Goal: Information Seeking & Learning: Learn about a topic

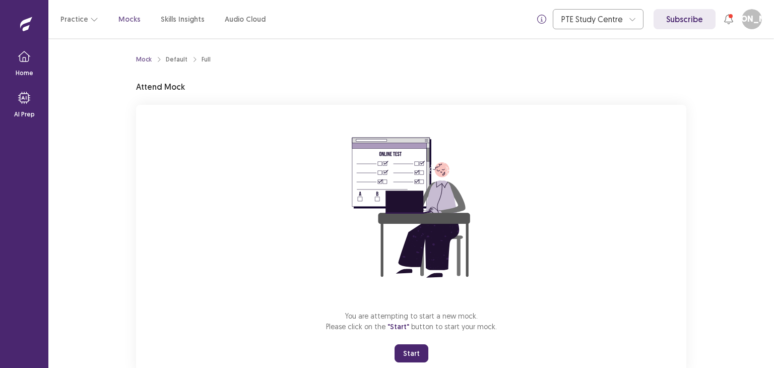
scroll to position [30, 0]
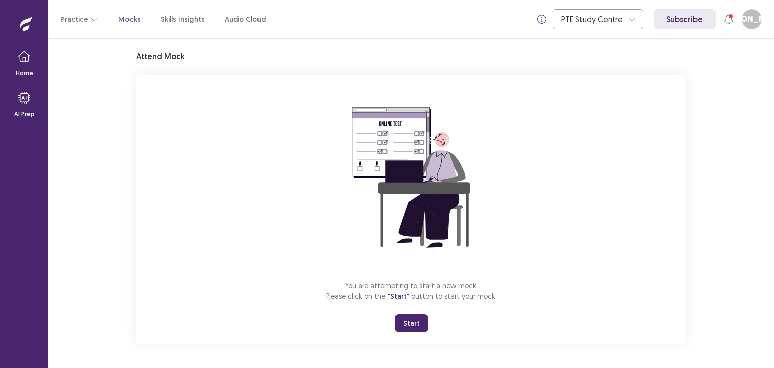
click at [407, 322] on button "Start" at bounding box center [412, 323] width 34 height 18
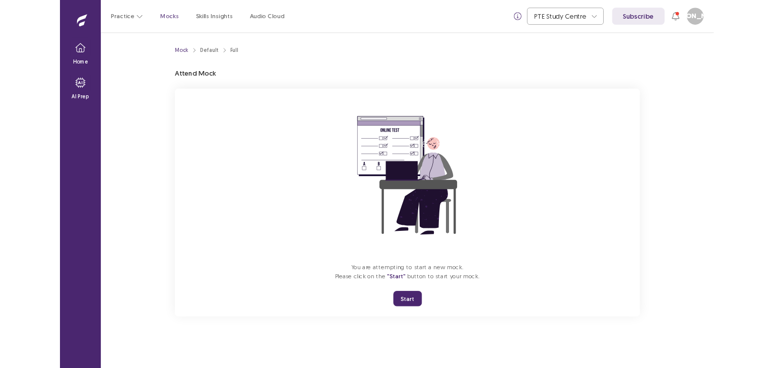
scroll to position [0, 0]
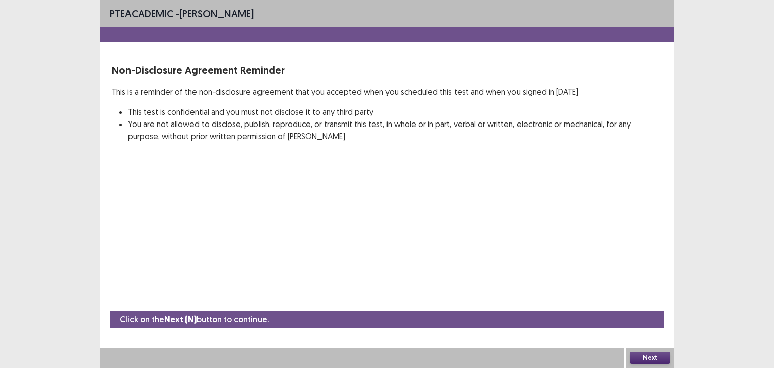
click at [652, 358] on button "Next" at bounding box center [650, 358] width 40 height 12
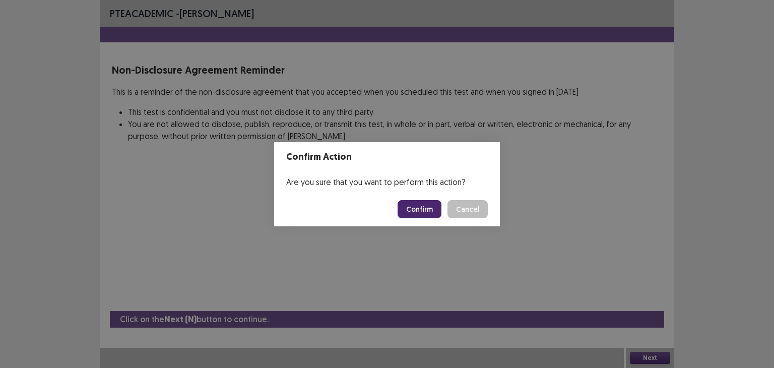
click at [413, 206] on button "Confirm" at bounding box center [420, 209] width 44 height 18
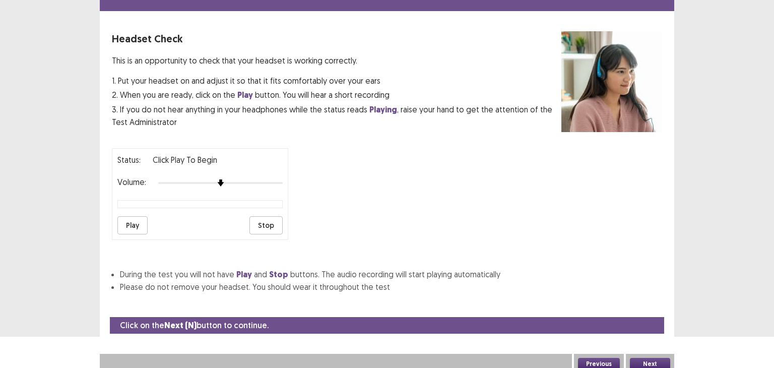
click at [140, 216] on button "Play" at bounding box center [132, 225] width 30 height 18
click at [645, 358] on button "Next" at bounding box center [650, 364] width 40 height 12
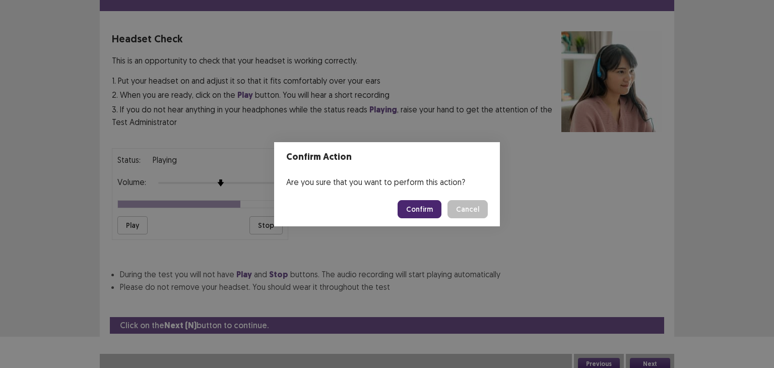
click at [428, 209] on button "Confirm" at bounding box center [420, 209] width 44 height 18
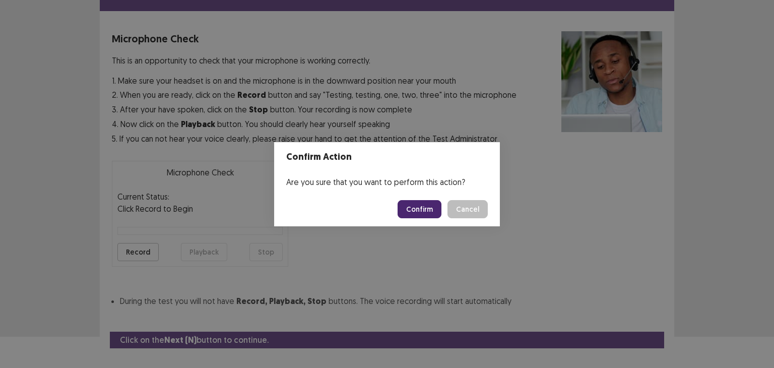
scroll to position [49, 0]
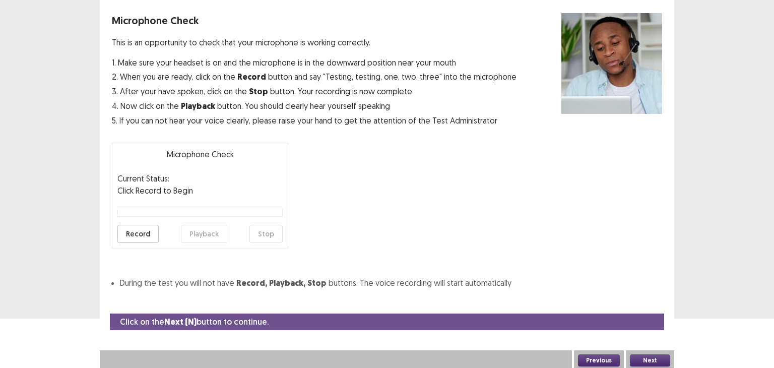
click at [145, 232] on button "Record" at bounding box center [137, 234] width 41 height 18
click at [274, 240] on button "Stop" at bounding box center [265, 234] width 33 height 18
click at [197, 236] on button "Playback" at bounding box center [204, 234] width 46 height 18
click at [144, 231] on button "Record" at bounding box center [137, 234] width 41 height 18
click at [265, 230] on button "Stop" at bounding box center [265, 234] width 33 height 18
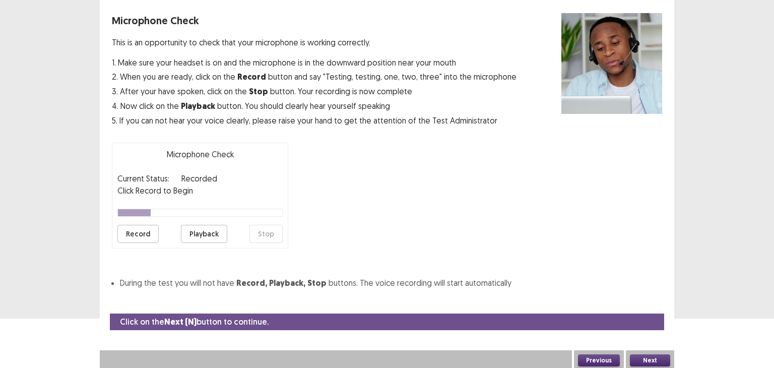
click at [211, 231] on button "Playback" at bounding box center [204, 234] width 46 height 18
click at [645, 359] on button "Next" at bounding box center [650, 360] width 40 height 12
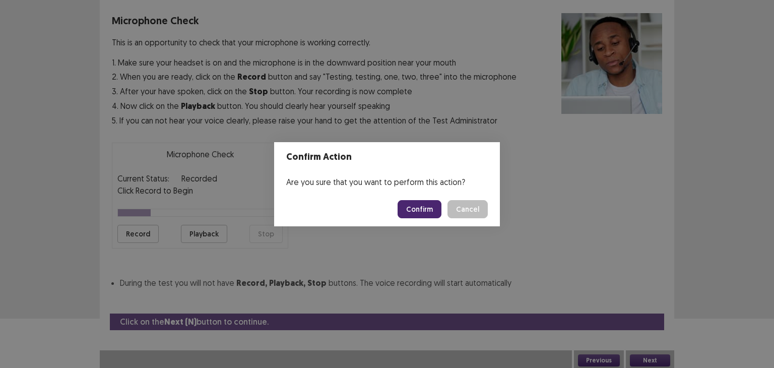
click at [433, 210] on button "Confirm" at bounding box center [420, 209] width 44 height 18
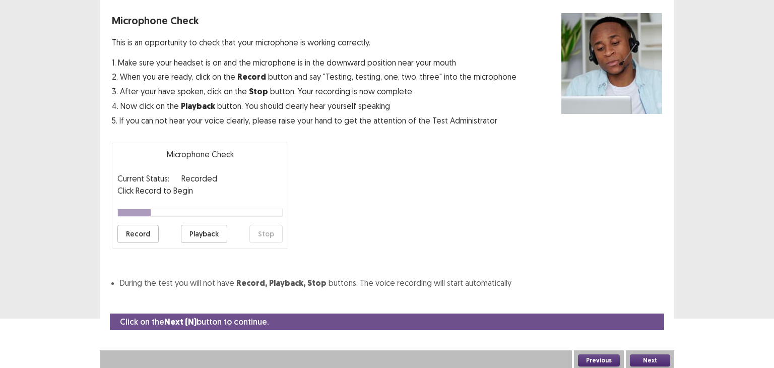
scroll to position [22, 0]
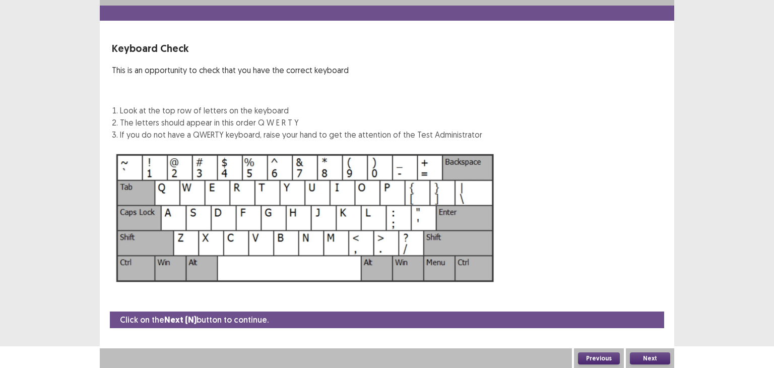
click at [643, 358] on button "Next" at bounding box center [650, 358] width 40 height 12
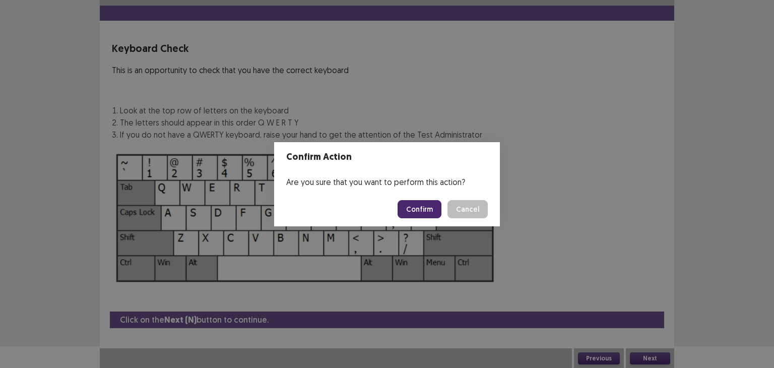
click at [432, 213] on button "Confirm" at bounding box center [420, 209] width 44 height 18
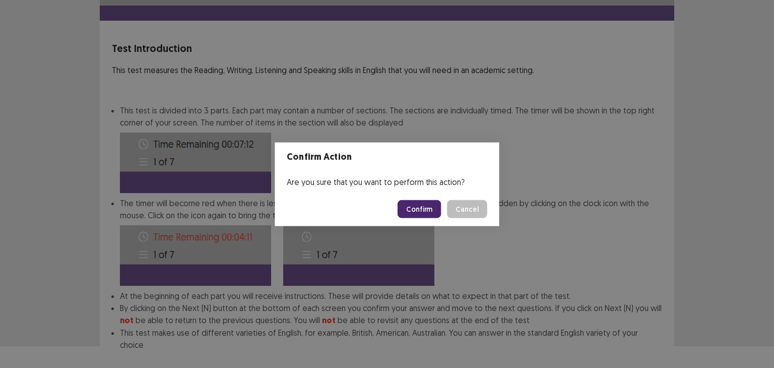
scroll to position [73, 0]
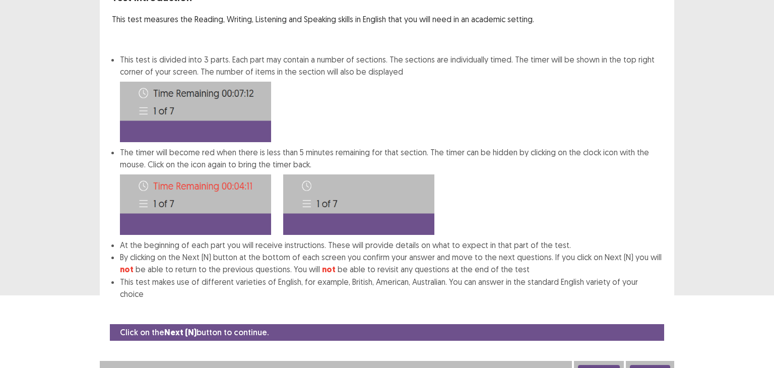
click at [642, 365] on button "Next" at bounding box center [650, 371] width 40 height 12
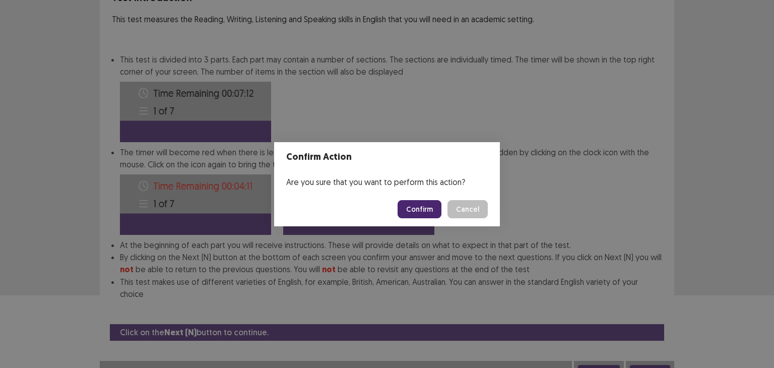
click at [409, 209] on button "Confirm" at bounding box center [420, 209] width 44 height 18
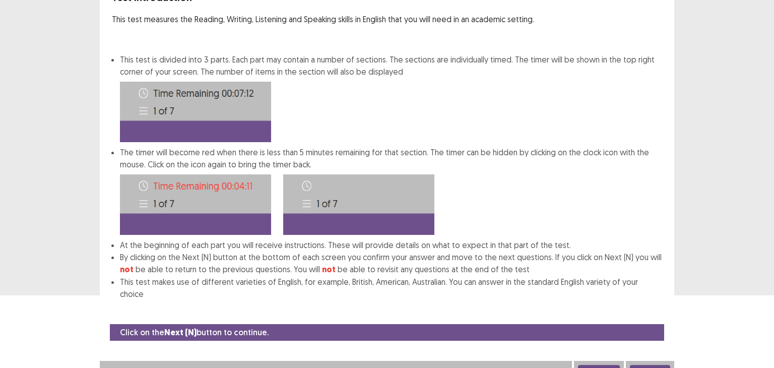
scroll to position [0, 0]
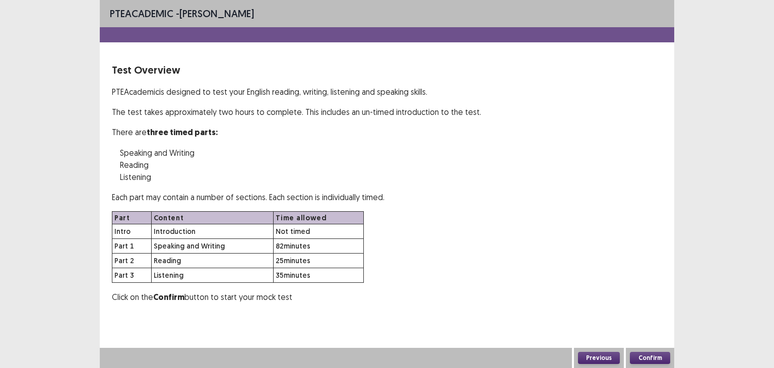
click at [645, 355] on button "Confirm" at bounding box center [650, 358] width 40 height 12
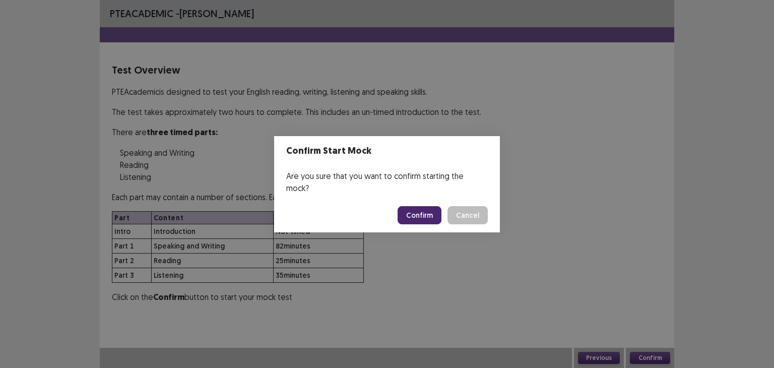
click at [423, 206] on button "Confirm" at bounding box center [420, 215] width 44 height 18
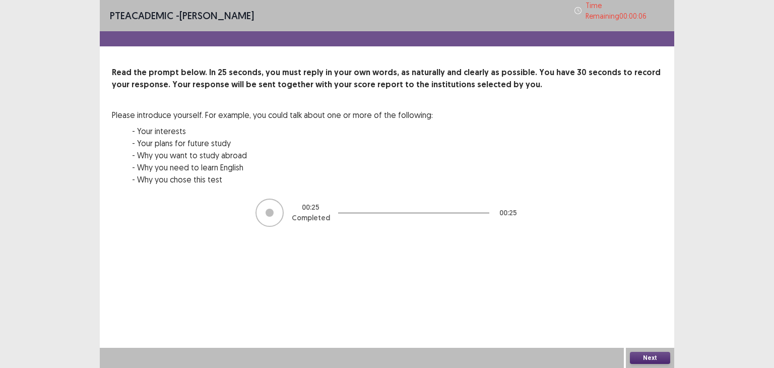
click at [645, 360] on button "Next" at bounding box center [650, 358] width 40 height 12
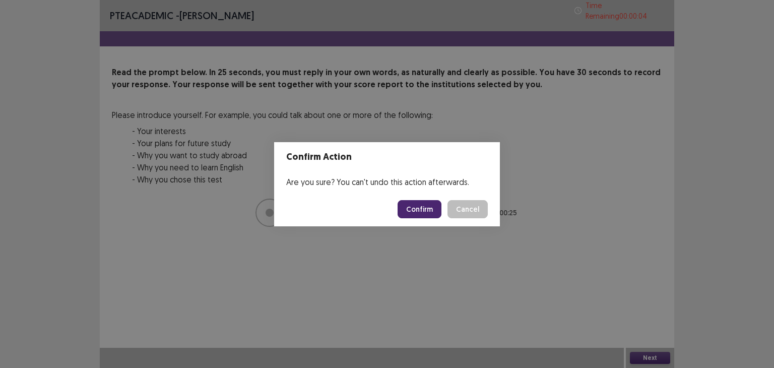
click at [419, 212] on button "Confirm" at bounding box center [420, 209] width 44 height 18
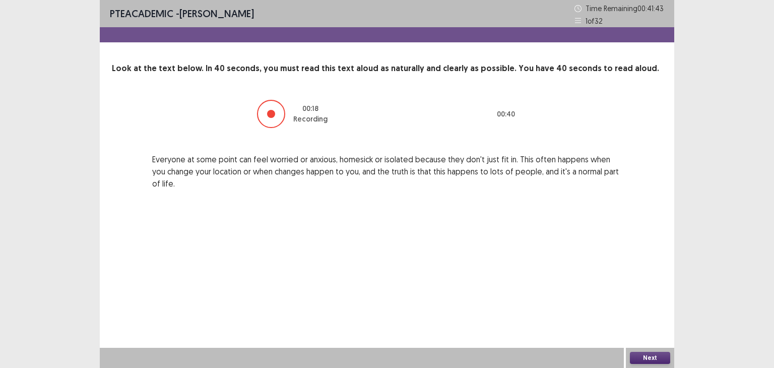
click at [638, 354] on button "Next" at bounding box center [650, 358] width 40 height 12
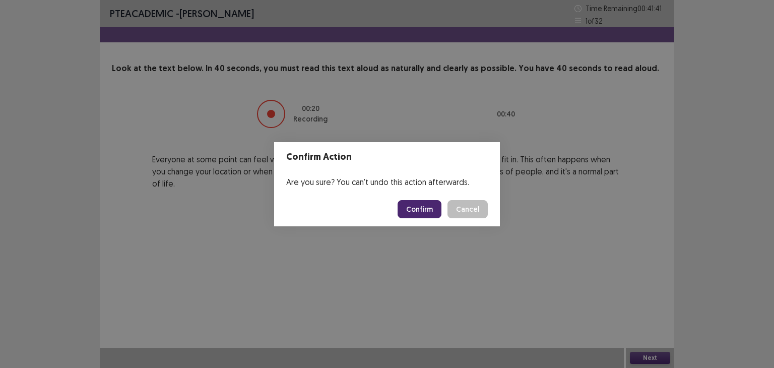
click at [431, 210] on button "Confirm" at bounding box center [420, 209] width 44 height 18
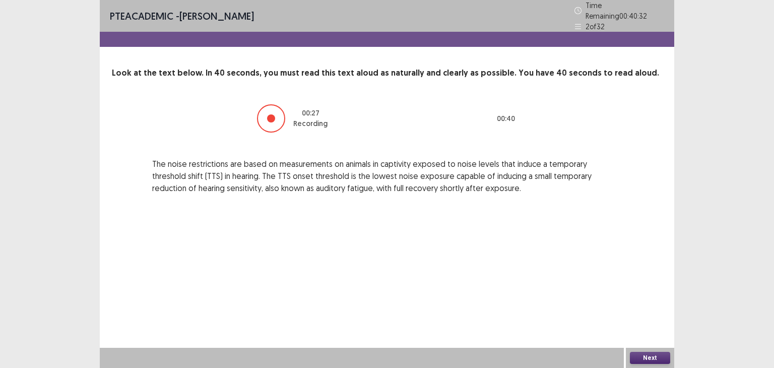
click at [637, 355] on button "Next" at bounding box center [650, 358] width 40 height 12
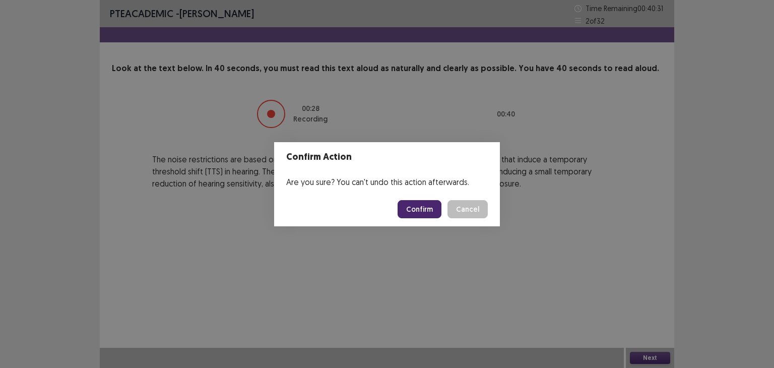
click at [424, 206] on button "Confirm" at bounding box center [420, 209] width 44 height 18
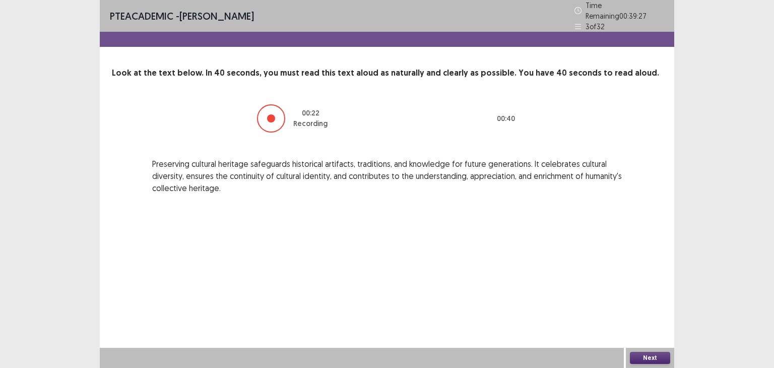
click at [643, 359] on button "Next" at bounding box center [650, 358] width 40 height 12
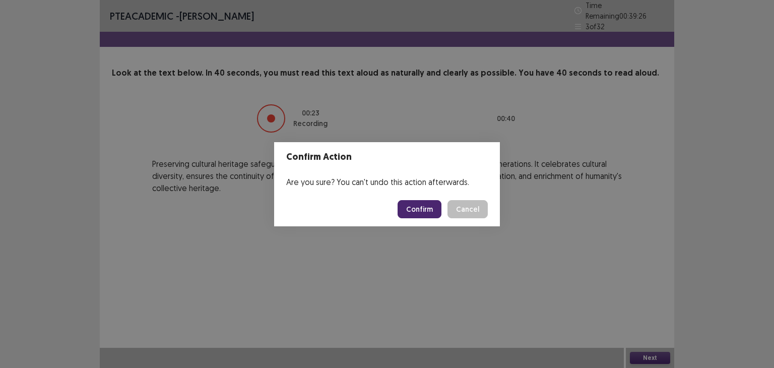
click at [422, 202] on button "Confirm" at bounding box center [420, 209] width 44 height 18
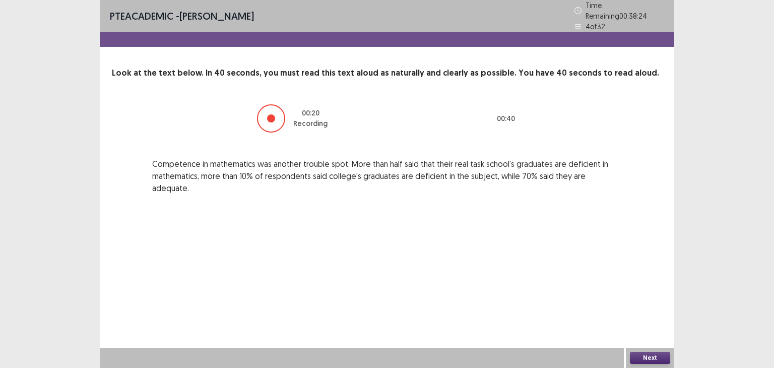
click at [647, 359] on button "Next" at bounding box center [650, 358] width 40 height 12
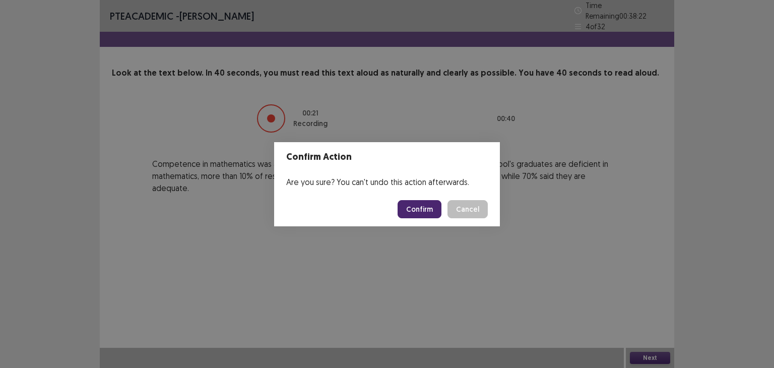
click at [411, 211] on button "Confirm" at bounding box center [420, 209] width 44 height 18
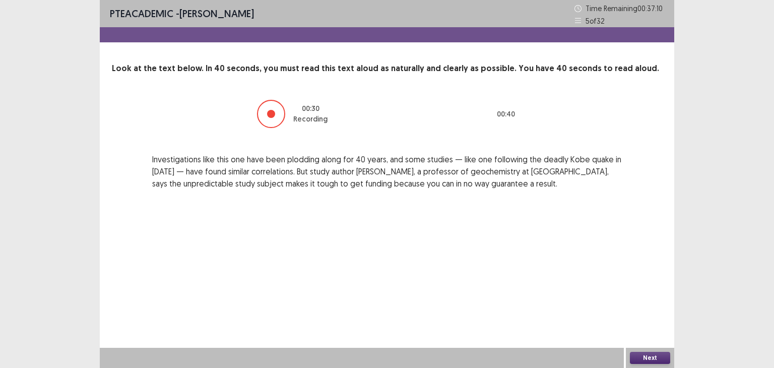
click at [638, 358] on button "Next" at bounding box center [650, 358] width 40 height 12
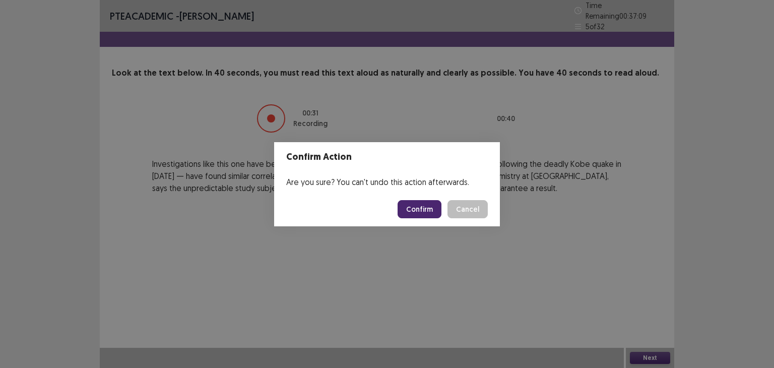
click at [428, 206] on button "Confirm" at bounding box center [420, 209] width 44 height 18
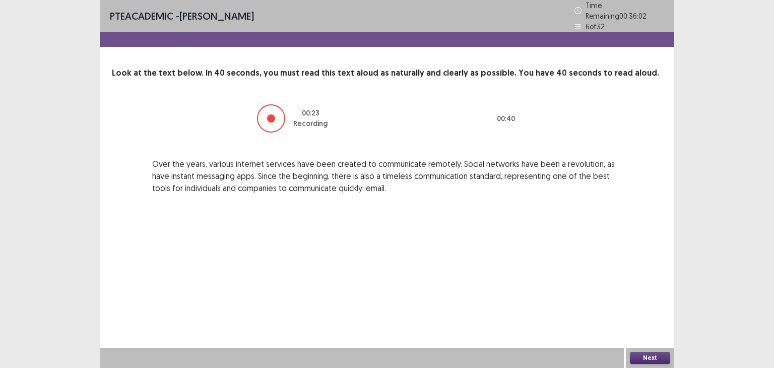
click at [649, 353] on button "Next" at bounding box center [650, 358] width 40 height 12
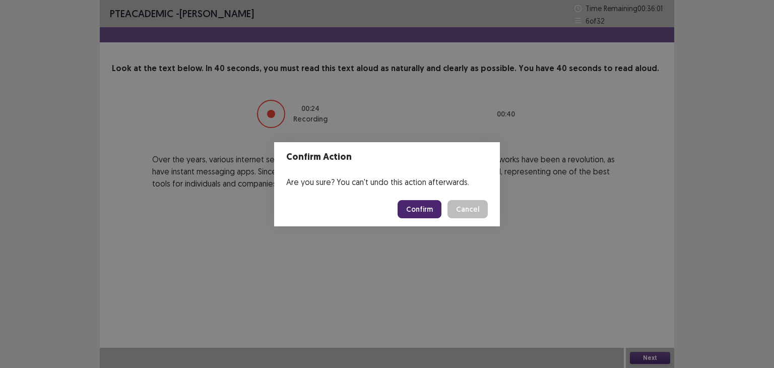
click at [436, 208] on button "Confirm" at bounding box center [420, 209] width 44 height 18
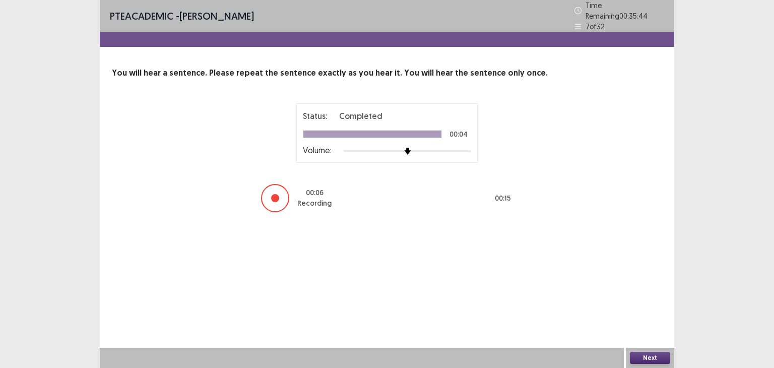
click at [641, 356] on button "Next" at bounding box center [650, 358] width 40 height 12
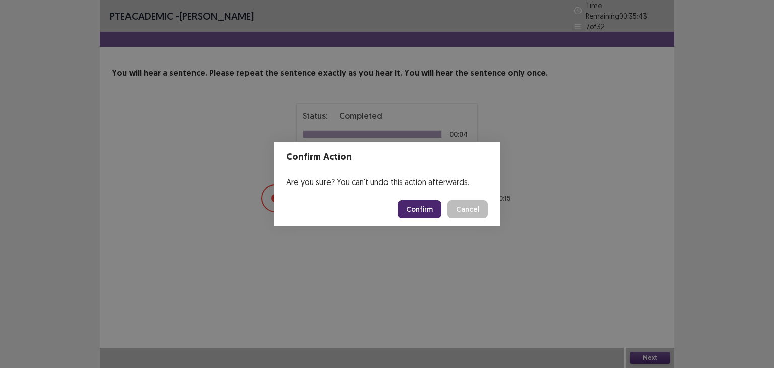
click at [417, 206] on button "Confirm" at bounding box center [420, 209] width 44 height 18
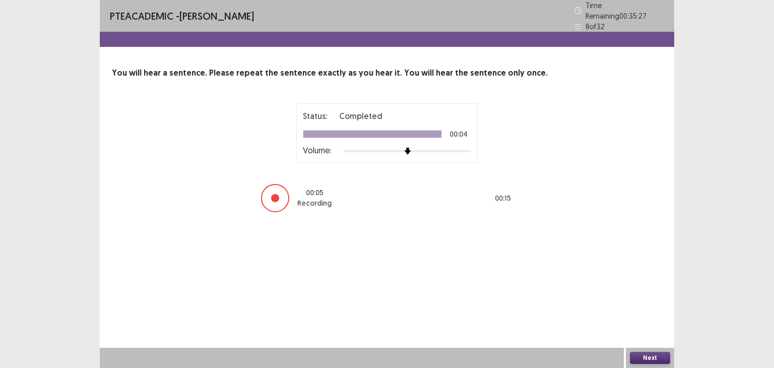
click at [662, 355] on button "Next" at bounding box center [650, 358] width 40 height 12
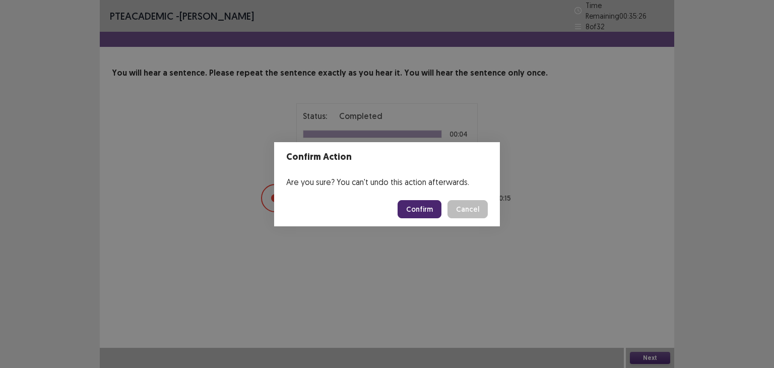
click at [427, 212] on button "Confirm" at bounding box center [420, 209] width 44 height 18
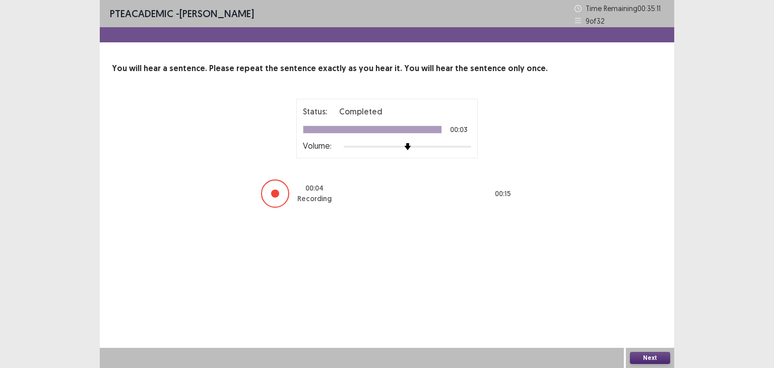
click at [644, 357] on button "Next" at bounding box center [650, 358] width 40 height 12
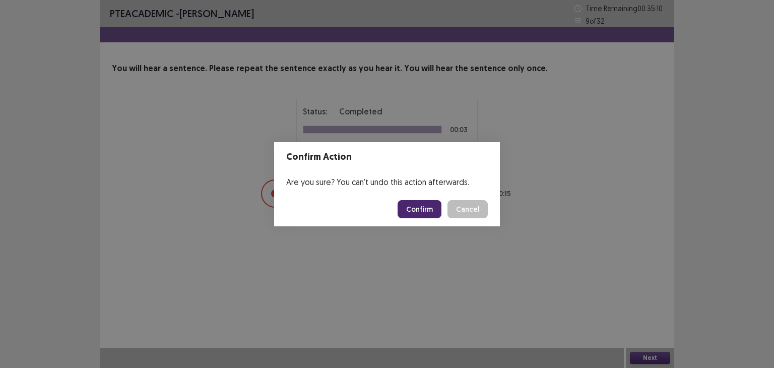
click at [413, 200] on button "Confirm" at bounding box center [420, 209] width 44 height 18
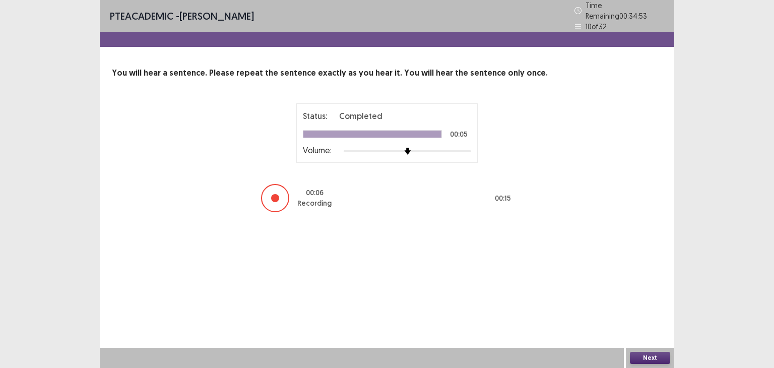
click at [645, 352] on button "Next" at bounding box center [650, 358] width 40 height 12
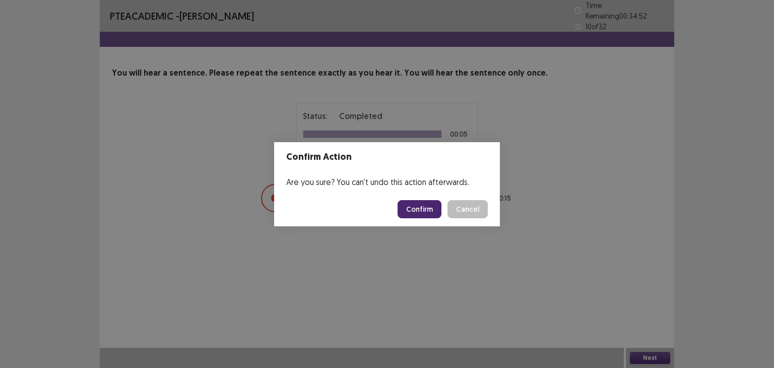
click at [427, 203] on button "Confirm" at bounding box center [420, 209] width 44 height 18
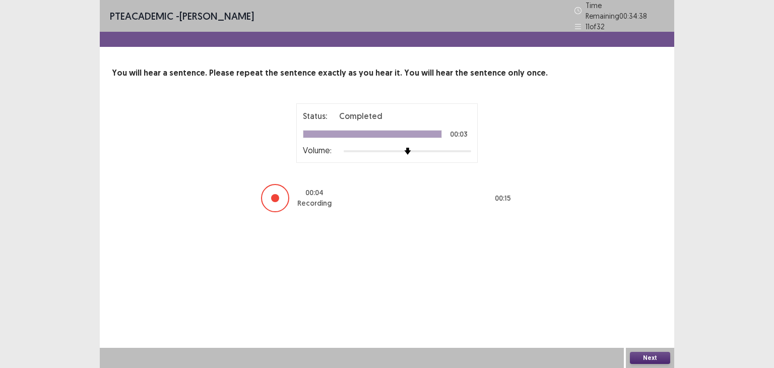
click at [651, 356] on button "Next" at bounding box center [650, 358] width 40 height 12
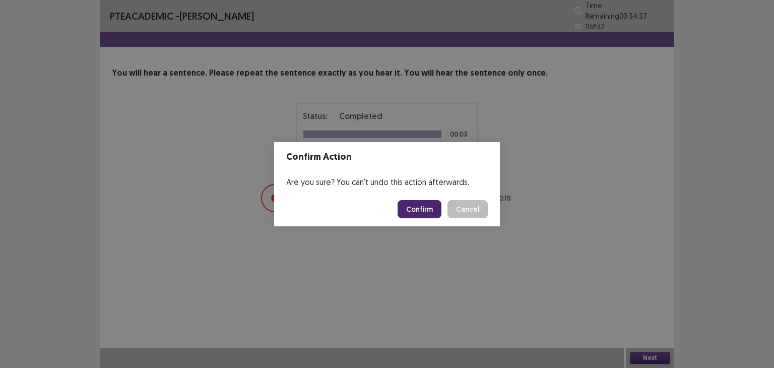
click at [431, 211] on button "Confirm" at bounding box center [420, 209] width 44 height 18
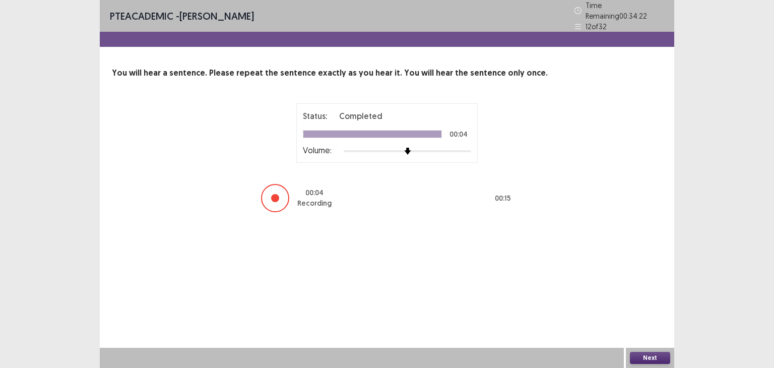
click at [664, 353] on button "Next" at bounding box center [650, 358] width 40 height 12
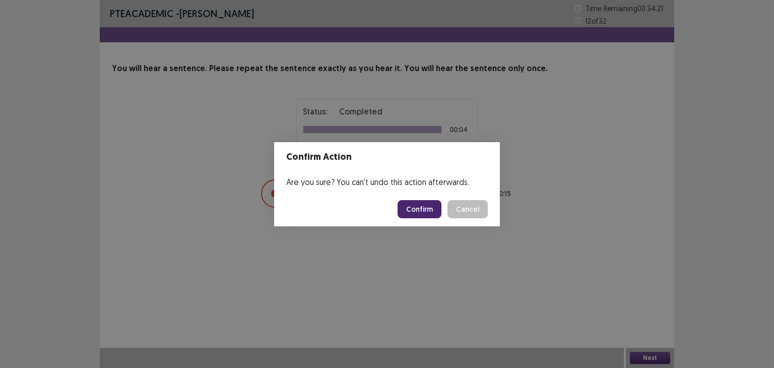
click at [425, 202] on button "Confirm" at bounding box center [420, 209] width 44 height 18
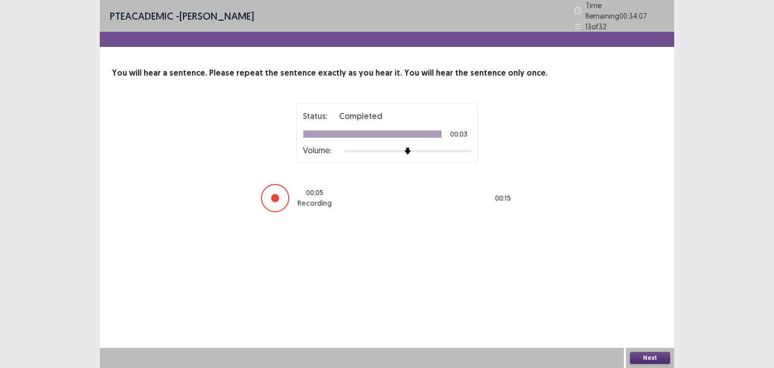
click at [651, 361] on button "Next" at bounding box center [650, 358] width 40 height 12
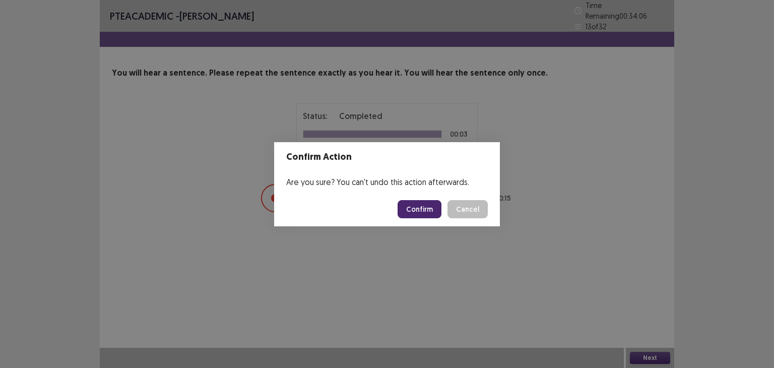
click at [435, 216] on button "Confirm" at bounding box center [420, 209] width 44 height 18
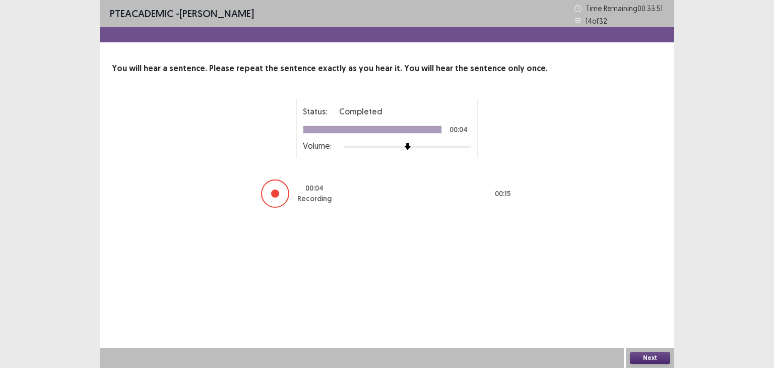
click at [642, 357] on button "Next" at bounding box center [650, 358] width 40 height 12
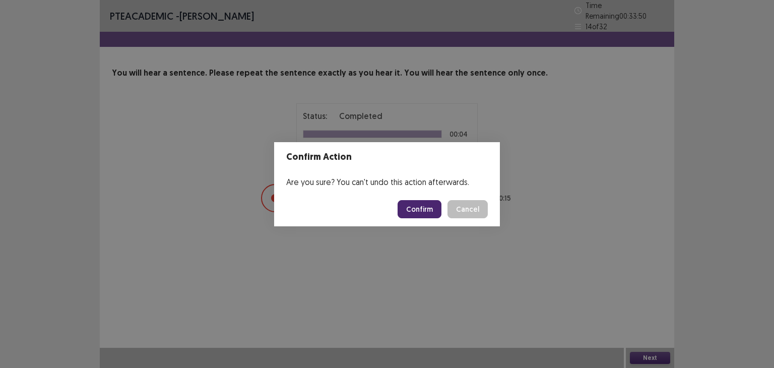
click at [426, 214] on button "Confirm" at bounding box center [420, 209] width 44 height 18
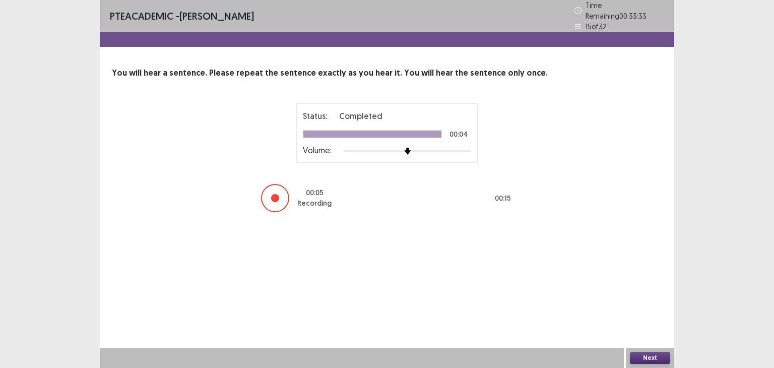
click at [652, 358] on button "Next" at bounding box center [650, 358] width 40 height 12
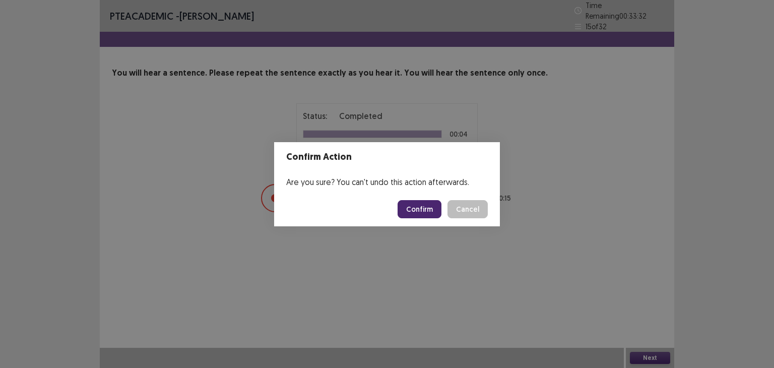
click at [425, 207] on button "Confirm" at bounding box center [420, 209] width 44 height 18
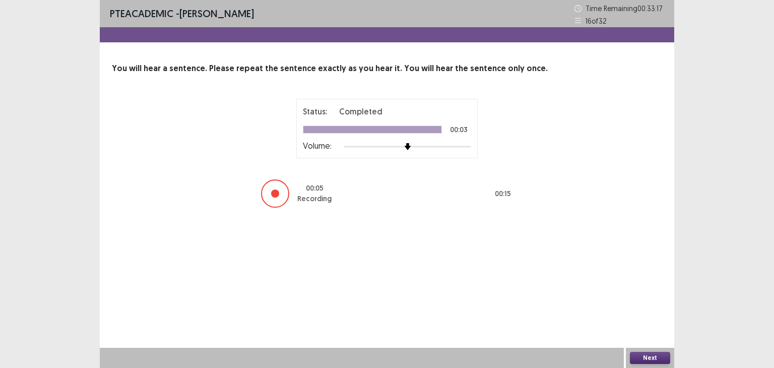
click at [649, 360] on button "Next" at bounding box center [650, 358] width 40 height 12
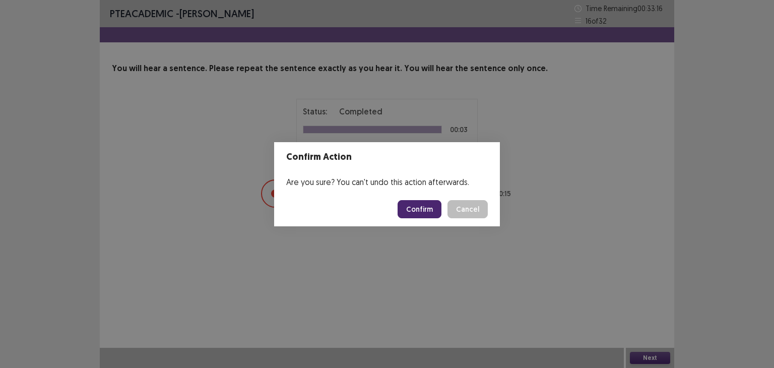
click at [421, 207] on button "Confirm" at bounding box center [420, 209] width 44 height 18
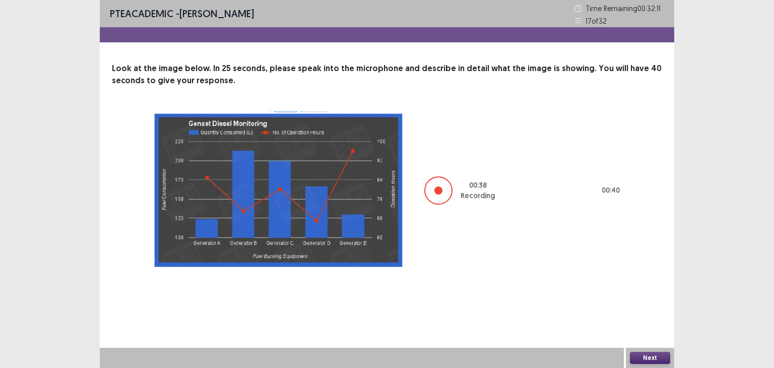
click at [638, 355] on button "Next" at bounding box center [650, 358] width 40 height 12
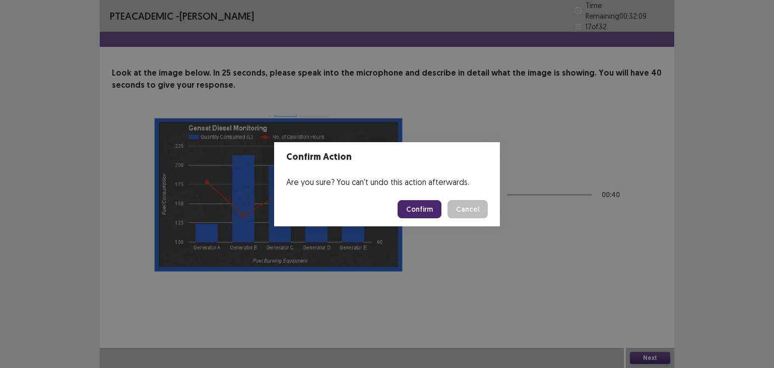
click at [431, 208] on button "Confirm" at bounding box center [420, 209] width 44 height 18
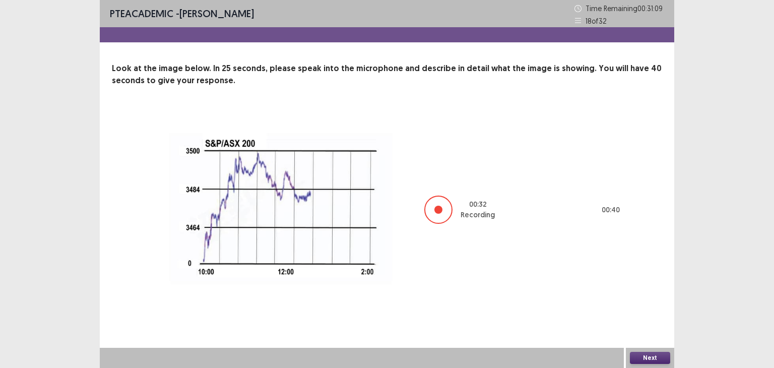
click at [647, 358] on button "Next" at bounding box center [650, 358] width 40 height 12
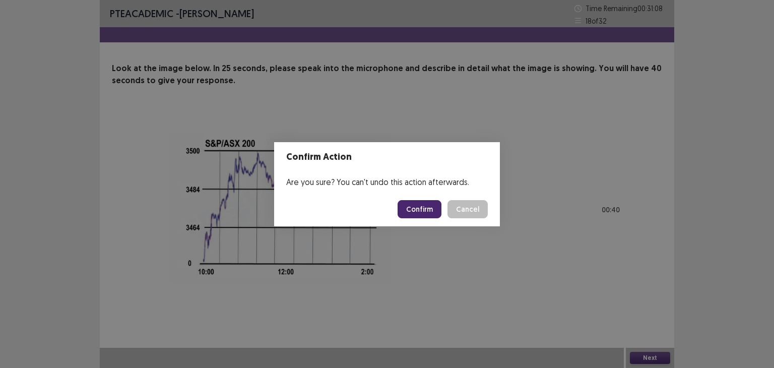
click at [414, 205] on button "Confirm" at bounding box center [420, 209] width 44 height 18
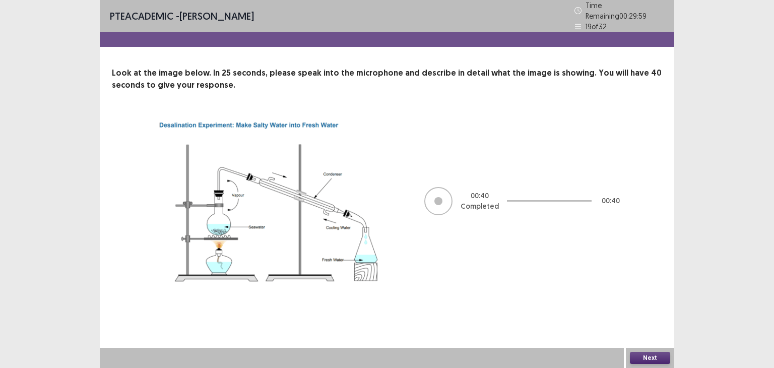
click at [658, 355] on button "Next" at bounding box center [650, 358] width 40 height 12
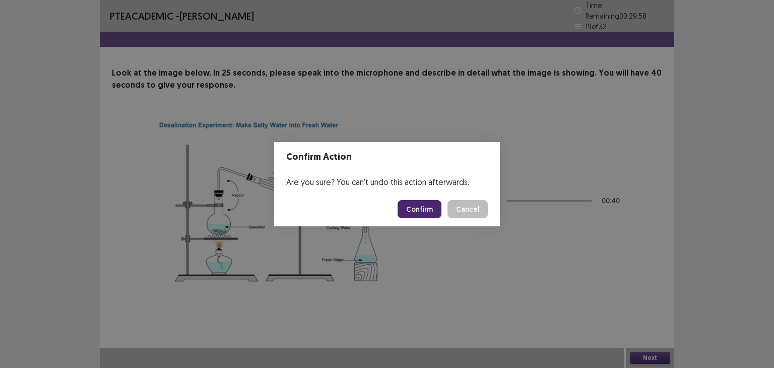
click at [421, 210] on button "Confirm" at bounding box center [420, 209] width 44 height 18
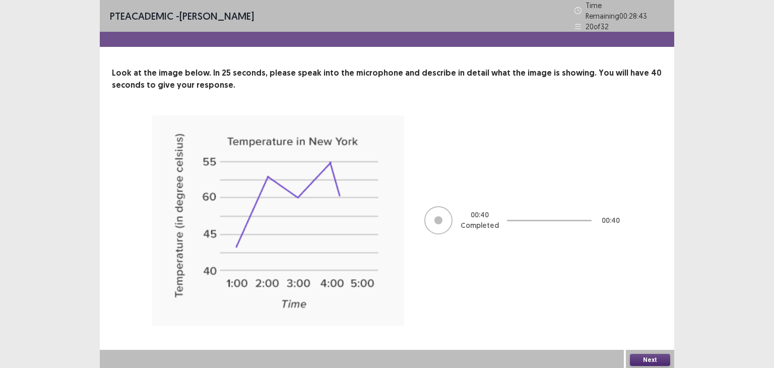
click at [651, 361] on button "Next" at bounding box center [650, 360] width 40 height 12
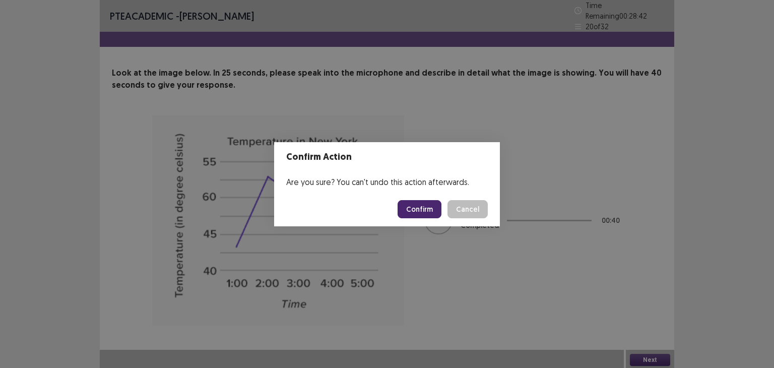
click at [421, 200] on button "Confirm" at bounding box center [420, 209] width 44 height 18
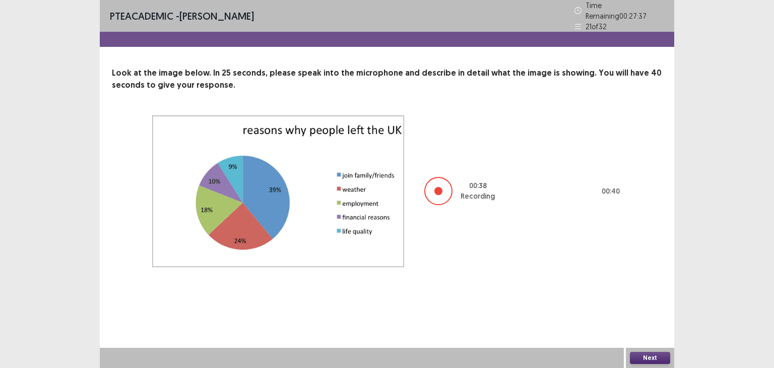
click at [659, 357] on button "Next" at bounding box center [650, 358] width 40 height 12
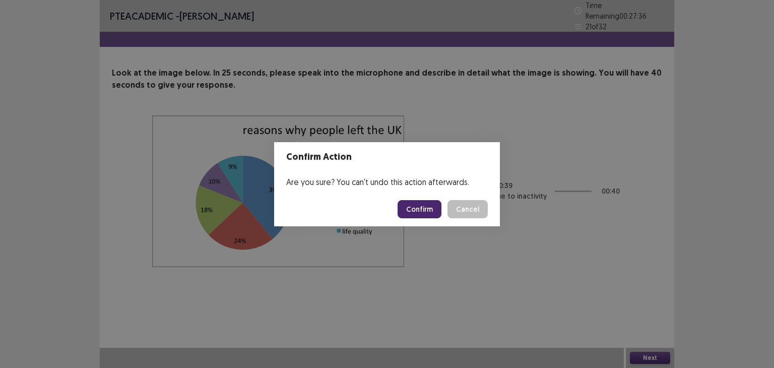
click at [433, 204] on button "Confirm" at bounding box center [420, 209] width 44 height 18
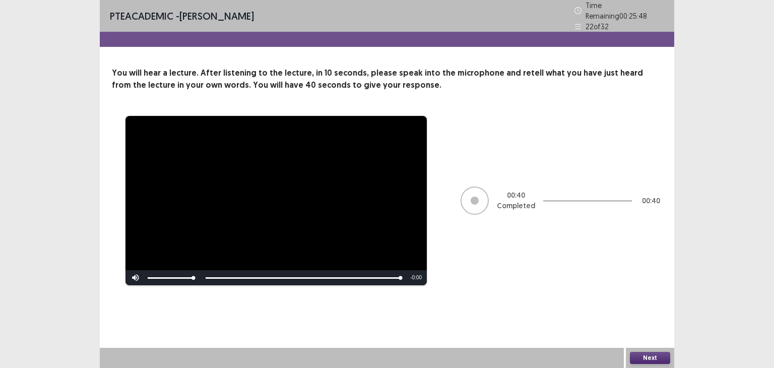
click at [645, 362] on button "Next" at bounding box center [650, 358] width 40 height 12
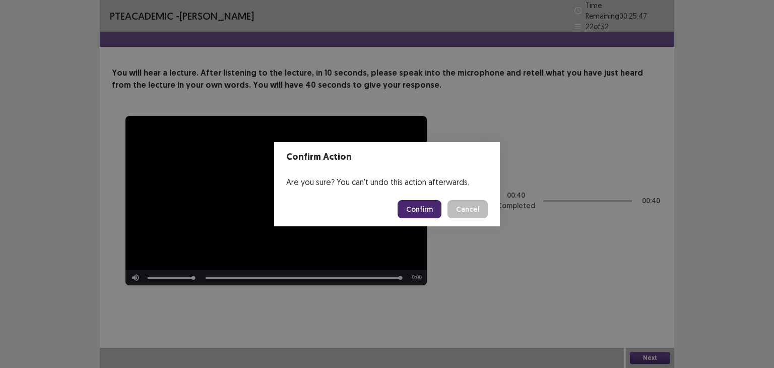
click at [416, 208] on button "Confirm" at bounding box center [420, 209] width 44 height 18
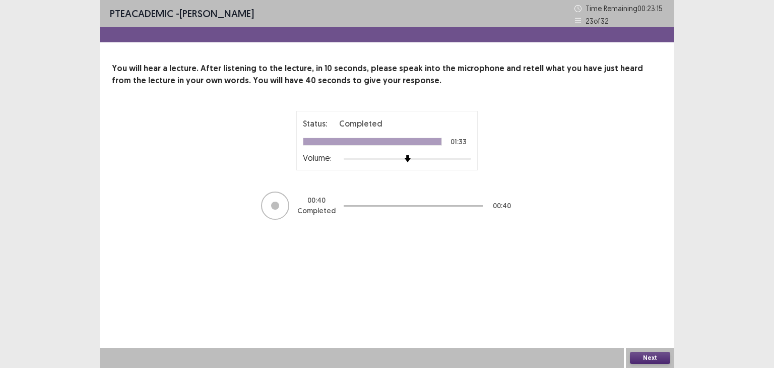
click at [648, 356] on button "Next" at bounding box center [650, 358] width 40 height 12
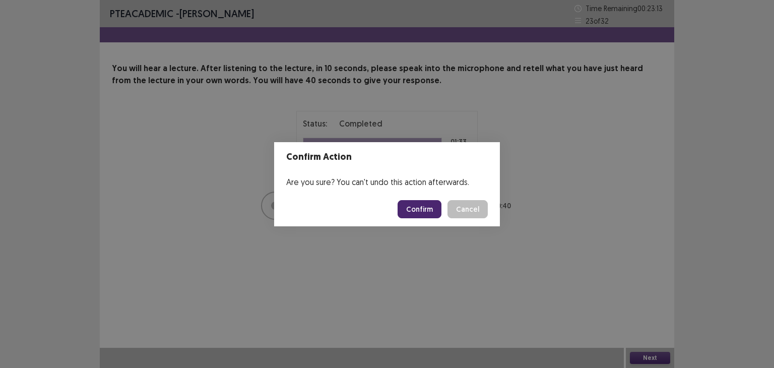
click at [423, 206] on button "Confirm" at bounding box center [420, 209] width 44 height 18
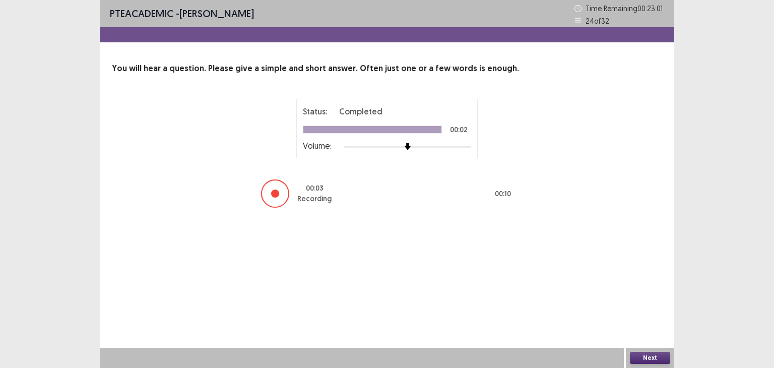
click at [637, 359] on button "Next" at bounding box center [650, 358] width 40 height 12
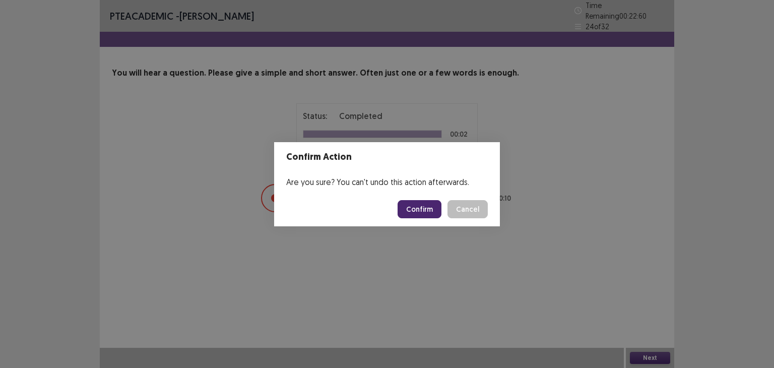
click at [413, 215] on button "Confirm" at bounding box center [420, 209] width 44 height 18
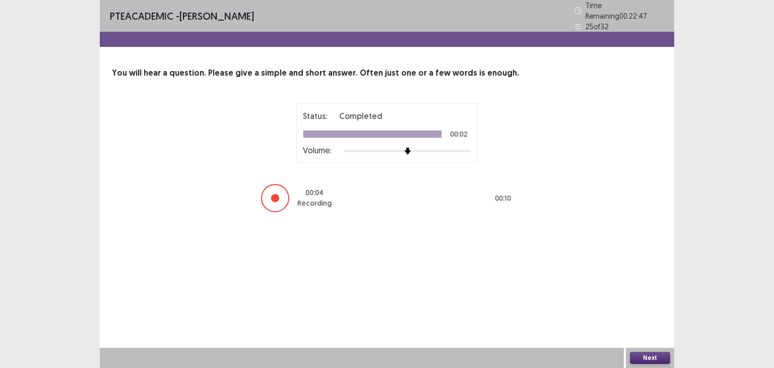
click at [648, 358] on button "Next" at bounding box center [650, 358] width 40 height 12
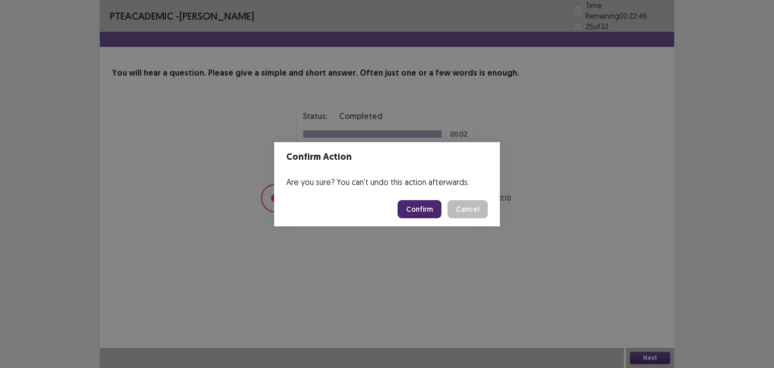
click at [423, 205] on button "Confirm" at bounding box center [420, 209] width 44 height 18
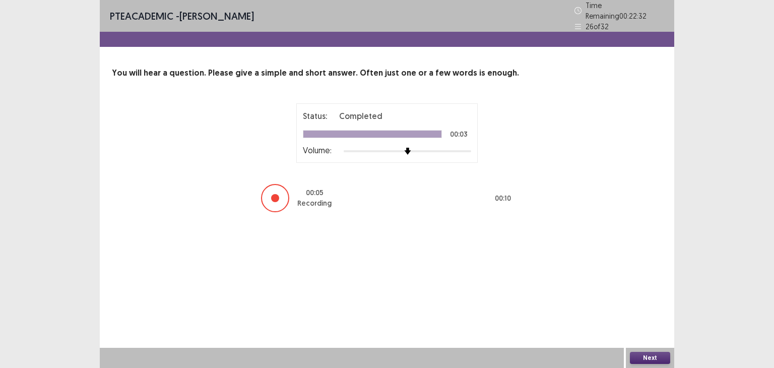
click at [652, 356] on button "Next" at bounding box center [650, 358] width 40 height 12
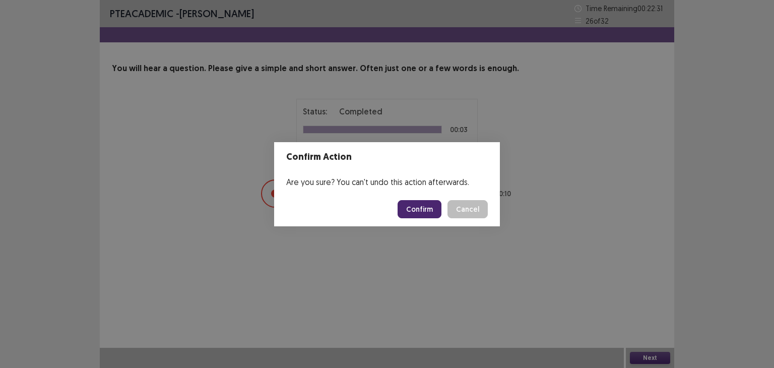
click at [429, 213] on button "Confirm" at bounding box center [420, 209] width 44 height 18
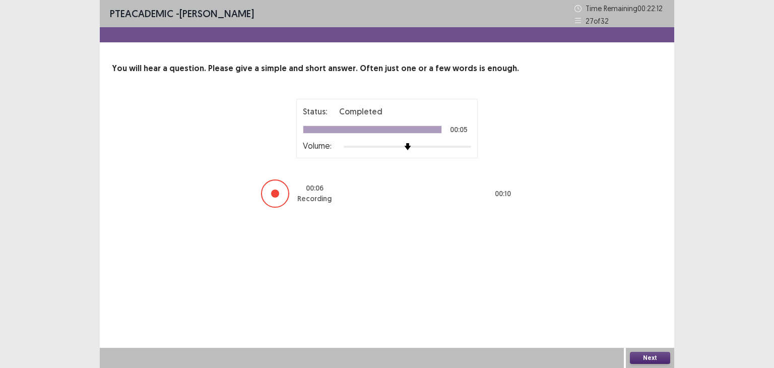
click at [648, 361] on button "Next" at bounding box center [650, 358] width 40 height 12
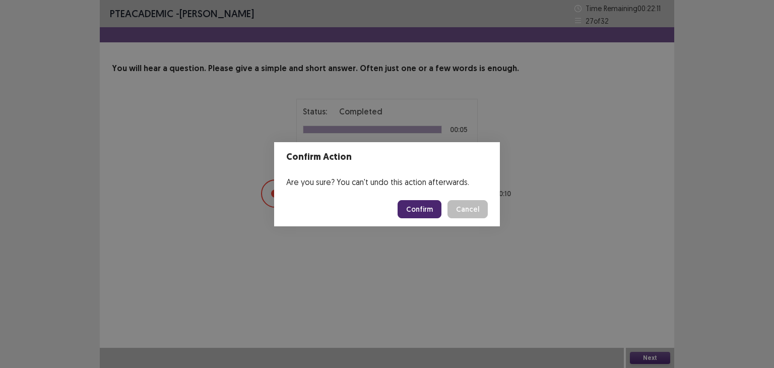
click at [428, 212] on button "Confirm" at bounding box center [420, 209] width 44 height 18
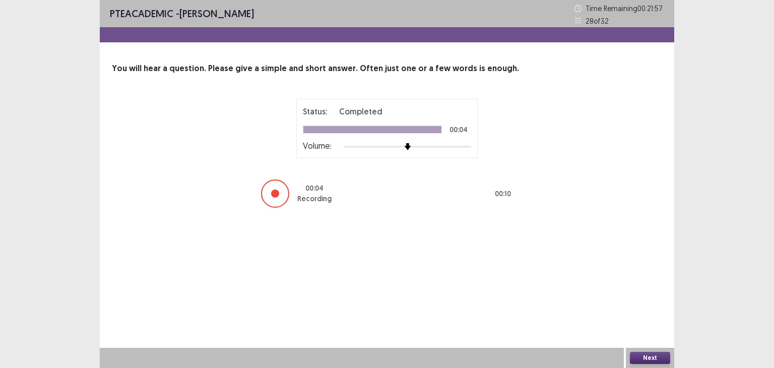
click at [635, 357] on button "Next" at bounding box center [650, 358] width 40 height 12
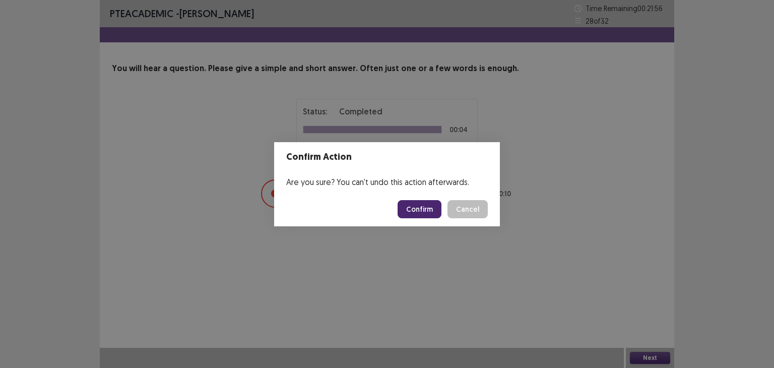
click at [427, 213] on button "Confirm" at bounding box center [420, 209] width 44 height 18
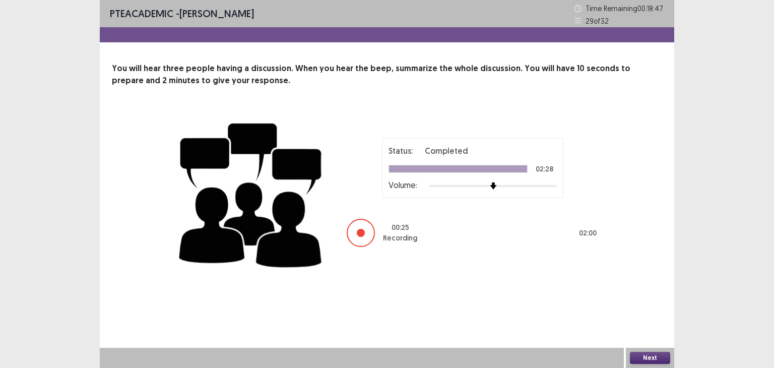
click at [657, 360] on button "Next" at bounding box center [650, 358] width 40 height 12
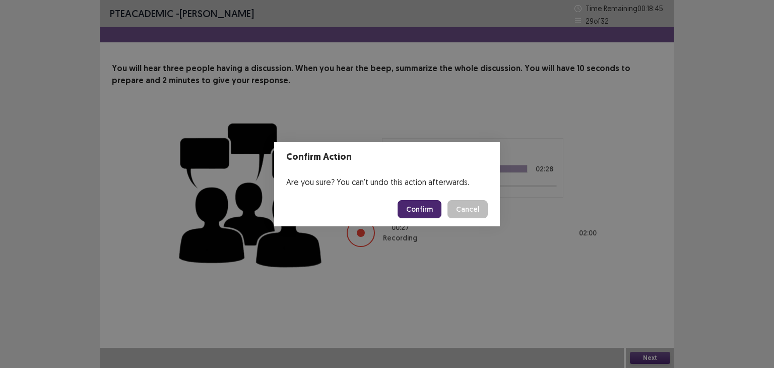
click at [431, 216] on button "Confirm" at bounding box center [420, 209] width 44 height 18
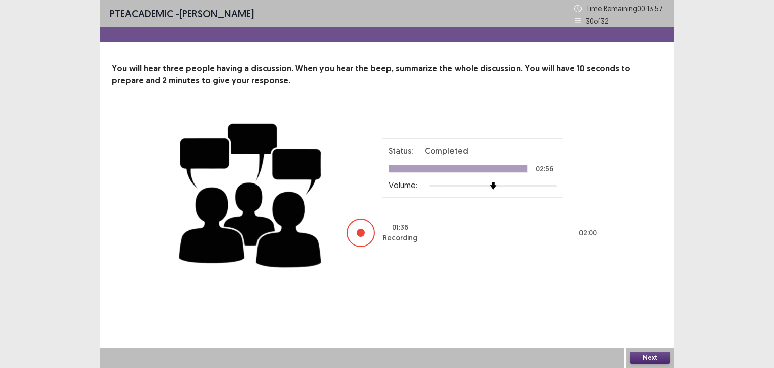
click at [637, 355] on button "Next" at bounding box center [650, 358] width 40 height 12
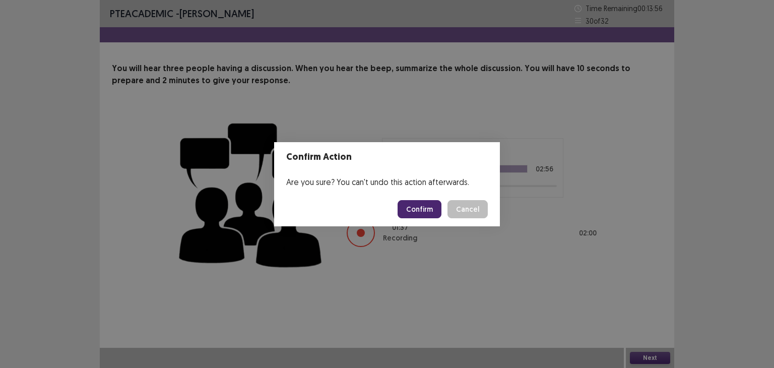
click at [430, 205] on button "Confirm" at bounding box center [420, 209] width 44 height 18
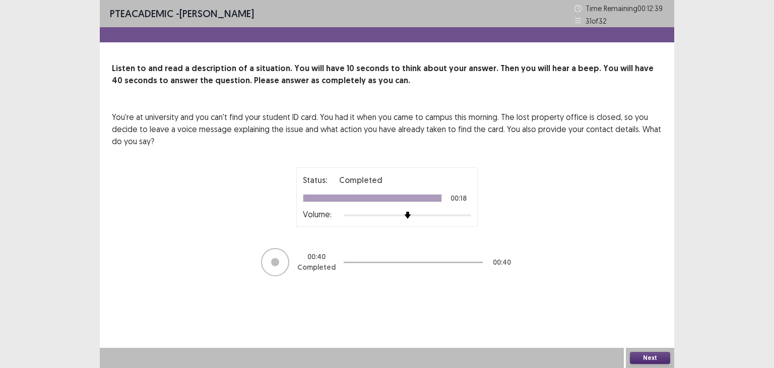
click at [638, 359] on button "Next" at bounding box center [650, 358] width 40 height 12
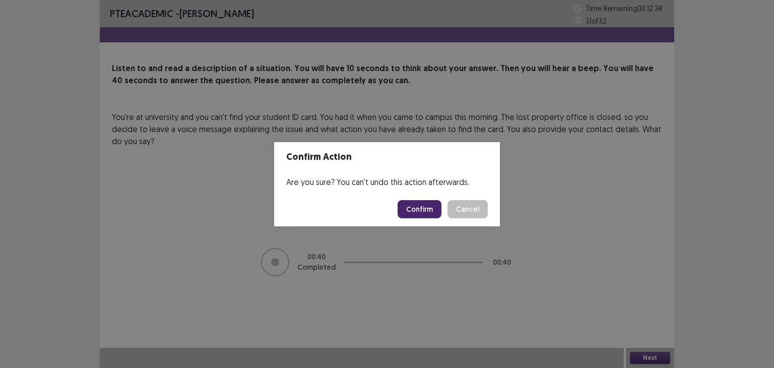
click at [432, 209] on button "Confirm" at bounding box center [420, 209] width 44 height 18
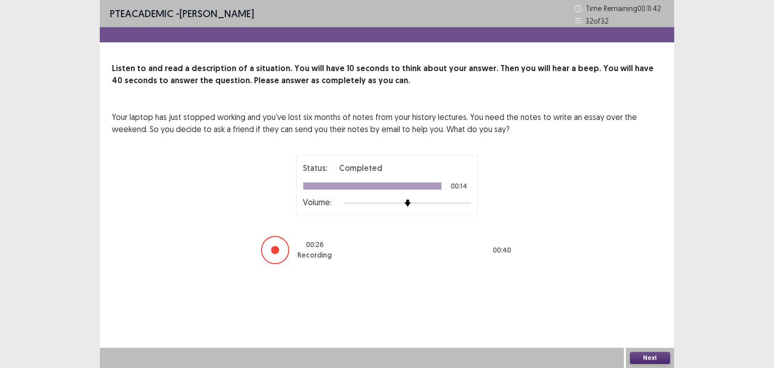
click at [650, 363] on div "Next" at bounding box center [650, 358] width 48 height 20
click at [650, 360] on button "Next" at bounding box center [650, 358] width 40 height 12
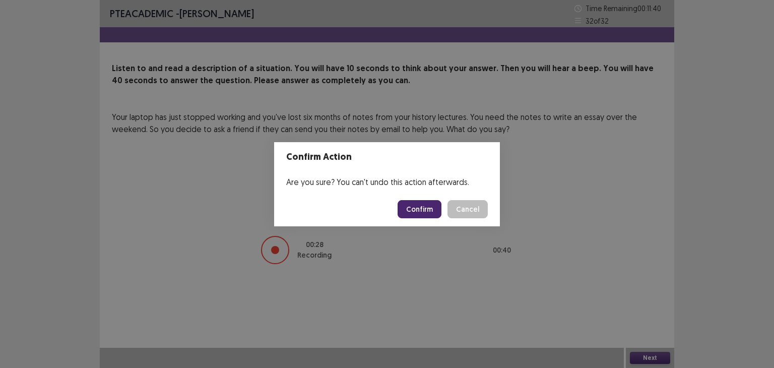
click at [429, 208] on button "Confirm" at bounding box center [420, 209] width 44 height 18
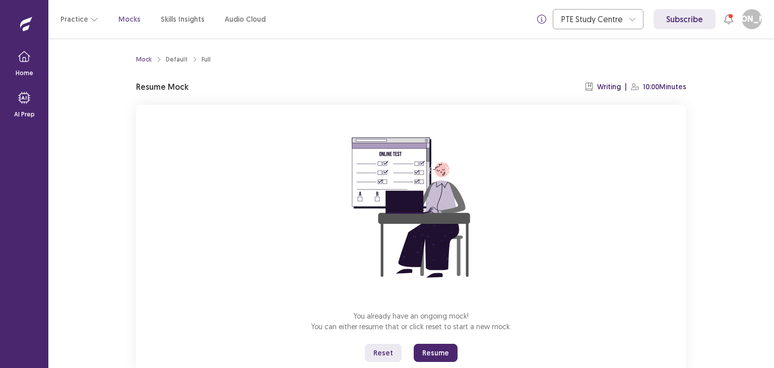
click at [446, 353] on button "Resume" at bounding box center [436, 353] width 44 height 18
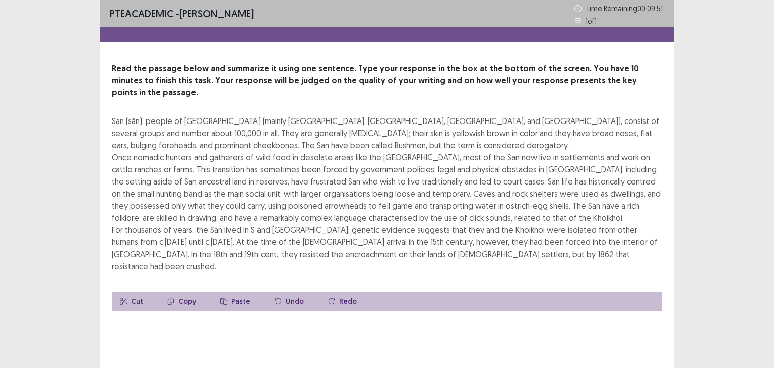
click at [341, 332] on textarea at bounding box center [387, 365] width 550 height 111
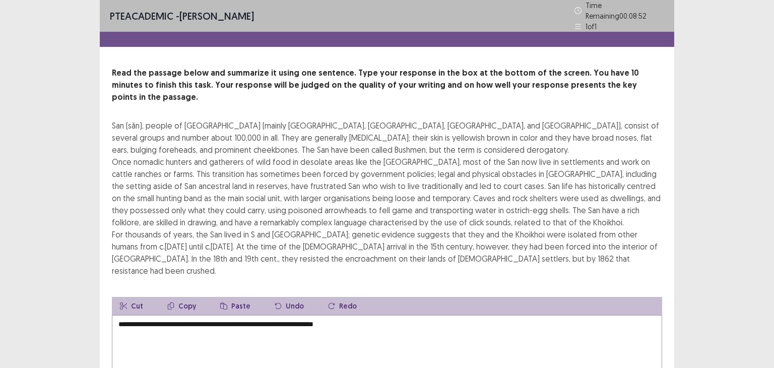
click at [379, 315] on textarea "**********" at bounding box center [387, 370] width 550 height 111
click at [442, 315] on textarea "**********" at bounding box center [387, 370] width 550 height 111
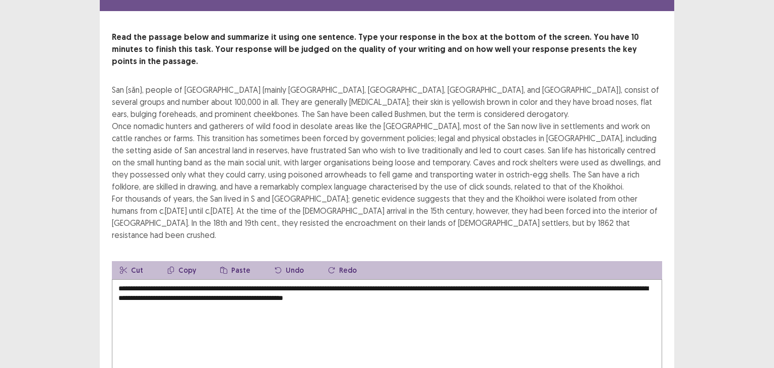
scroll to position [92, 0]
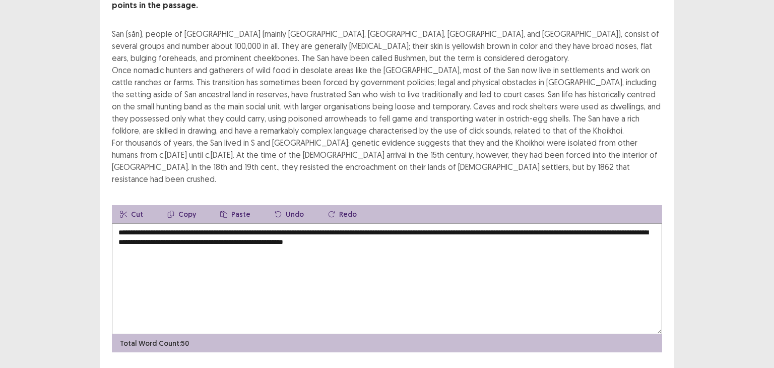
type textarea "**********"
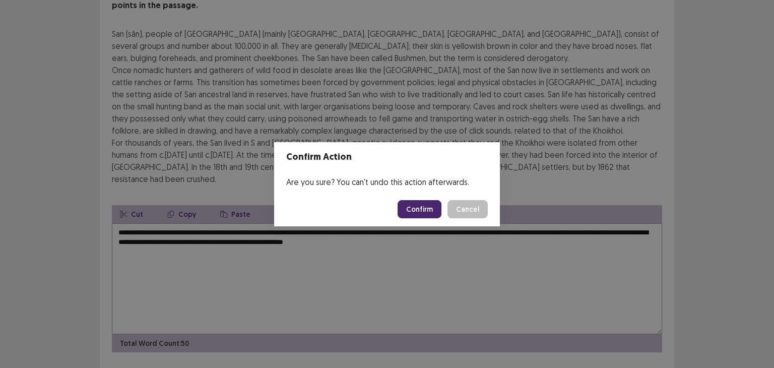
click at [426, 210] on button "Confirm" at bounding box center [420, 209] width 44 height 18
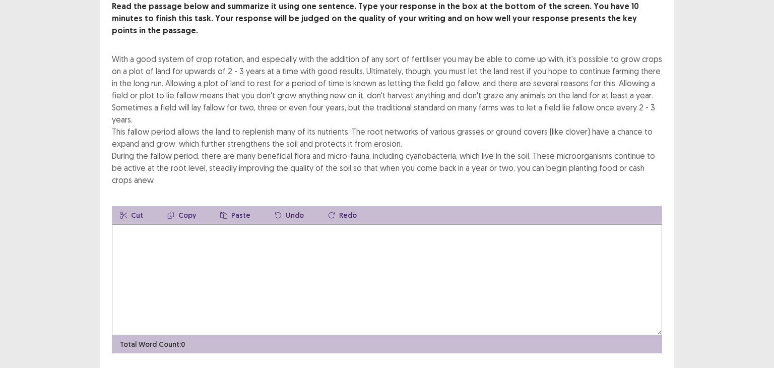
scroll to position [67, 0]
click at [406, 241] on textarea at bounding box center [387, 279] width 550 height 111
click at [290, 224] on textarea "**********" at bounding box center [387, 279] width 550 height 111
click at [281, 224] on textarea "**********" at bounding box center [387, 279] width 550 height 111
click at [317, 224] on textarea "**********" at bounding box center [387, 279] width 550 height 111
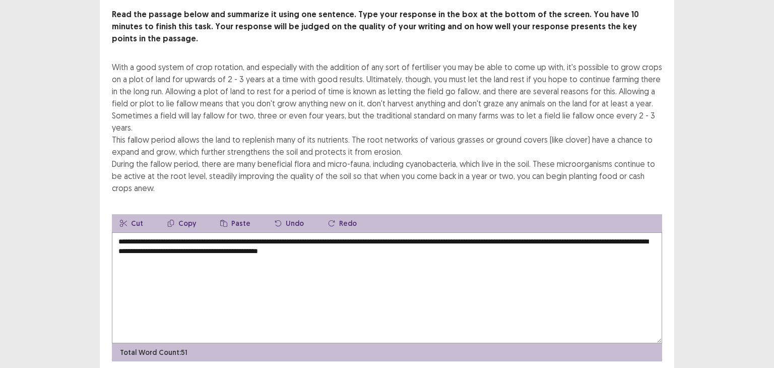
scroll to position [80, 0]
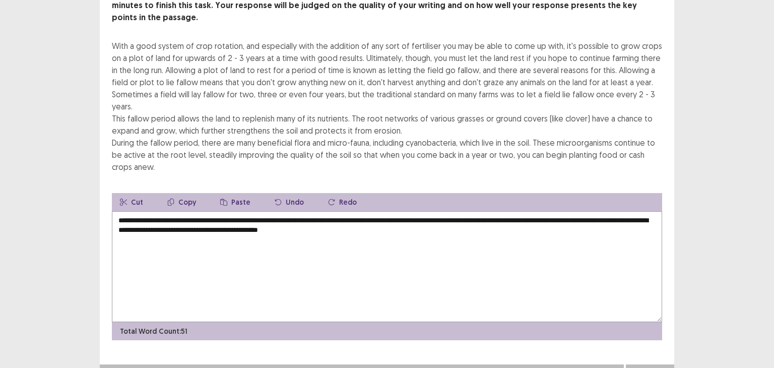
type textarea "**********"
click at [645, 367] on button "Next" at bounding box center [650, 374] width 40 height 12
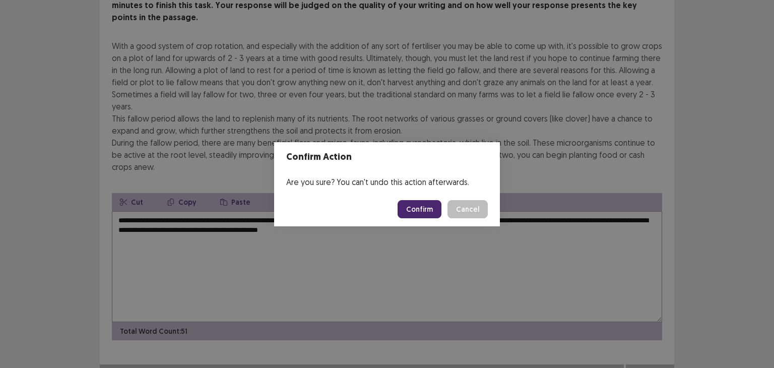
click at [471, 208] on button "Cancel" at bounding box center [468, 209] width 40 height 18
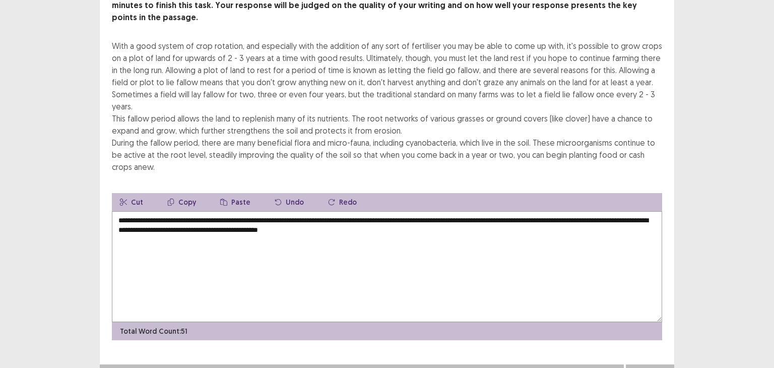
click at [639, 367] on button "Next" at bounding box center [650, 374] width 40 height 12
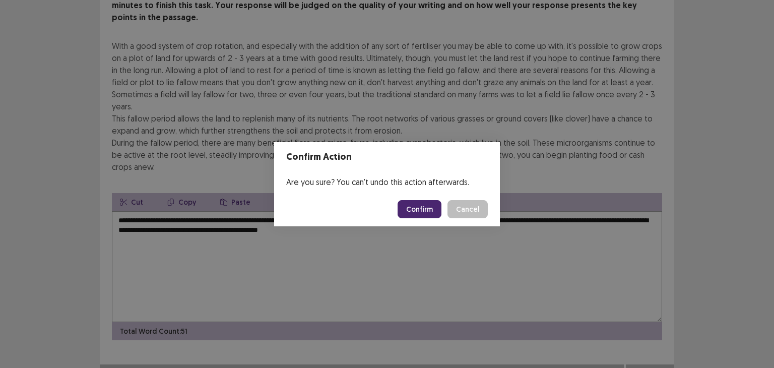
click at [411, 208] on button "Confirm" at bounding box center [420, 209] width 44 height 18
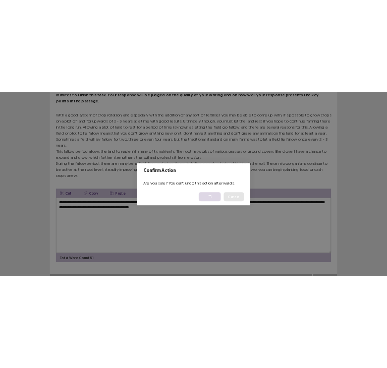
scroll to position [0, 0]
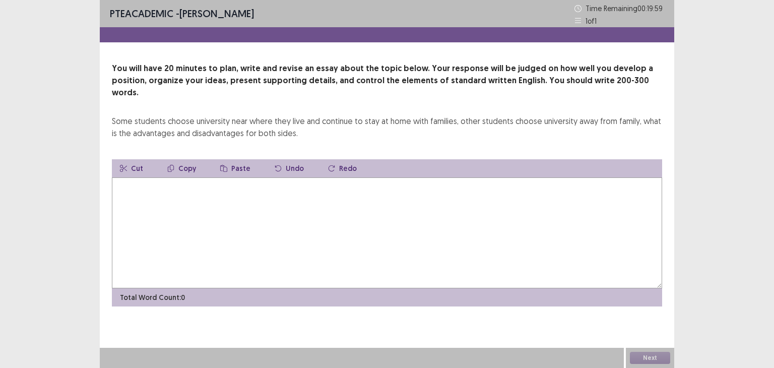
click at [411, 208] on textarea at bounding box center [387, 232] width 550 height 111
drag, startPoint x: 290, startPoint y: 121, endPoint x: 219, endPoint y: 118, distance: 71.7
click at [219, 118] on div "Some students choose university near where they live and continue to stay at ho…" at bounding box center [387, 127] width 550 height 24
click at [196, 200] on textarea at bounding box center [387, 232] width 550 height 111
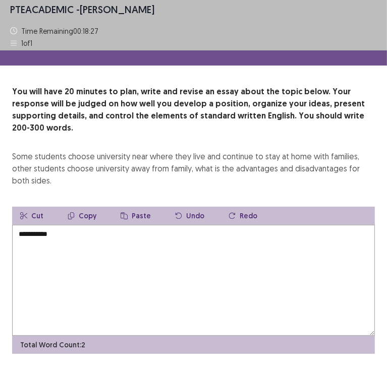
click at [99, 225] on textarea "**********" at bounding box center [193, 280] width 362 height 111
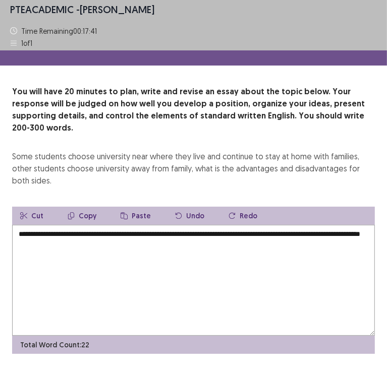
click at [93, 234] on textarea "**********" at bounding box center [193, 280] width 362 height 111
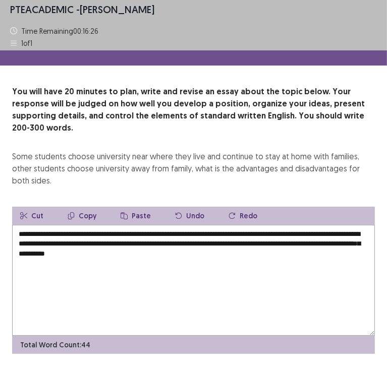
click at [268, 262] on textarea "**********" at bounding box center [193, 280] width 362 height 111
click at [254, 225] on textarea "**********" at bounding box center [193, 280] width 362 height 111
click at [223, 244] on textarea "**********" at bounding box center [193, 280] width 362 height 111
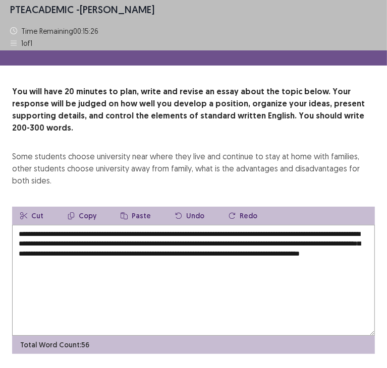
click at [77, 251] on textarea "**********" at bounding box center [193, 280] width 362 height 111
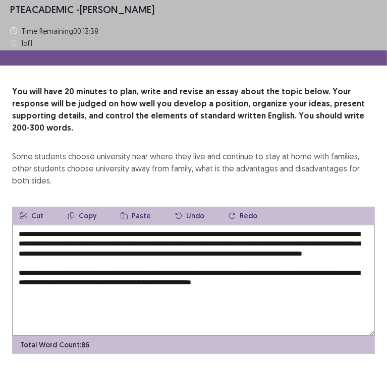
click at [63, 278] on textarea "**********" at bounding box center [193, 280] width 362 height 111
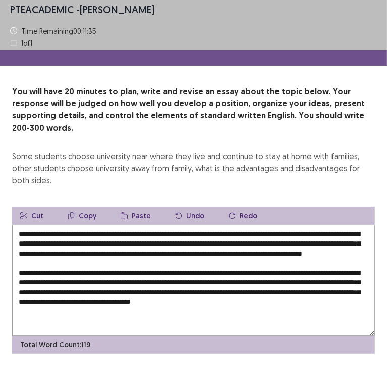
click at [93, 315] on textarea "**********" at bounding box center [193, 280] width 362 height 111
click at [200, 309] on textarea "**********" at bounding box center [193, 280] width 362 height 111
click at [81, 308] on textarea "**********" at bounding box center [193, 280] width 362 height 111
click at [212, 313] on textarea "**********" at bounding box center [193, 280] width 362 height 111
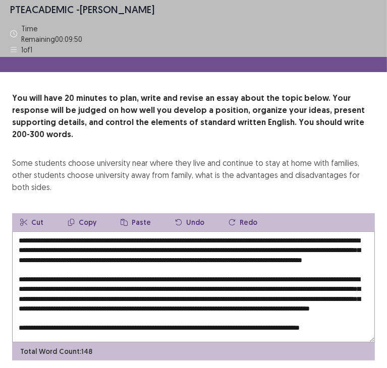
scroll to position [20, 0]
click at [63, 322] on textarea "**********" at bounding box center [193, 286] width 362 height 111
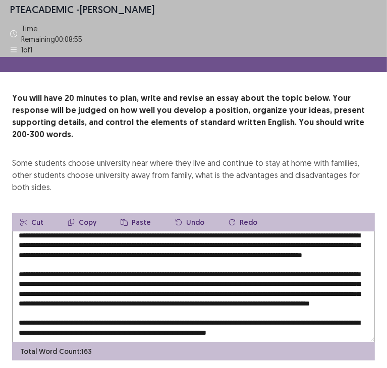
scroll to position [39, 0]
click at [291, 298] on textarea at bounding box center [193, 286] width 362 height 111
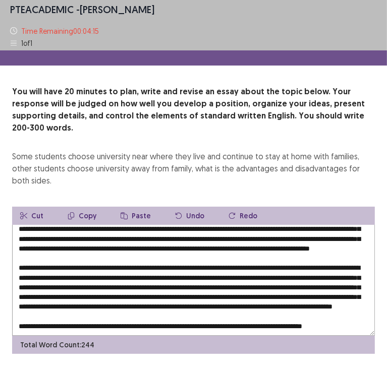
scroll to position [97, 0]
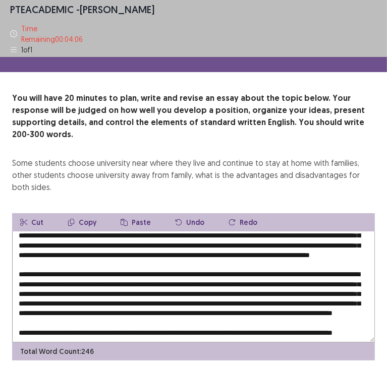
click at [28, 306] on textarea at bounding box center [193, 286] width 362 height 111
click at [349, 272] on textarea at bounding box center [193, 286] width 362 height 111
click at [151, 321] on textarea at bounding box center [193, 286] width 362 height 111
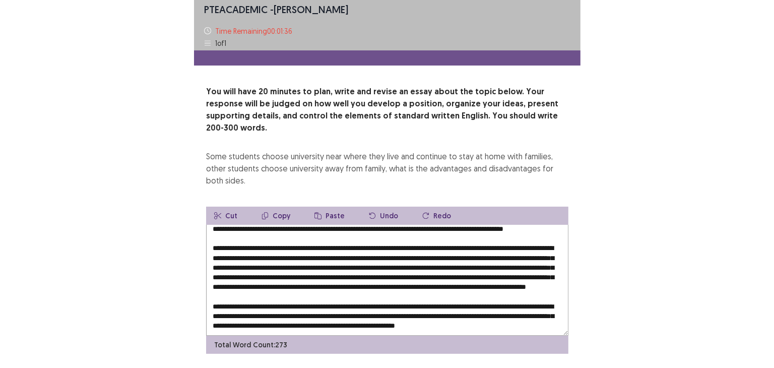
scroll to position [63, 0]
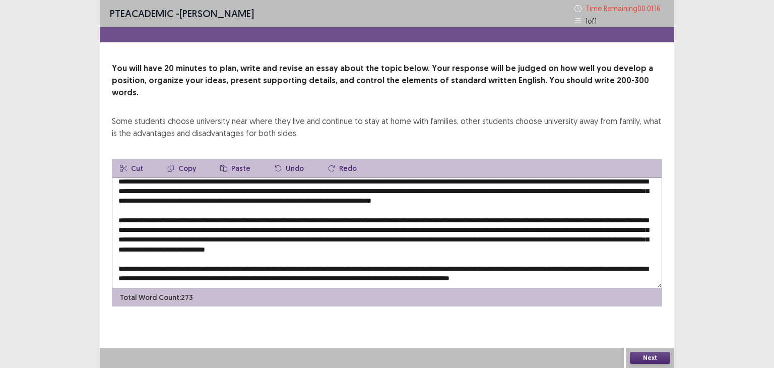
type textarea "**********"
click at [652, 360] on button "Next" at bounding box center [650, 358] width 40 height 12
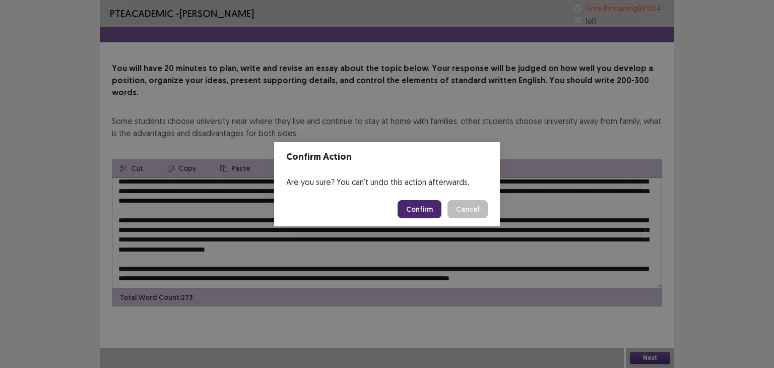
click at [428, 208] on button "Confirm" at bounding box center [420, 209] width 44 height 18
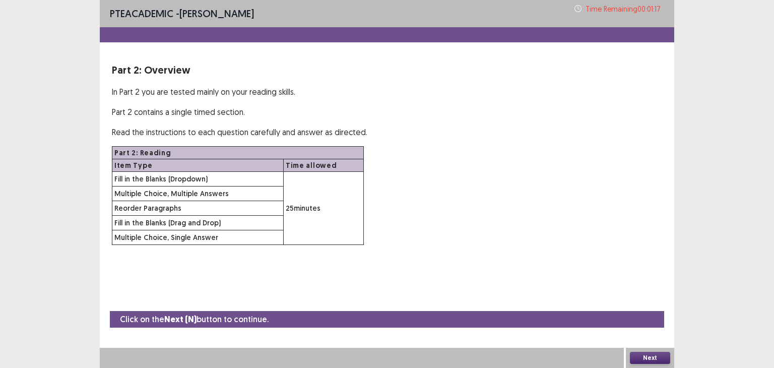
click at [645, 356] on button "Next" at bounding box center [650, 358] width 40 height 12
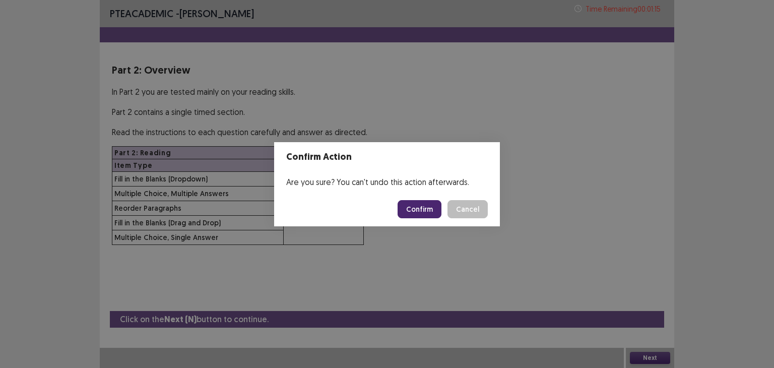
click at [417, 204] on button "Confirm" at bounding box center [420, 209] width 44 height 18
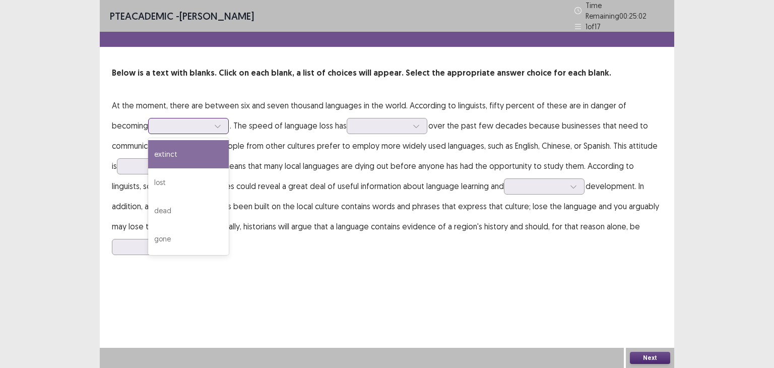
click at [165, 121] on div at bounding box center [183, 126] width 52 height 10
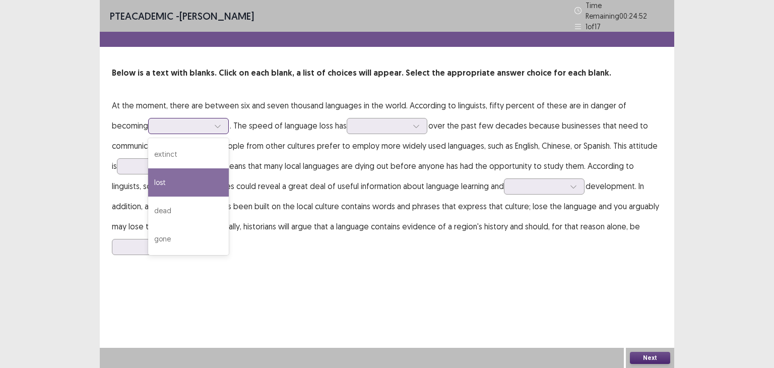
click at [157, 174] on div "lost" at bounding box center [188, 182] width 81 height 28
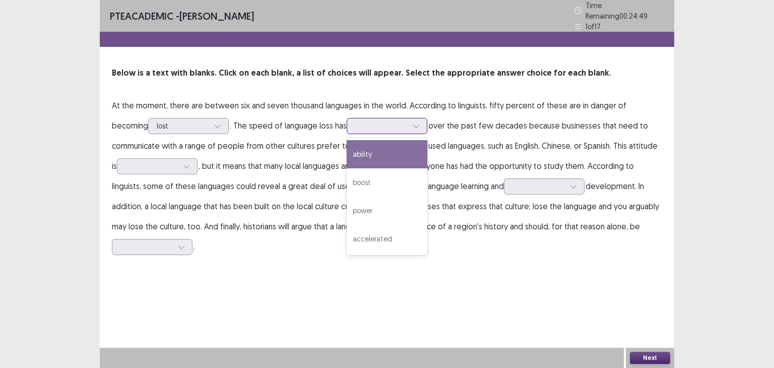
click at [355, 123] on div at bounding box center [381, 126] width 52 height 10
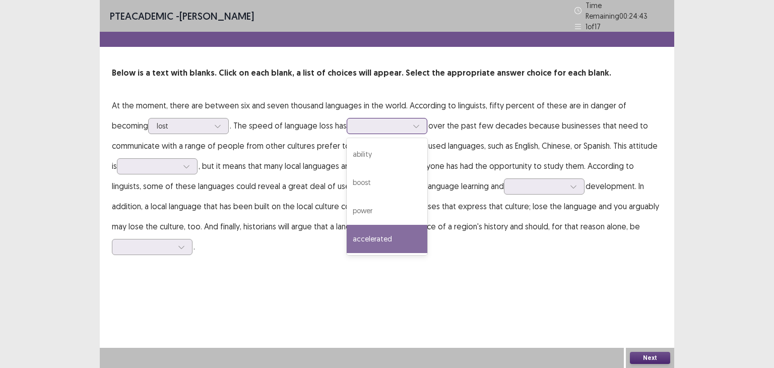
click at [352, 231] on div "accelerated" at bounding box center [387, 239] width 81 height 28
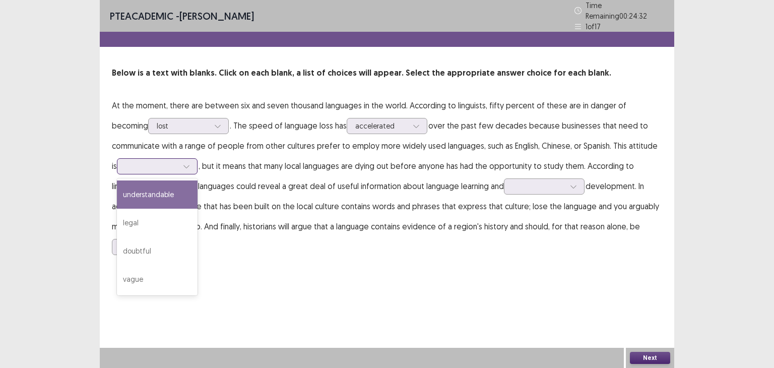
click at [171, 158] on div at bounding box center [157, 166] width 81 height 16
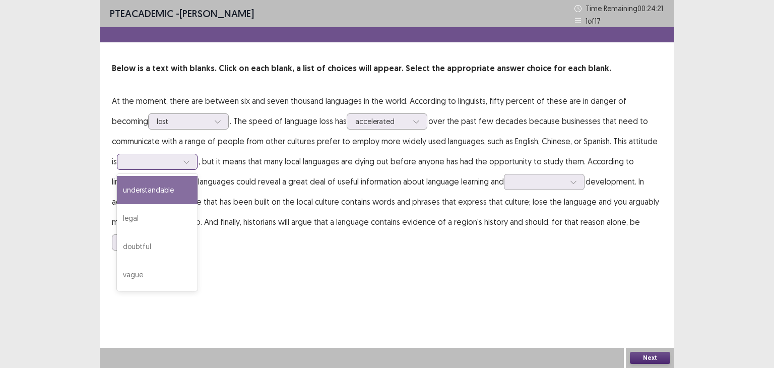
click at [167, 182] on div "understandable" at bounding box center [157, 190] width 81 height 28
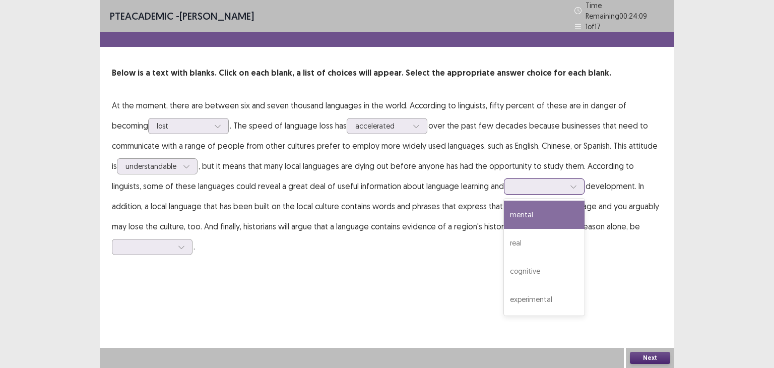
click at [513, 181] on div at bounding box center [539, 186] width 52 height 10
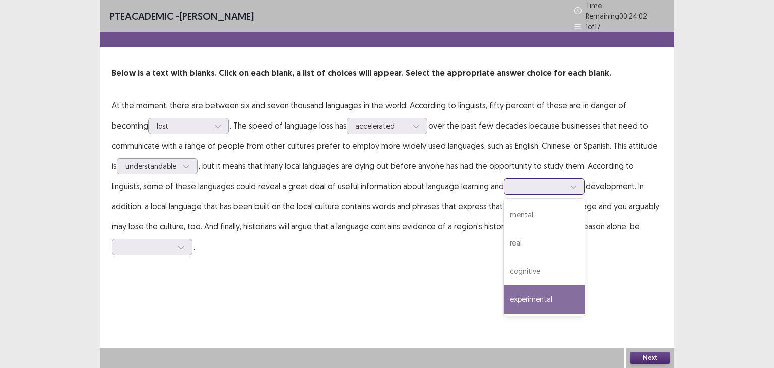
click at [531, 296] on div "experimental" at bounding box center [544, 299] width 81 height 28
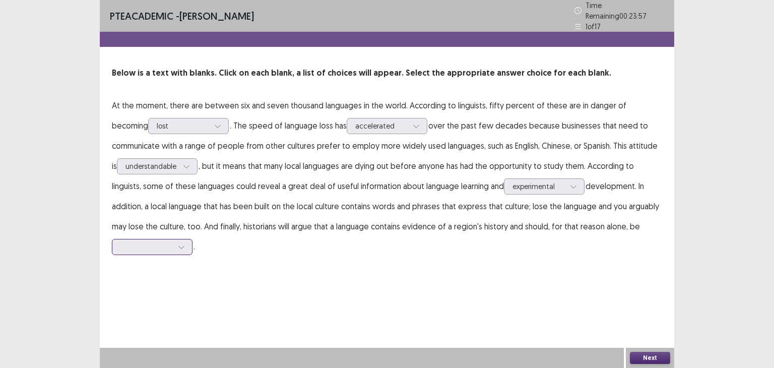
click at [165, 243] on div at bounding box center [146, 247] width 52 height 10
click at [166, 355] on div "secured" at bounding box center [152, 360] width 81 height 28
click at [646, 354] on button "Next" at bounding box center [650, 358] width 40 height 12
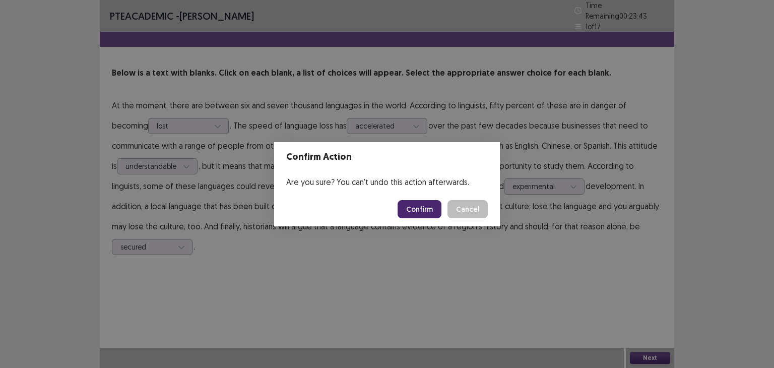
click at [434, 204] on button "Confirm" at bounding box center [420, 209] width 44 height 18
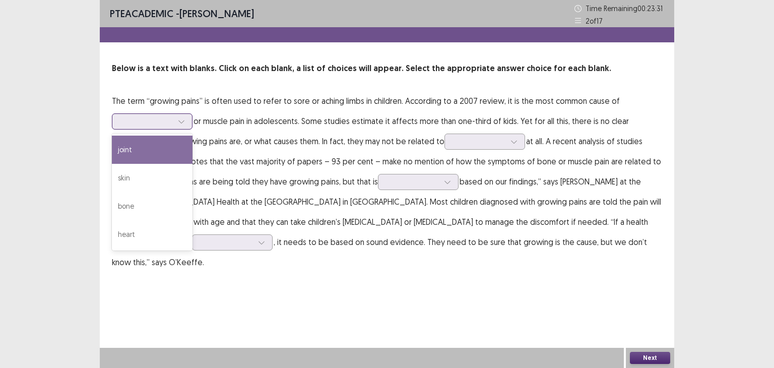
click at [164, 115] on div at bounding box center [146, 121] width 54 height 12
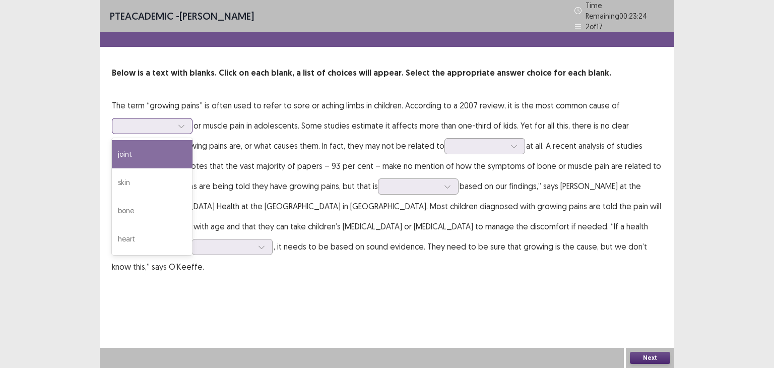
click at [161, 155] on div "joint" at bounding box center [152, 154] width 81 height 28
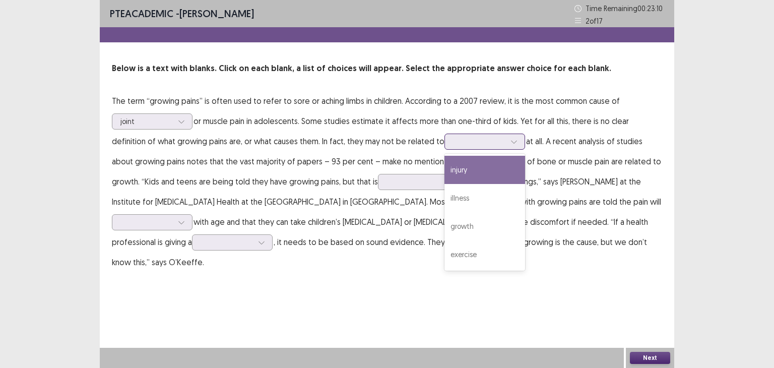
click at [453, 146] on div at bounding box center [479, 142] width 52 height 10
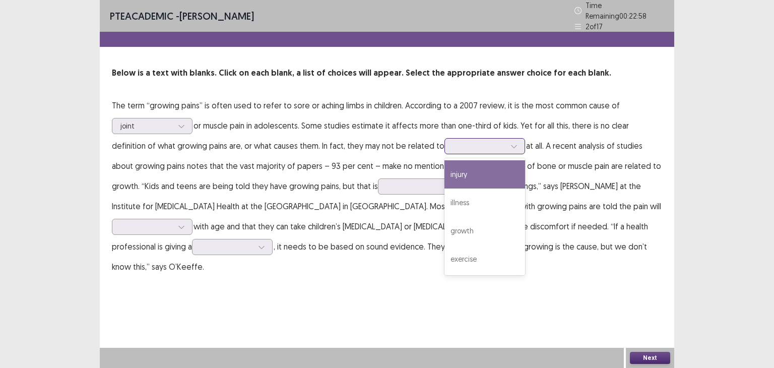
click at [445, 172] on div "injury" at bounding box center [485, 174] width 81 height 28
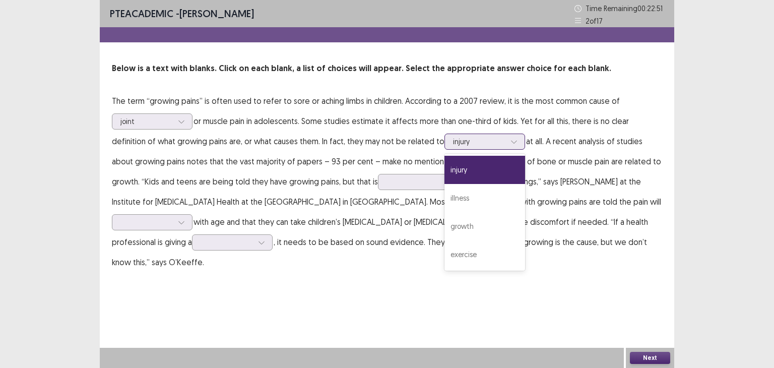
click at [453, 137] on div at bounding box center [479, 142] width 52 height 10
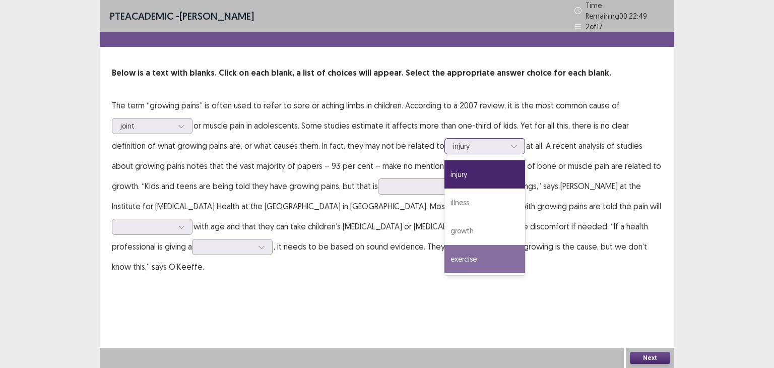
click at [445, 249] on div "exercise" at bounding box center [485, 259] width 81 height 28
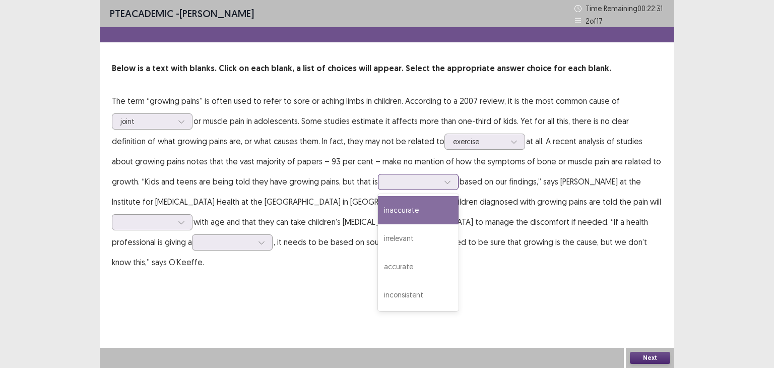
click at [440, 180] on div at bounding box center [447, 181] width 15 height 15
click at [378, 218] on div "inaccurate" at bounding box center [418, 210] width 81 height 28
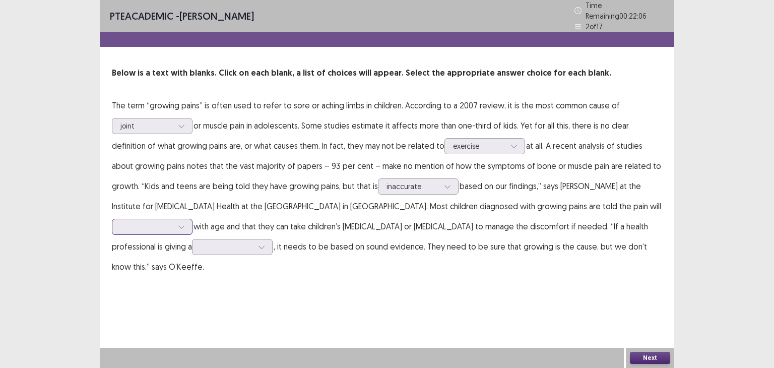
click at [173, 222] on div at bounding box center [146, 227] width 52 height 10
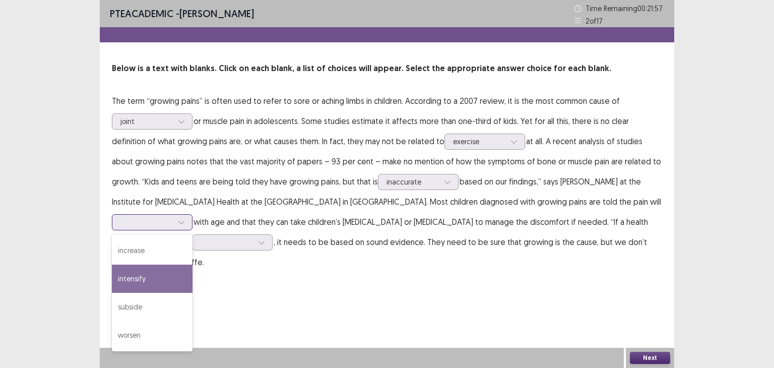
click at [193, 265] on div "intensify" at bounding box center [152, 279] width 81 height 28
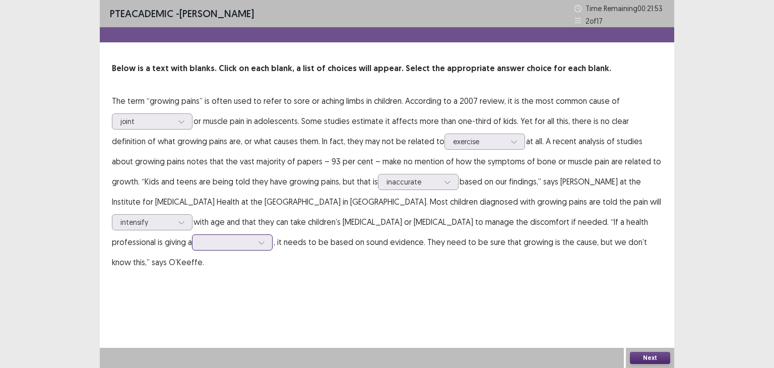
click at [201, 239] on div at bounding box center [227, 242] width 52 height 10
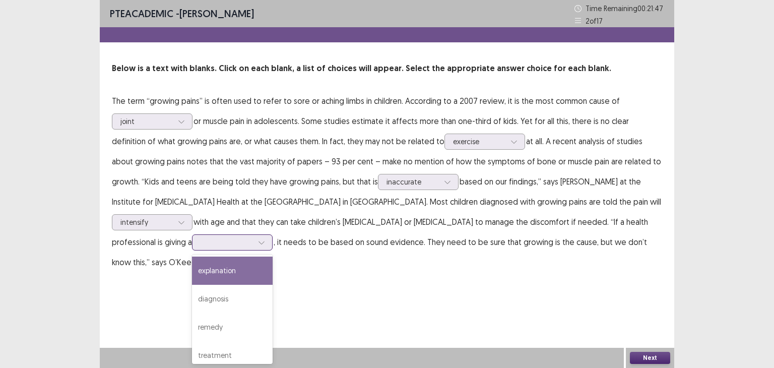
click at [192, 274] on div "explanation" at bounding box center [232, 271] width 81 height 28
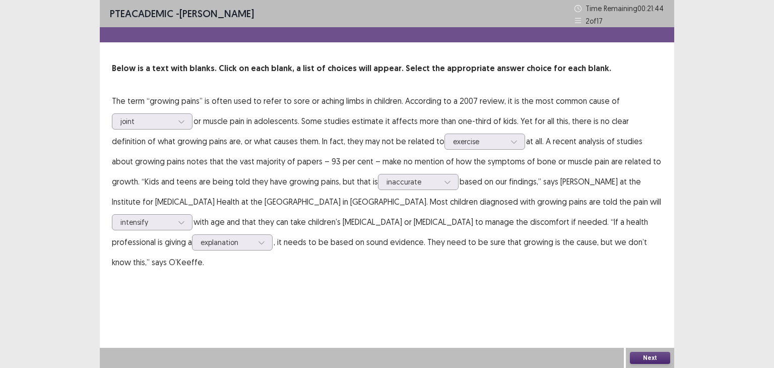
click at [642, 355] on button "Next" at bounding box center [650, 358] width 40 height 12
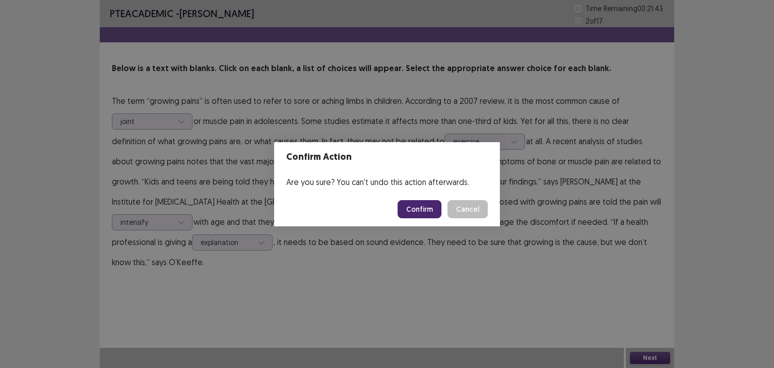
click at [419, 204] on button "Confirm" at bounding box center [420, 209] width 44 height 18
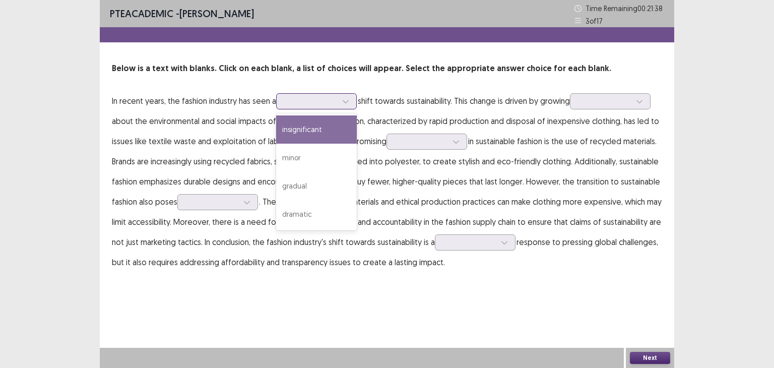
click at [326, 98] on div at bounding box center [311, 101] width 52 height 10
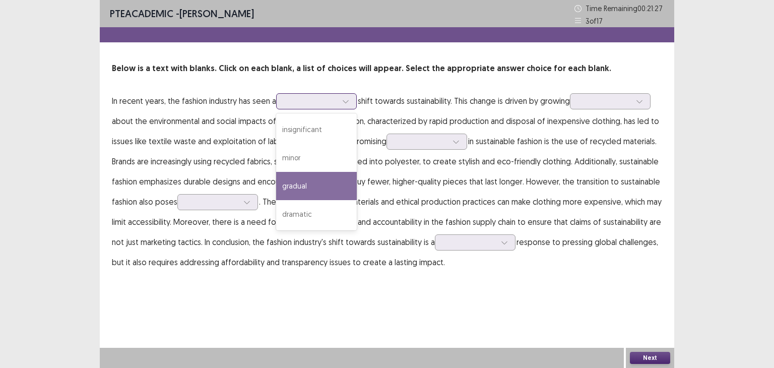
click at [343, 190] on div "gradual" at bounding box center [316, 186] width 81 height 28
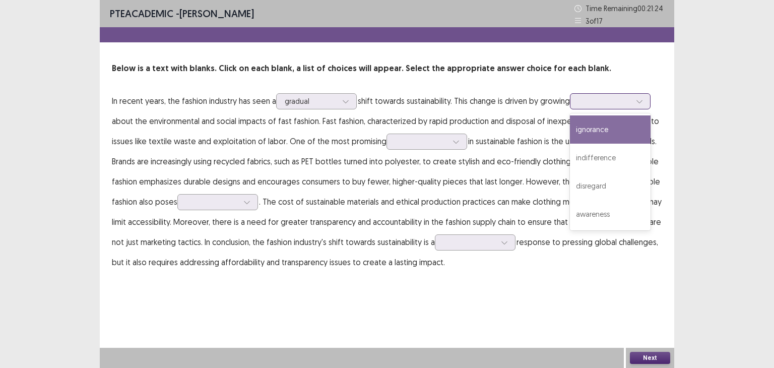
click at [589, 96] on div at bounding box center [605, 101] width 52 height 10
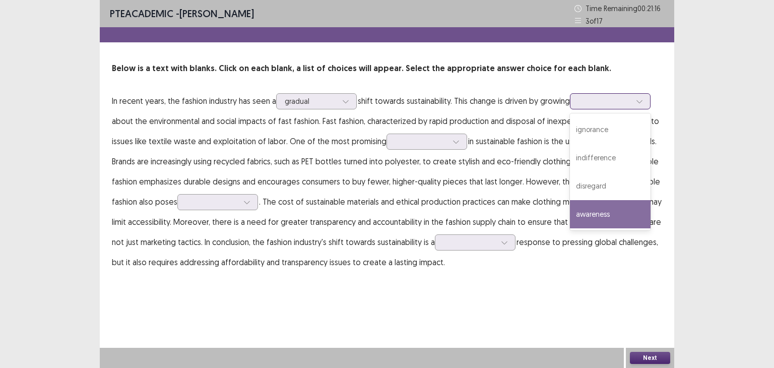
click at [625, 207] on div "awareness" at bounding box center [610, 214] width 81 height 28
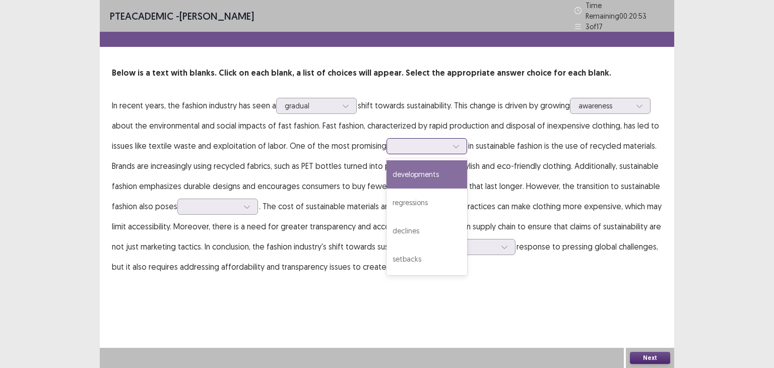
click at [440, 141] on div at bounding box center [421, 146] width 52 height 10
click at [435, 178] on div "developments" at bounding box center [427, 174] width 81 height 28
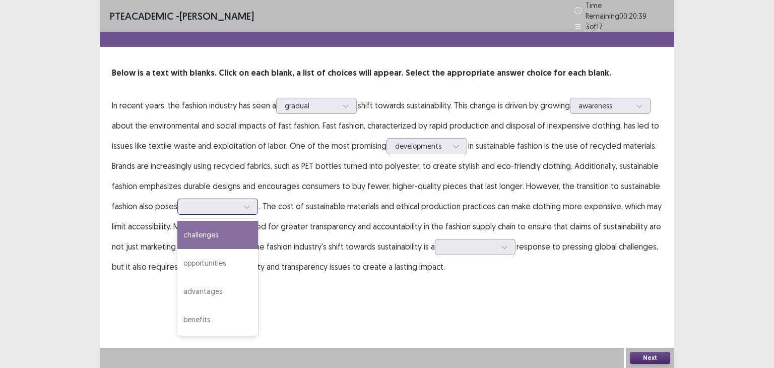
click at [195, 204] on div at bounding box center [212, 207] width 52 height 10
click at [197, 223] on div "challenges" at bounding box center [217, 235] width 81 height 28
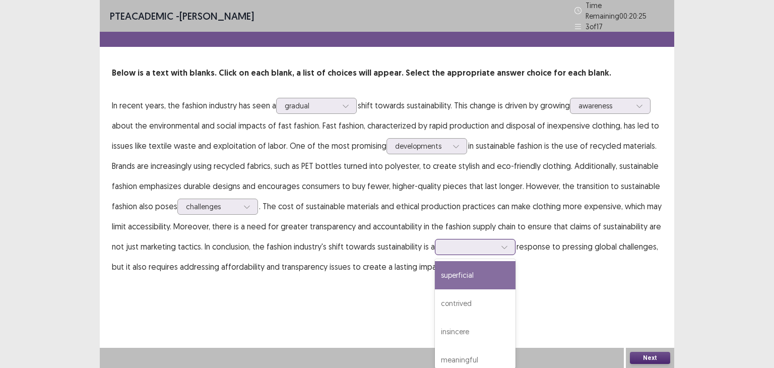
click at [480, 243] on div at bounding box center [470, 247] width 52 height 10
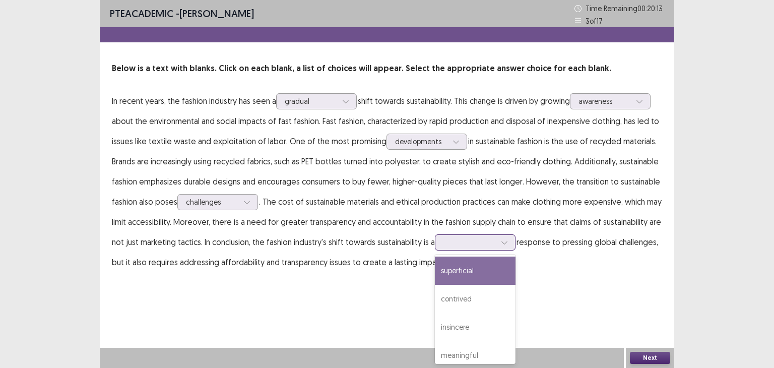
click at [487, 267] on div "superficial" at bounding box center [475, 271] width 81 height 28
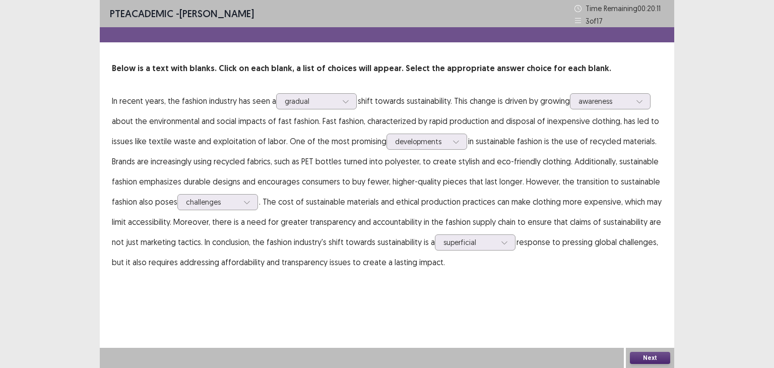
click at [639, 361] on button "Next" at bounding box center [650, 358] width 40 height 12
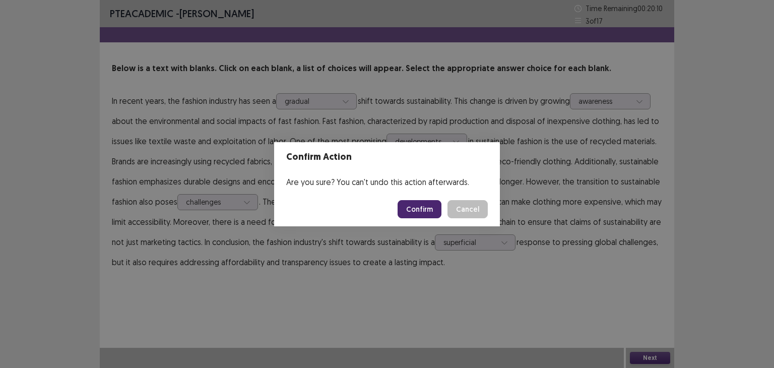
click at [413, 204] on button "Confirm" at bounding box center [420, 209] width 44 height 18
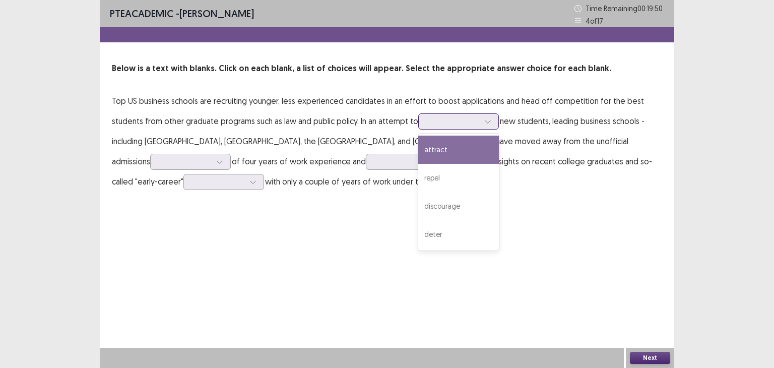
click at [479, 123] on div at bounding box center [453, 121] width 52 height 10
click at [473, 145] on div "attract" at bounding box center [458, 150] width 81 height 28
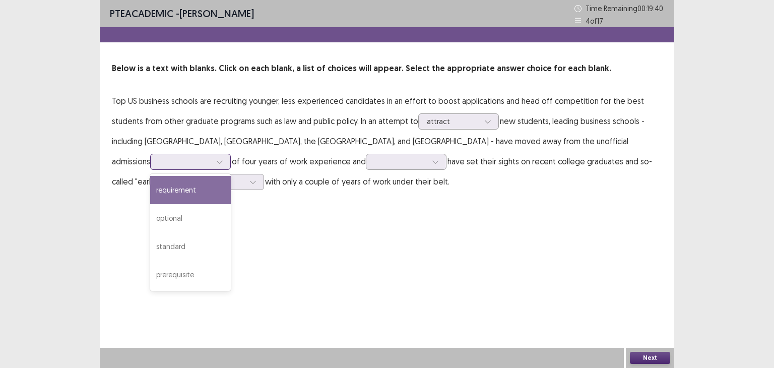
click at [211, 157] on div at bounding box center [185, 162] width 52 height 10
click at [231, 176] on div "requirement" at bounding box center [190, 190] width 81 height 28
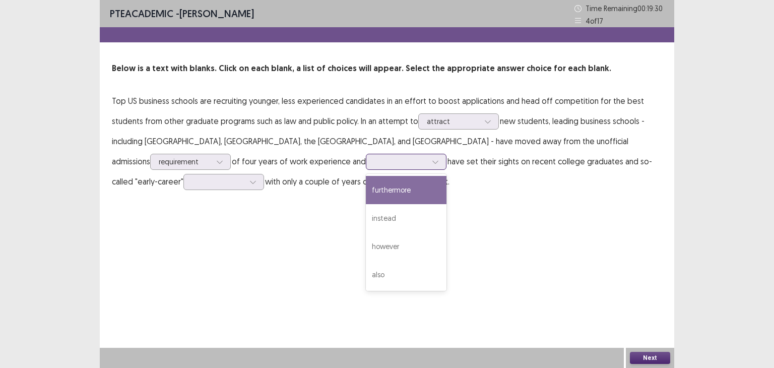
click at [373, 167] on div at bounding box center [400, 162] width 54 height 12
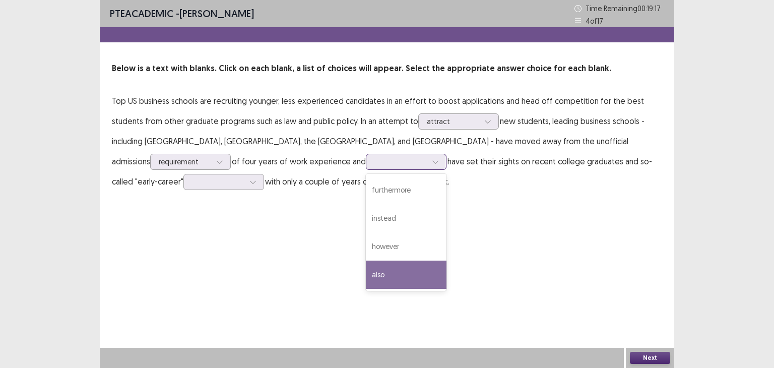
click at [366, 263] on div "also" at bounding box center [406, 275] width 81 height 28
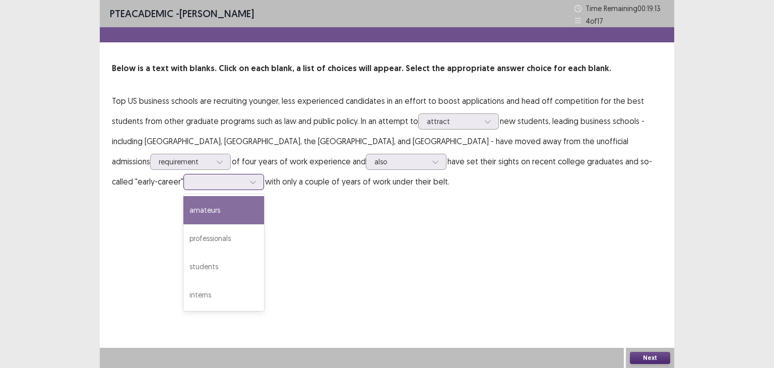
click at [244, 177] on div at bounding box center [218, 182] width 52 height 10
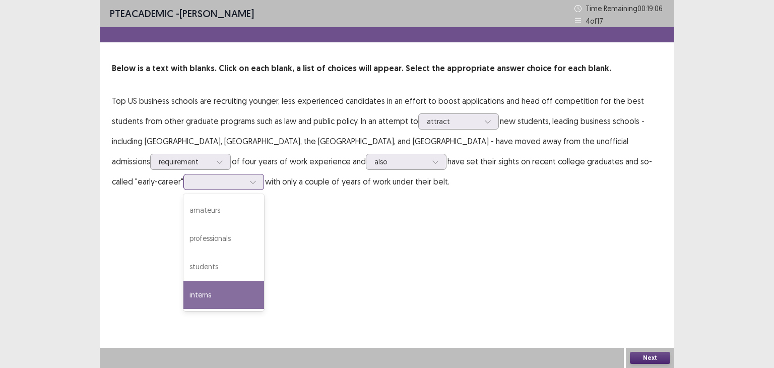
click at [264, 282] on div "interns" at bounding box center [223, 295] width 81 height 28
click at [244, 177] on div at bounding box center [218, 182] width 52 height 10
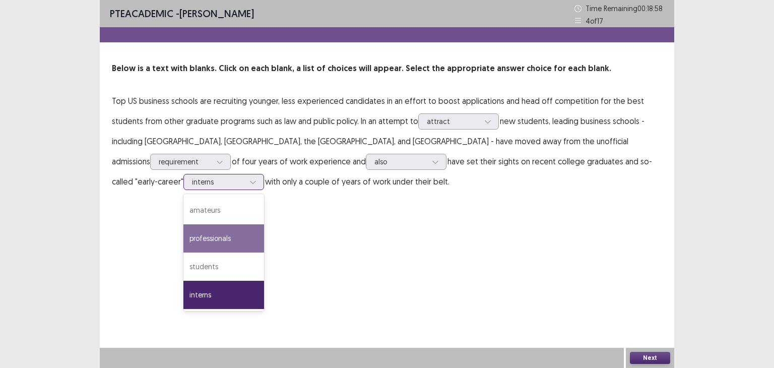
click at [264, 224] on div "professionals" at bounding box center [223, 238] width 81 height 28
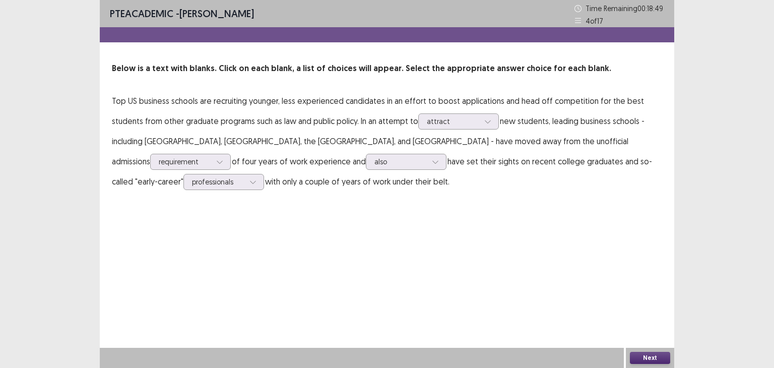
click at [639, 352] on button "Next" at bounding box center [650, 358] width 40 height 12
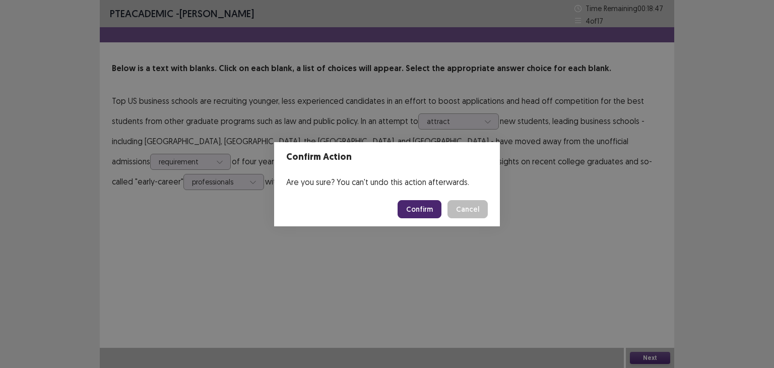
click at [432, 208] on button "Confirm" at bounding box center [420, 209] width 44 height 18
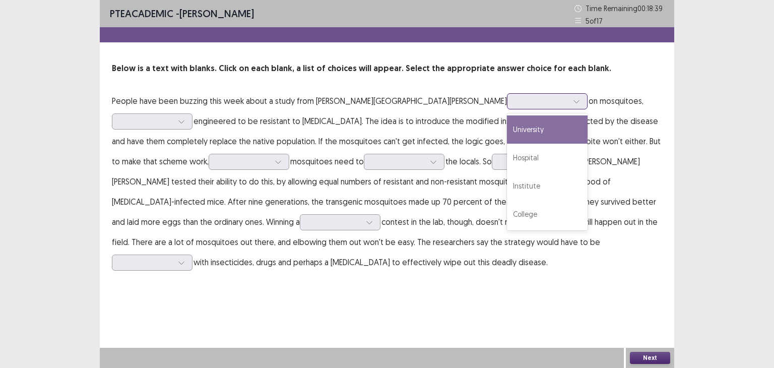
click at [516, 101] on div at bounding box center [542, 101] width 52 height 10
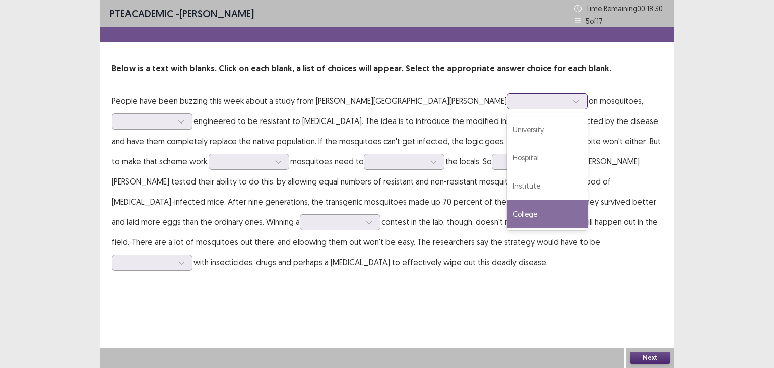
click at [507, 206] on div "College" at bounding box center [547, 214] width 81 height 28
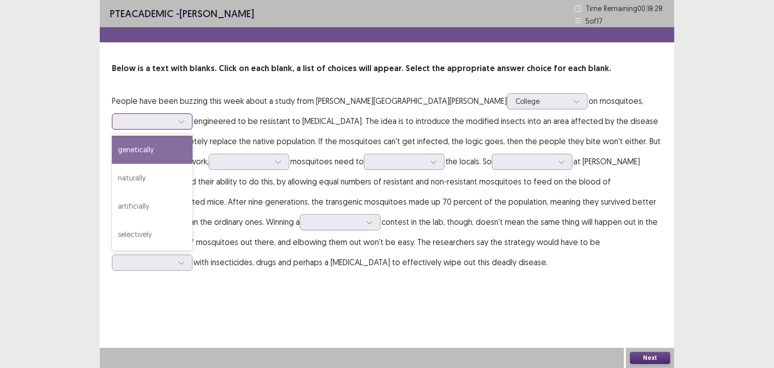
click at [173, 116] on div at bounding box center [146, 121] width 52 height 10
click at [193, 136] on div "genetically" at bounding box center [152, 150] width 81 height 28
click at [173, 116] on div at bounding box center [146, 121] width 52 height 10
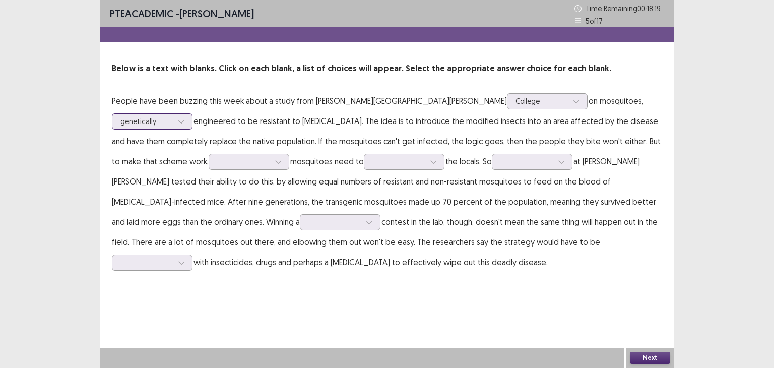
click at [173, 116] on div at bounding box center [146, 121] width 52 height 10
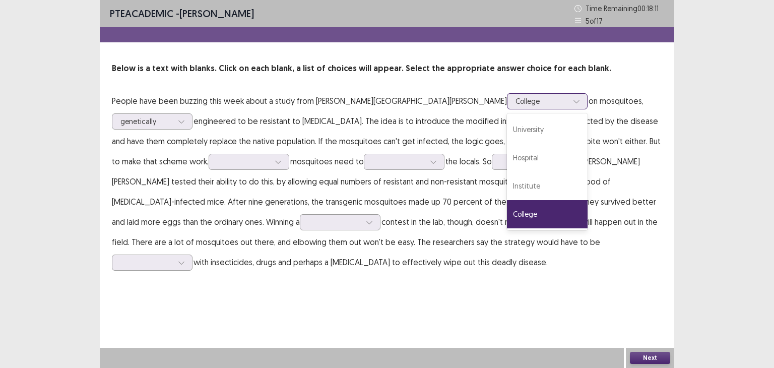
click at [569, 107] on div at bounding box center [576, 101] width 15 height 15
click at [507, 157] on div "Hospital" at bounding box center [547, 158] width 81 height 28
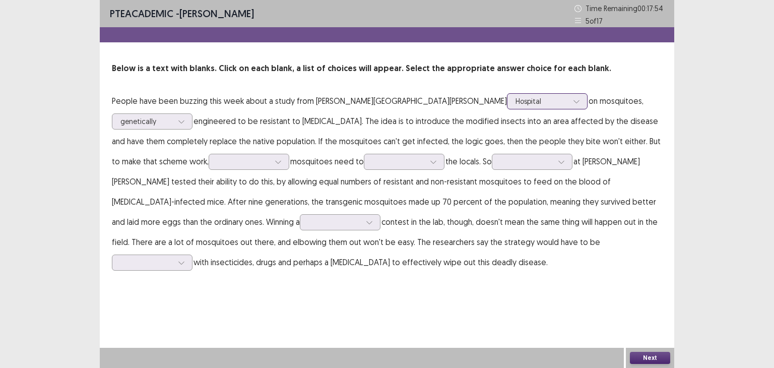
click at [516, 101] on div at bounding box center [542, 101] width 52 height 10
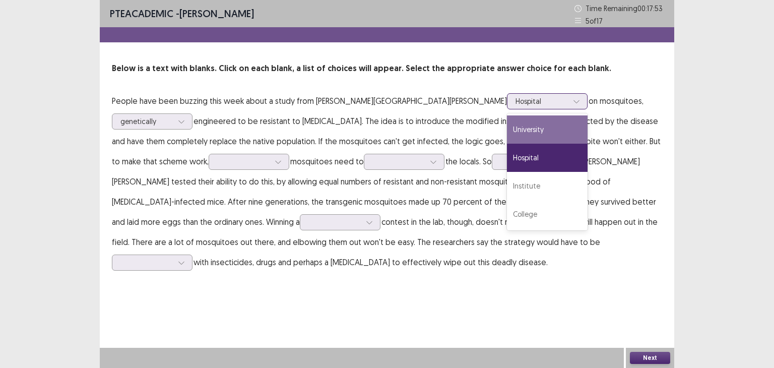
click at [507, 130] on div "University" at bounding box center [547, 129] width 81 height 28
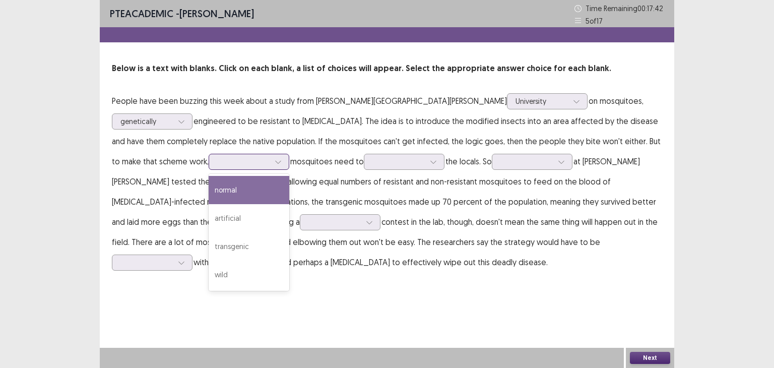
click at [216, 156] on div at bounding box center [243, 162] width 54 height 12
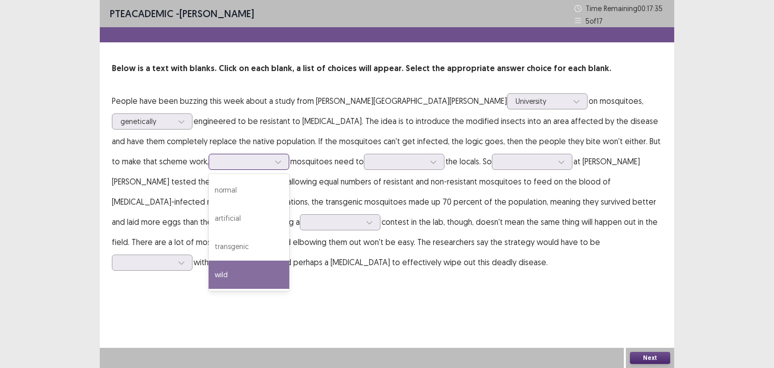
click at [209, 273] on div "wild" at bounding box center [249, 275] width 81 height 28
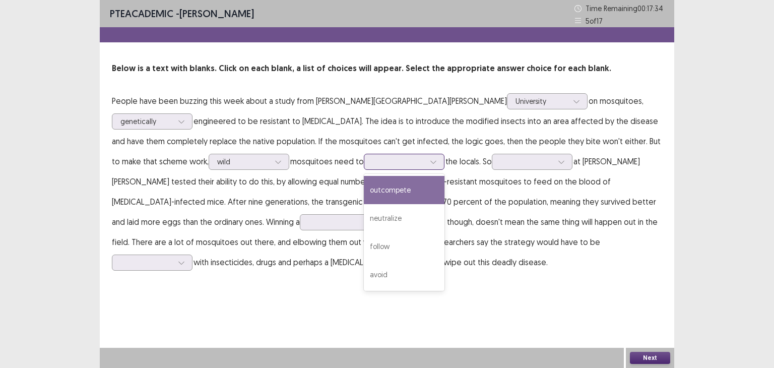
click at [372, 160] on div at bounding box center [398, 162] width 52 height 10
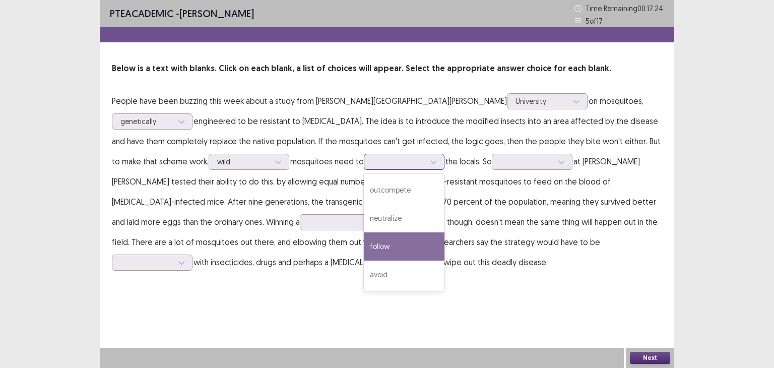
click at [364, 253] on div "follow" at bounding box center [404, 246] width 81 height 28
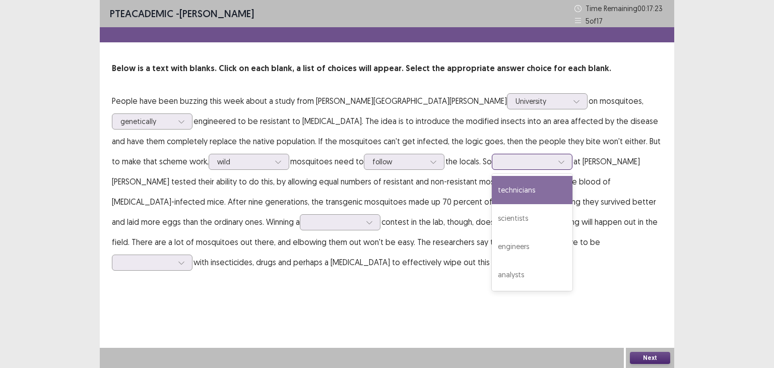
click at [501, 161] on div at bounding box center [527, 162] width 52 height 10
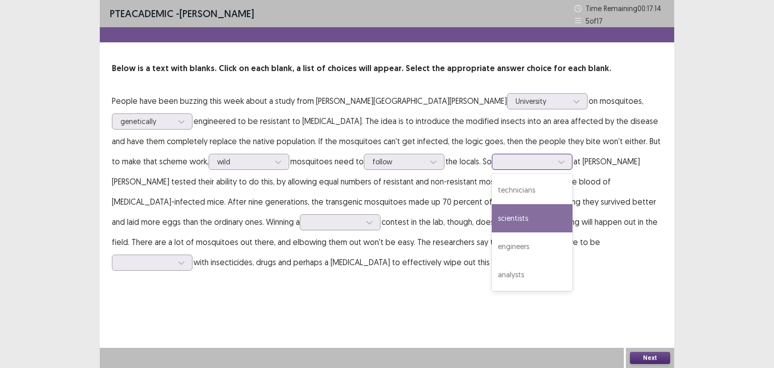
click at [492, 218] on div "scientists" at bounding box center [532, 218] width 81 height 28
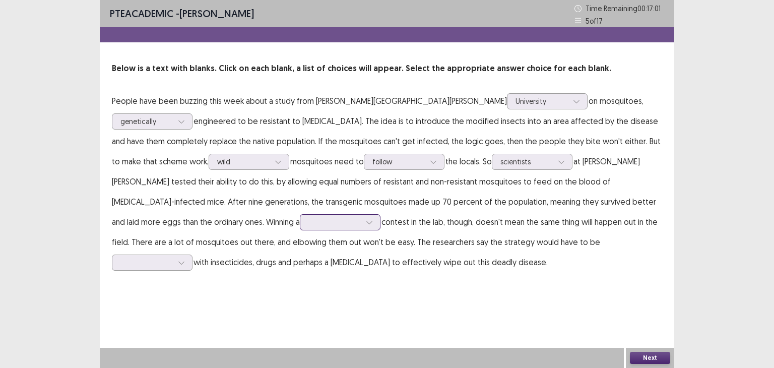
click at [307, 216] on div at bounding box center [334, 222] width 54 height 12
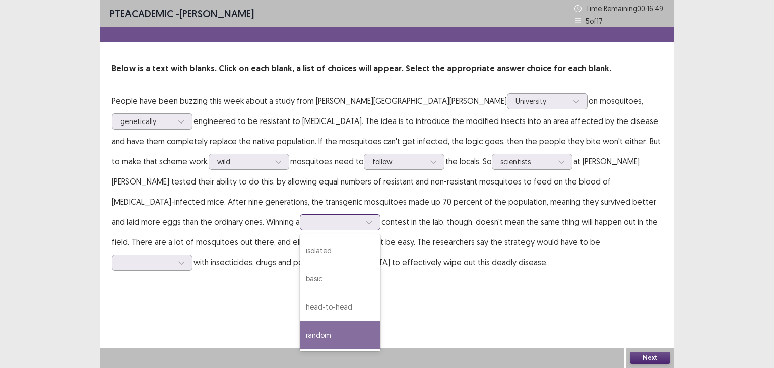
click at [300, 334] on div "random" at bounding box center [340, 335] width 81 height 28
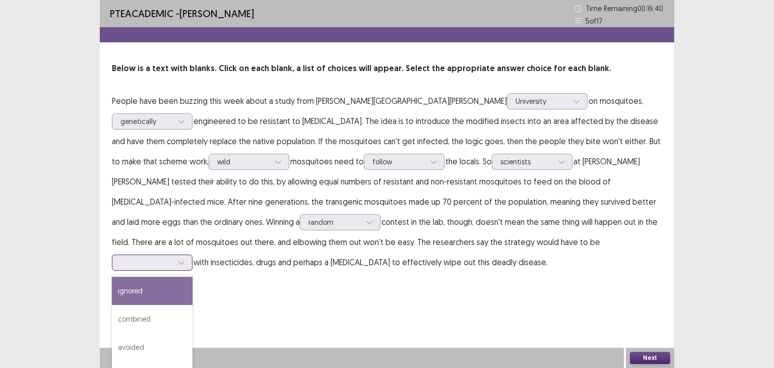
click at [173, 258] on div at bounding box center [146, 263] width 52 height 10
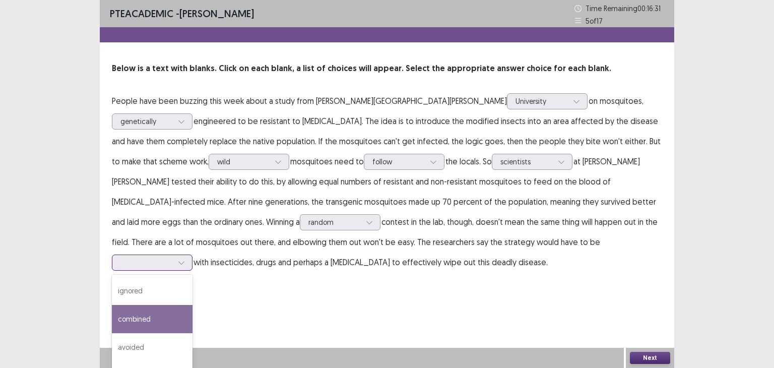
click at [193, 305] on div "combined" at bounding box center [152, 319] width 81 height 28
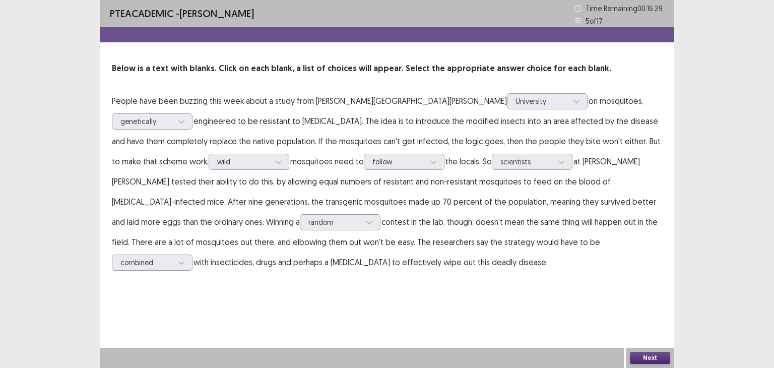
click at [657, 355] on button "Next" at bounding box center [650, 358] width 40 height 12
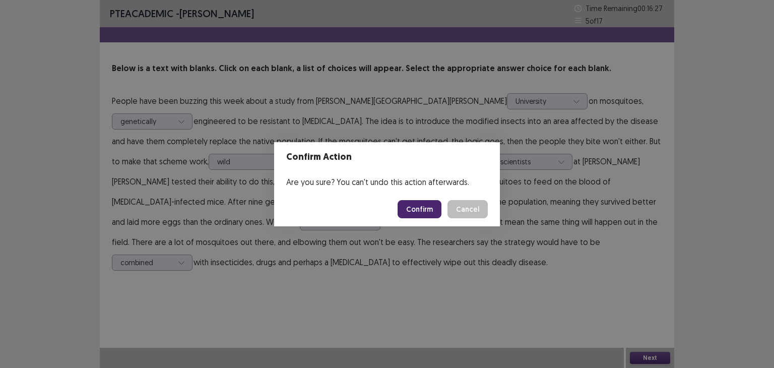
click at [431, 210] on button "Confirm" at bounding box center [420, 209] width 44 height 18
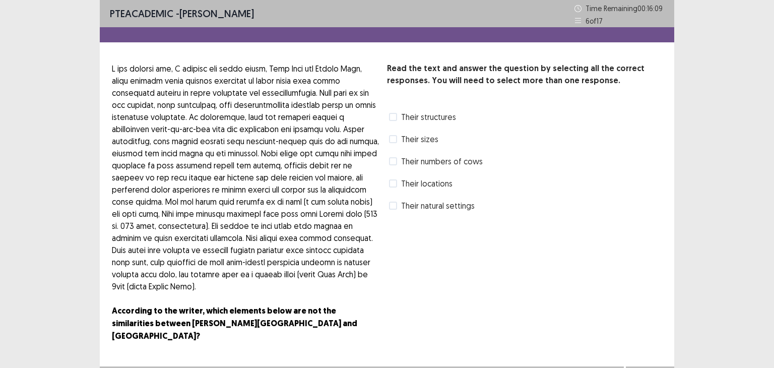
click at [433, 157] on span "Their numbers of cows" at bounding box center [442, 161] width 82 height 12
click at [435, 204] on span "Their natural settings" at bounding box center [438, 206] width 74 height 12
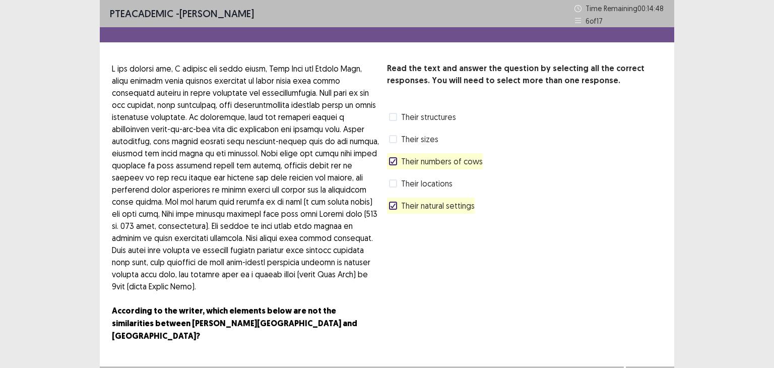
click at [435, 204] on span "Their natural settings" at bounding box center [438, 206] width 74 height 12
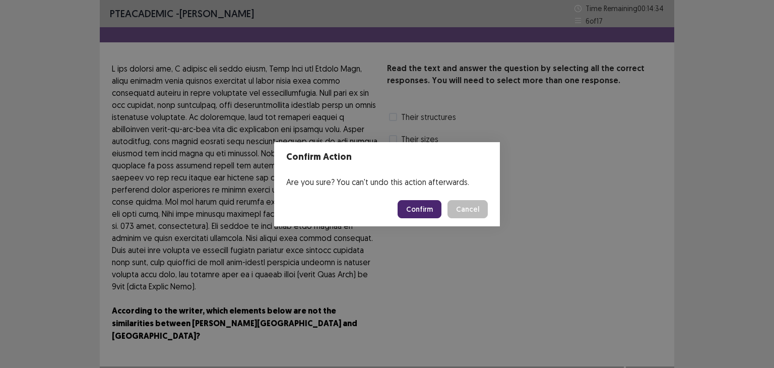
click at [424, 204] on button "Confirm" at bounding box center [420, 209] width 44 height 18
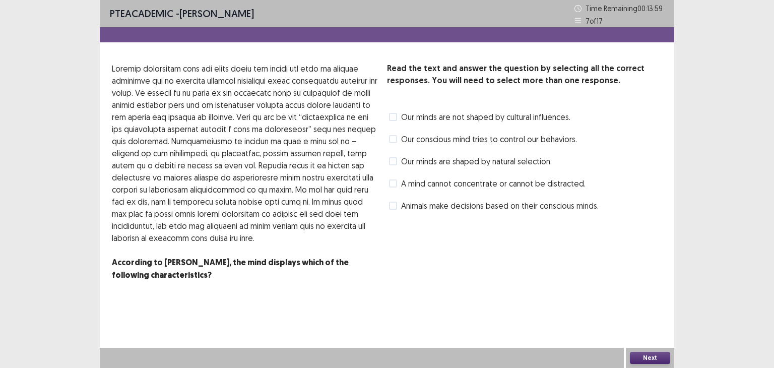
click at [465, 166] on span "Our minds are shaped by natural selection." at bounding box center [476, 161] width 151 height 12
click at [497, 208] on span "Animals make decisions based on their conscious minds." at bounding box center [500, 206] width 198 height 12
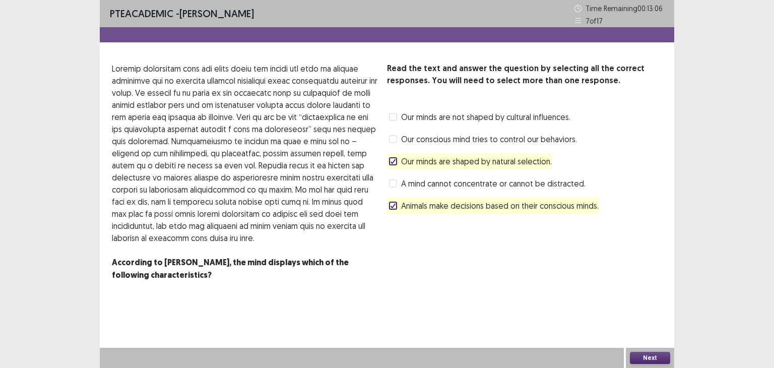
click at [517, 209] on span "Animals make decisions based on their conscious minds." at bounding box center [500, 206] width 198 height 12
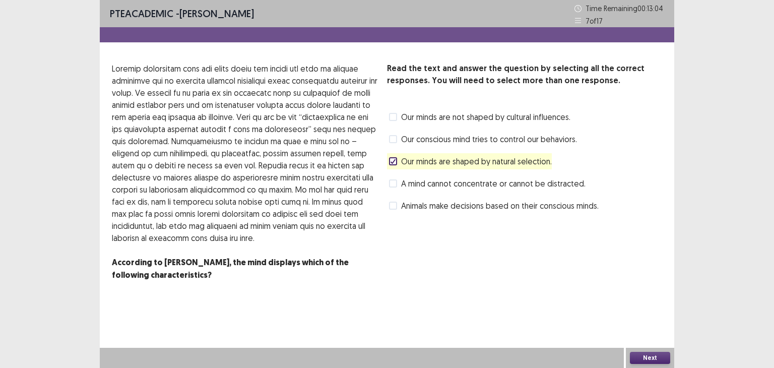
click at [637, 356] on button "Next" at bounding box center [650, 358] width 40 height 12
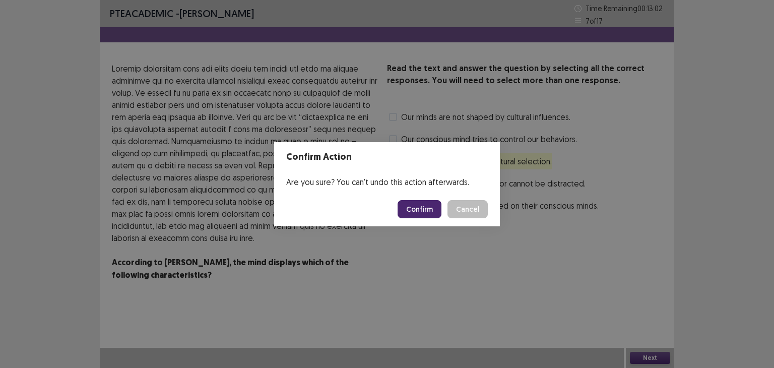
click at [423, 209] on button "Confirm" at bounding box center [420, 209] width 44 height 18
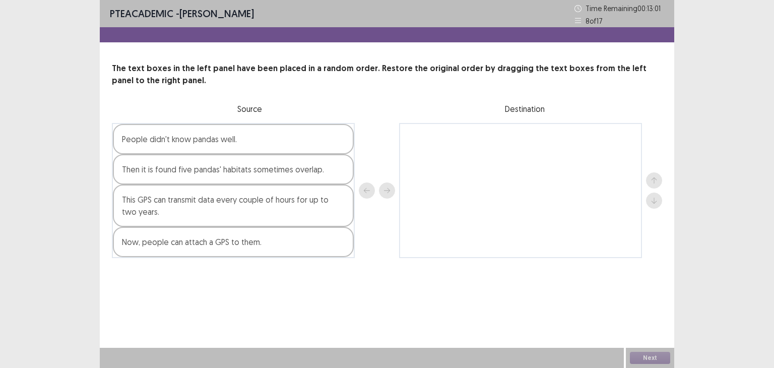
click at [333, 142] on div "People didn't know pandas well." at bounding box center [233, 139] width 241 height 30
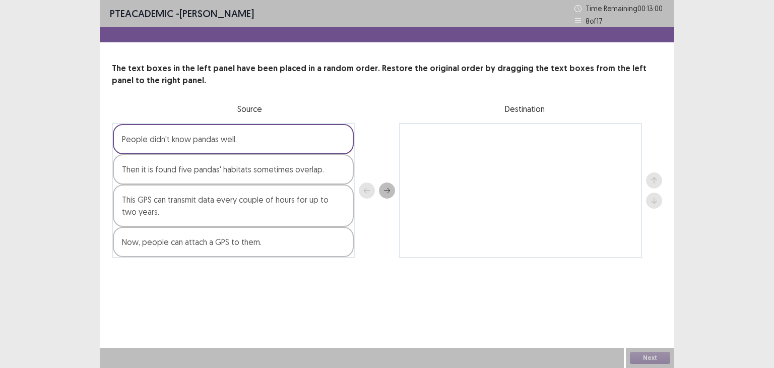
click at [388, 190] on icon "next" at bounding box center [387, 190] width 7 height 7
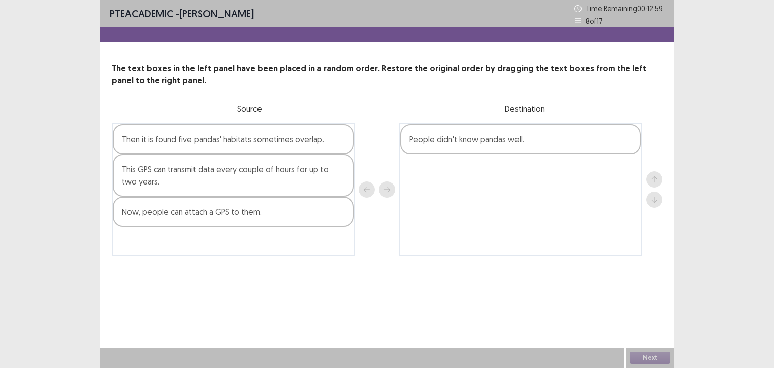
click at [294, 161] on div "This GPS can transmit data every couple of hours for up to two years." at bounding box center [233, 175] width 241 height 42
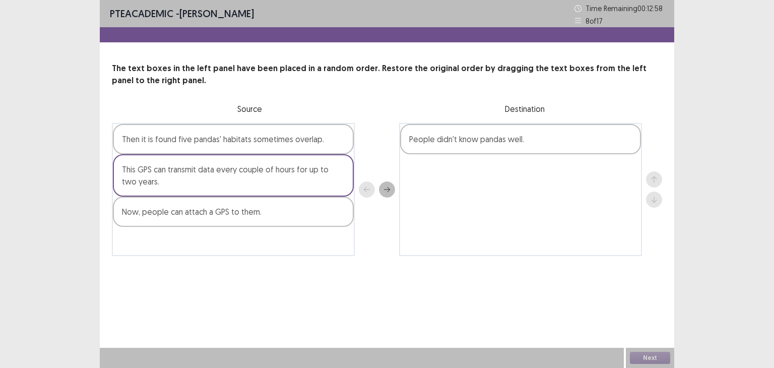
click at [379, 188] on div at bounding box center [377, 189] width 36 height 133
click at [386, 190] on icon "next" at bounding box center [387, 189] width 7 height 7
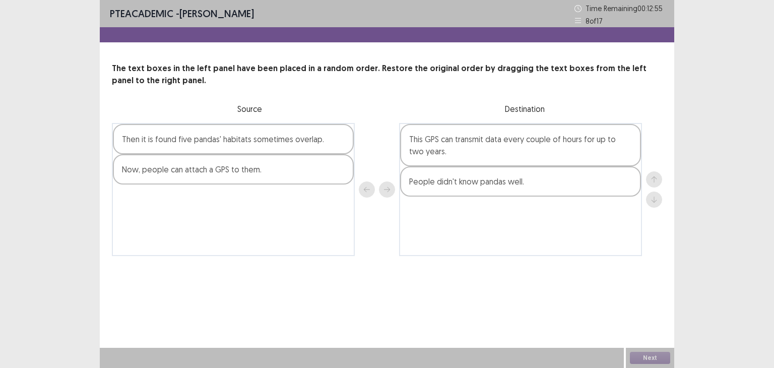
click at [288, 142] on div "Then it is found five pandas' habitats sometimes overlap." at bounding box center [233, 139] width 241 height 30
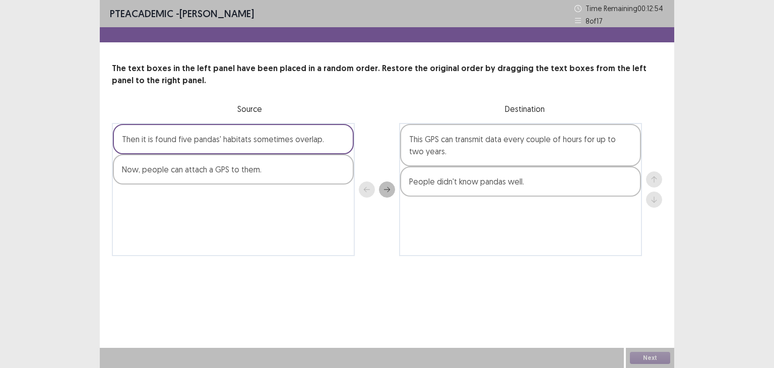
click at [387, 182] on button "next" at bounding box center [387, 189] width 16 height 16
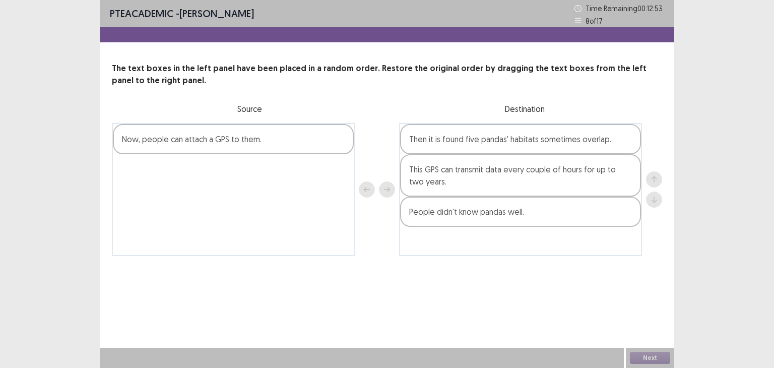
click at [294, 132] on div "Now, people can attach a GPS to them." at bounding box center [233, 139] width 241 height 30
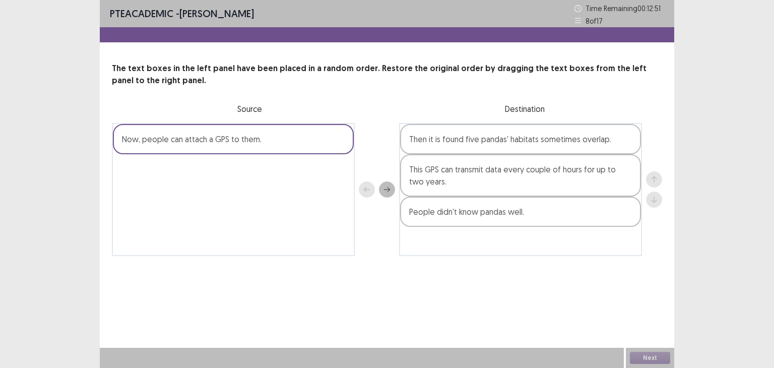
click at [389, 188] on icon "next" at bounding box center [387, 189] width 7 height 7
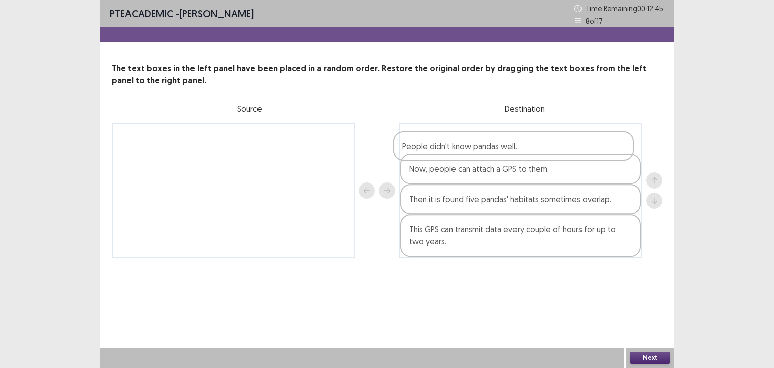
drag, startPoint x: 541, startPoint y: 249, endPoint x: 534, endPoint y: 150, distance: 99.5
click at [534, 150] on div "Now, people can attach a GPS to them. Then it is found five pandas' habitats so…" at bounding box center [520, 190] width 243 height 135
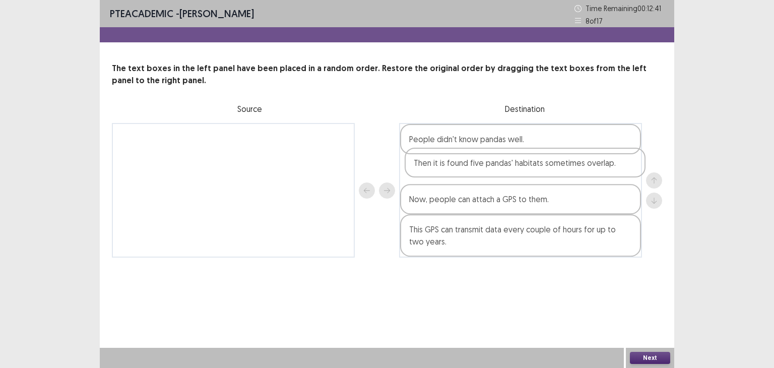
drag, startPoint x: 565, startPoint y: 205, endPoint x: 569, endPoint y: 166, distance: 39.1
click at [569, 166] on div "People didn't know pandas well. Now, people can attach a GPS to them. Then it i…" at bounding box center [520, 190] width 243 height 135
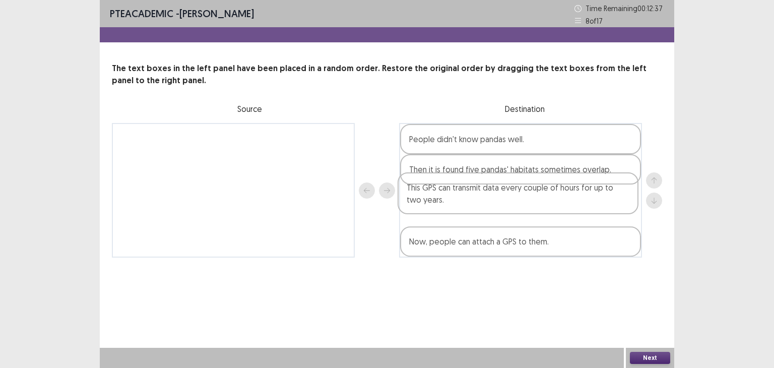
drag, startPoint x: 584, startPoint y: 237, endPoint x: 581, endPoint y: 193, distance: 44.4
click at [581, 193] on div "People didn't know pandas well. Then it is found five pandas' habitats sometime…" at bounding box center [520, 190] width 243 height 135
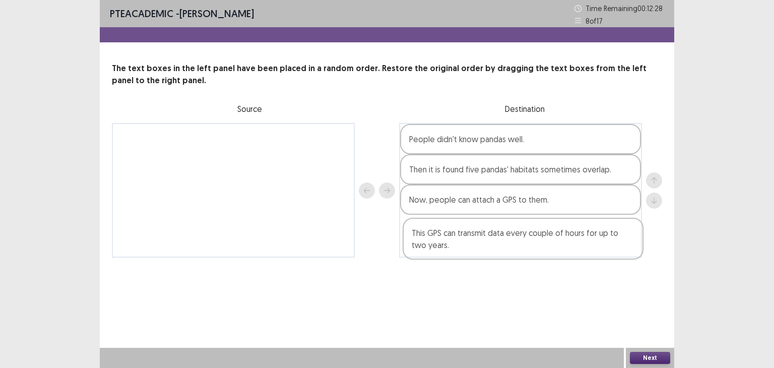
drag, startPoint x: 621, startPoint y: 214, endPoint x: 624, endPoint y: 251, distance: 36.9
click at [624, 251] on div "People didn't know pandas well. Then it is found five pandas' habitats sometime…" at bounding box center [520, 190] width 243 height 135
click at [647, 358] on button "Next" at bounding box center [650, 358] width 40 height 12
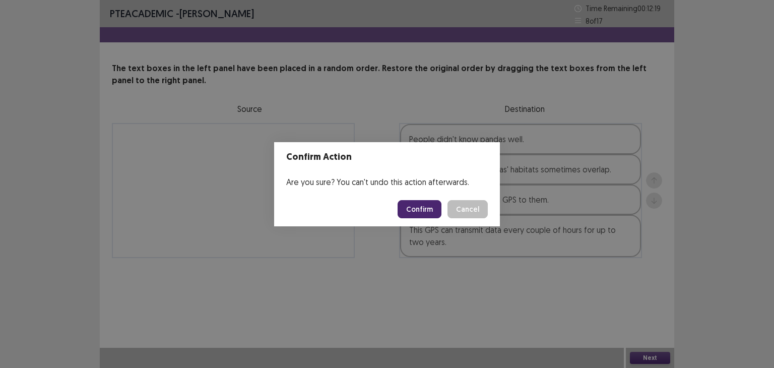
click at [425, 208] on button "Confirm" at bounding box center [420, 209] width 44 height 18
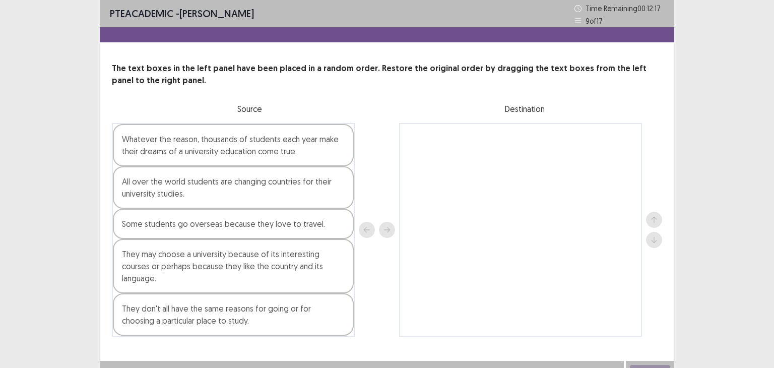
click at [322, 157] on div "Whatever the reason, thousands of students each year make their dreams of a uni…" at bounding box center [233, 145] width 241 height 42
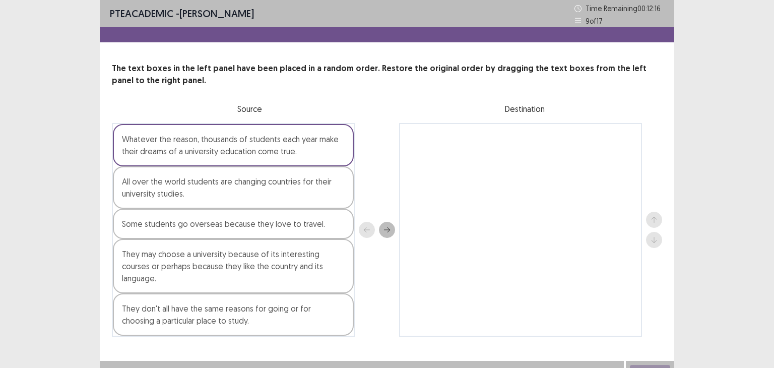
click at [300, 196] on div "All over the world students are changing countries for their university studies." at bounding box center [233, 187] width 241 height 42
click at [385, 226] on icon "next" at bounding box center [387, 229] width 7 height 7
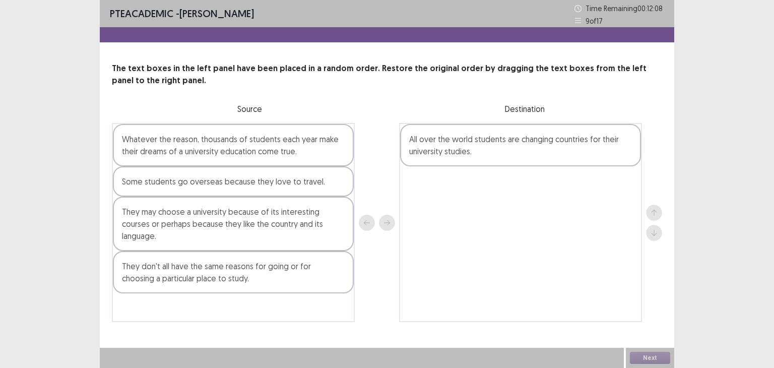
click at [313, 185] on div "Some students go overseas because they love to travel." at bounding box center [233, 181] width 241 height 30
click at [387, 218] on button "next" at bounding box center [387, 223] width 16 height 16
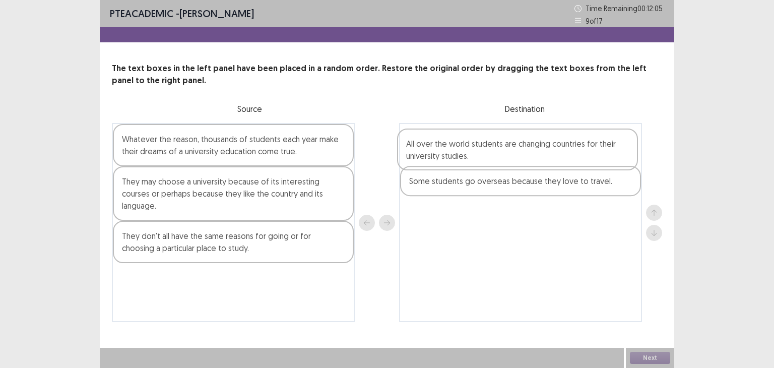
drag, startPoint x: 468, startPoint y: 165, endPoint x: 465, endPoint y: 136, distance: 29.9
click at [465, 136] on div "Some students go overseas because they love to travel. All over the world stude…" at bounding box center [520, 222] width 243 height 199
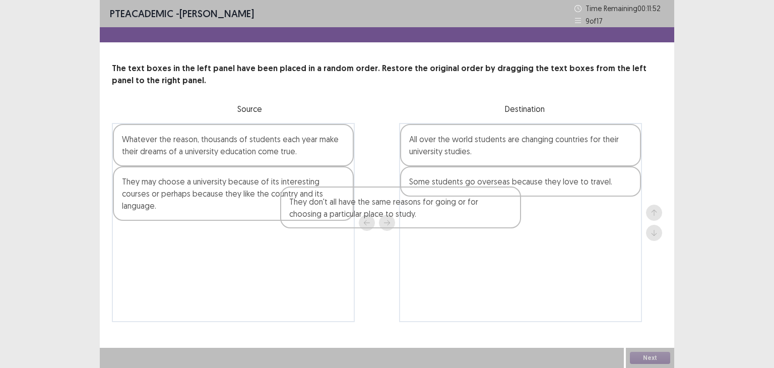
drag, startPoint x: 311, startPoint y: 244, endPoint x: 484, endPoint y: 221, distance: 174.4
click at [484, 221] on div "Whatever the reason, thousands of students each year make their dreams of a uni…" at bounding box center [387, 222] width 550 height 199
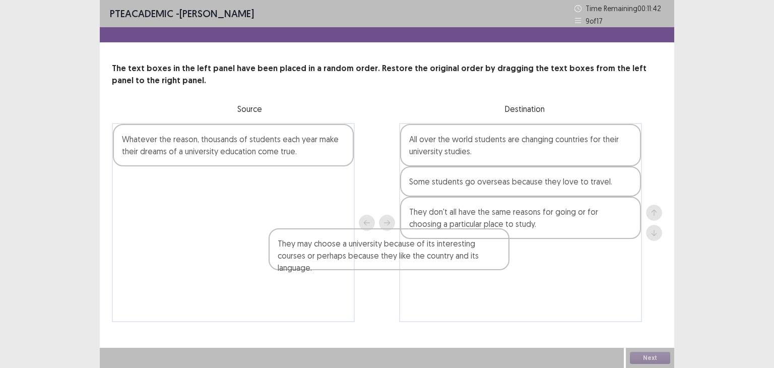
drag, startPoint x: 303, startPoint y: 190, endPoint x: 470, endPoint y: 258, distance: 180.0
click at [470, 258] on div "Whatever the reason, thousands of students each year make their dreams of a uni…" at bounding box center [387, 222] width 550 height 199
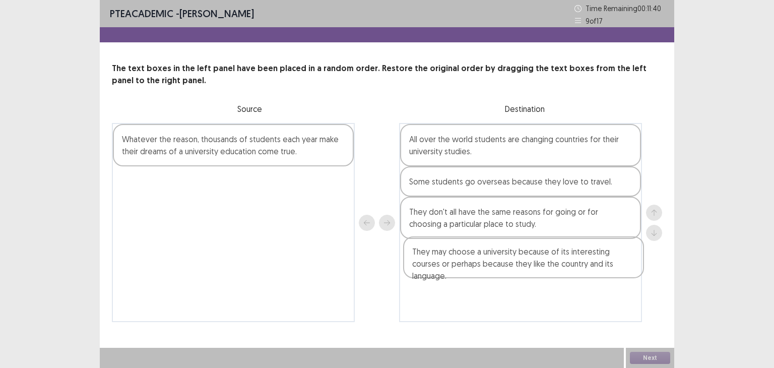
drag, startPoint x: 266, startPoint y: 198, endPoint x: 564, endPoint y: 263, distance: 305.4
click at [564, 263] on div "Whatever the reason, thousands of students each year make their dreams of a uni…" at bounding box center [387, 222] width 550 height 199
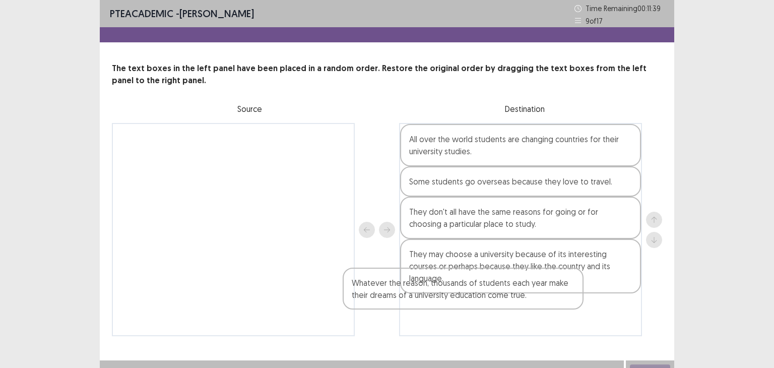
drag, startPoint x: 310, startPoint y: 157, endPoint x: 550, endPoint y: 302, distance: 280.8
click at [550, 302] on div "Whatever the reason, thousands of students each year make their dreams of a uni…" at bounding box center [387, 229] width 550 height 213
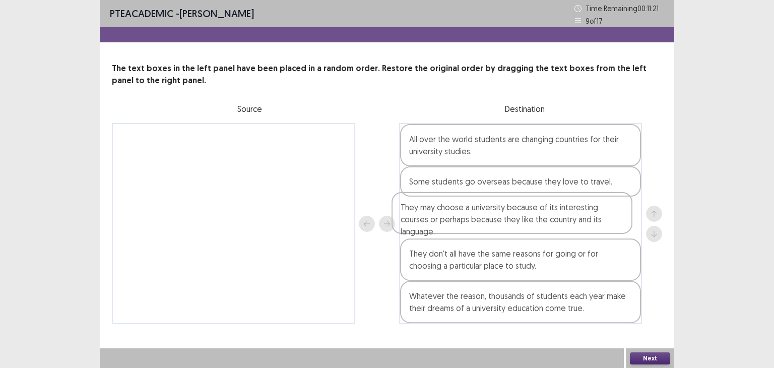
drag, startPoint x: 625, startPoint y: 264, endPoint x: 615, endPoint y: 212, distance: 52.7
click at [615, 212] on div "All over the world students are changing countries for their university studies…" at bounding box center [520, 223] width 243 height 201
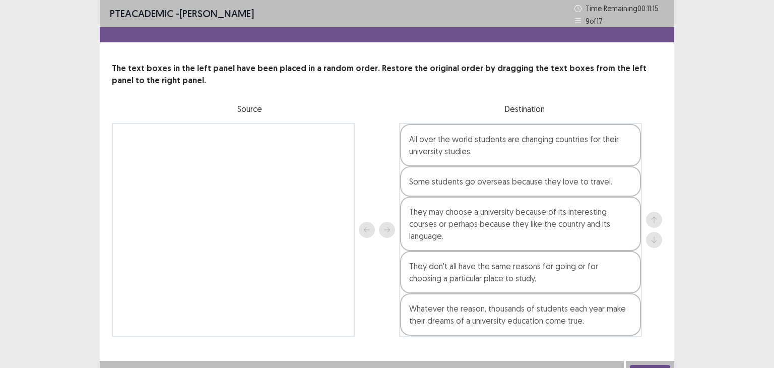
click at [655, 365] on button "Next" at bounding box center [650, 371] width 40 height 12
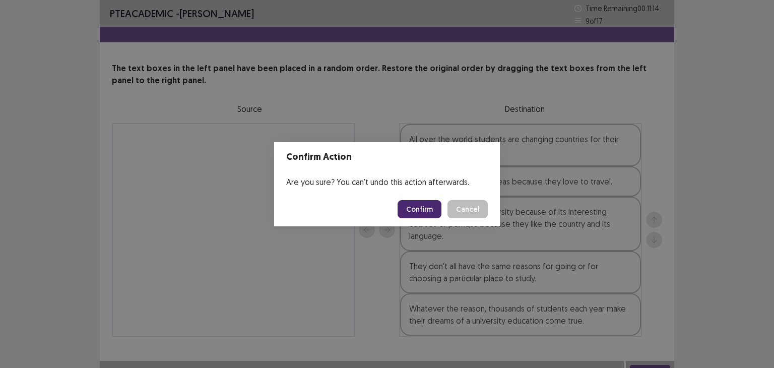
click at [421, 210] on button "Confirm" at bounding box center [420, 209] width 44 height 18
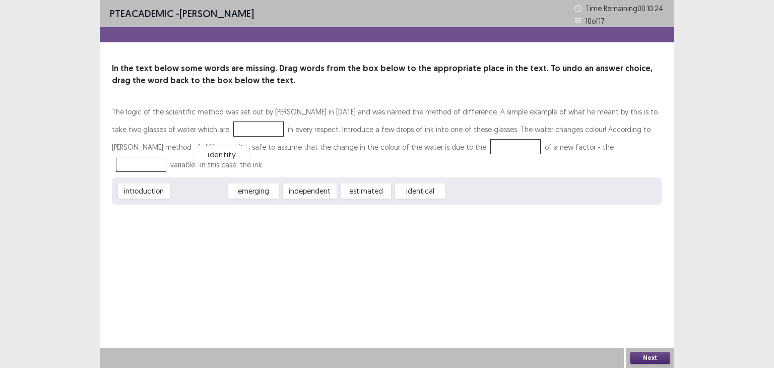
drag, startPoint x: 204, startPoint y: 175, endPoint x: 228, endPoint y: 136, distance: 46.6
drag, startPoint x: 155, startPoint y: 171, endPoint x: 398, endPoint y: 144, distance: 245.0
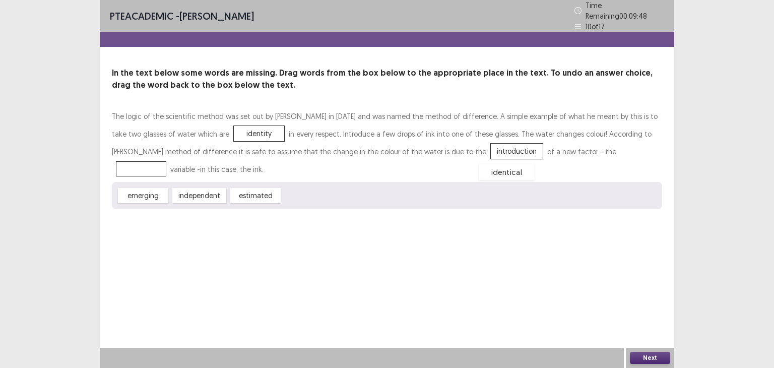
drag, startPoint x: 298, startPoint y: 176, endPoint x: 503, endPoint y: 153, distance: 205.4
click at [648, 359] on button "Next" at bounding box center [650, 358] width 40 height 12
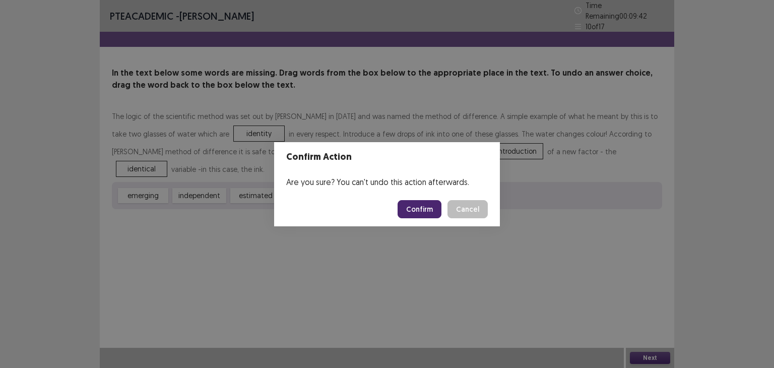
click at [478, 216] on button "Cancel" at bounding box center [468, 209] width 40 height 18
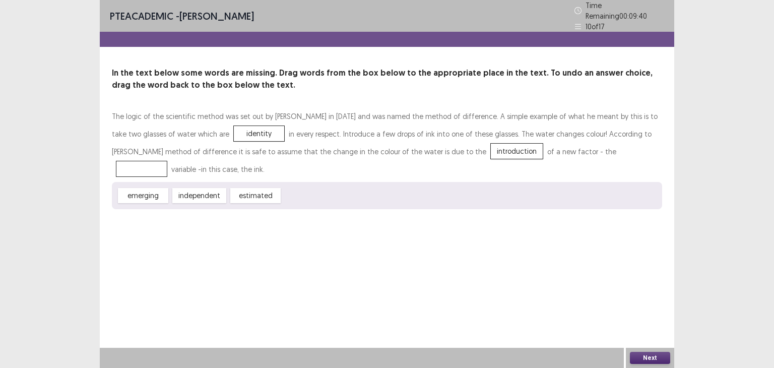
drag, startPoint x: 548, startPoint y: 148, endPoint x: 253, endPoint y: 127, distance: 296.1
drag, startPoint x: 306, startPoint y: 171, endPoint x: 538, endPoint y: 145, distance: 233.3
click at [659, 355] on button "Next" at bounding box center [650, 358] width 40 height 12
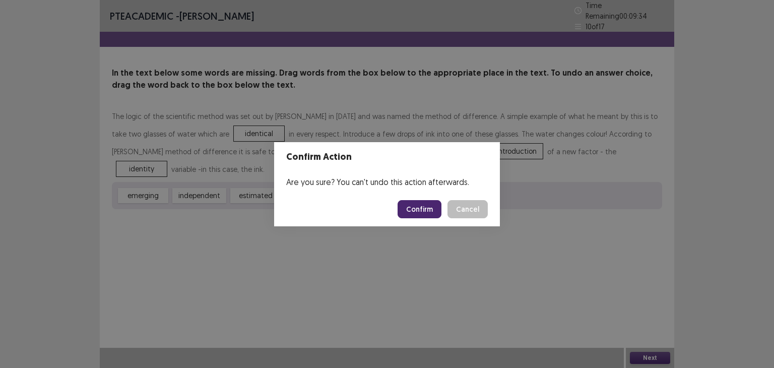
click at [429, 210] on button "Confirm" at bounding box center [420, 209] width 44 height 18
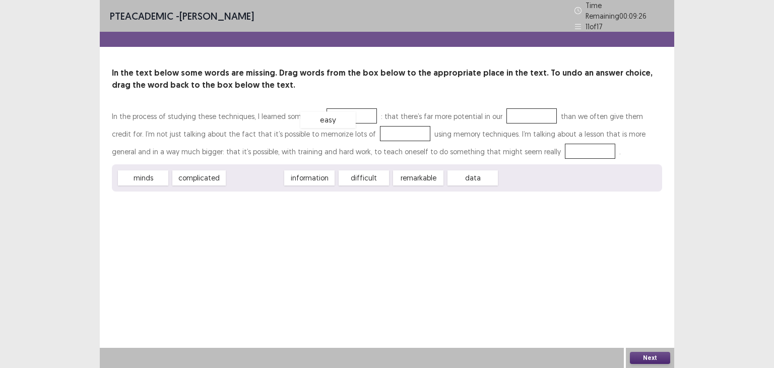
drag, startPoint x: 263, startPoint y: 176, endPoint x: 344, endPoint y: 114, distance: 101.8
drag, startPoint x: 427, startPoint y: 183, endPoint x: 496, endPoint y: 134, distance: 85.2
click at [496, 134] on div "In the process of studying these techniques, I learned something easy : that th…" at bounding box center [387, 149] width 550 height 84
drag, startPoint x: 145, startPoint y: 180, endPoint x: 491, endPoint y: 121, distance: 350.7
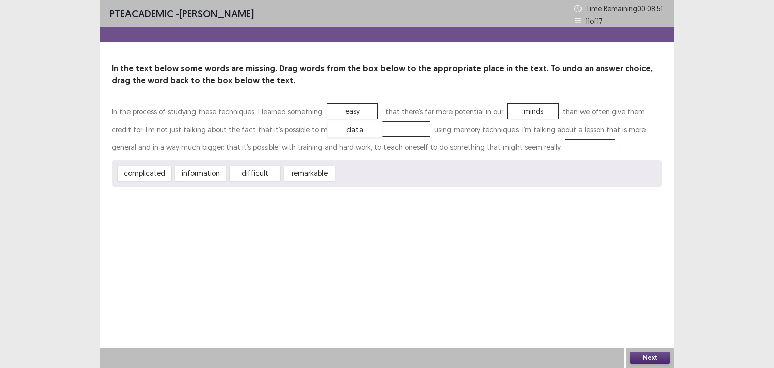
drag, startPoint x: 373, startPoint y: 173, endPoint x: 366, endPoint y: 130, distance: 44.4
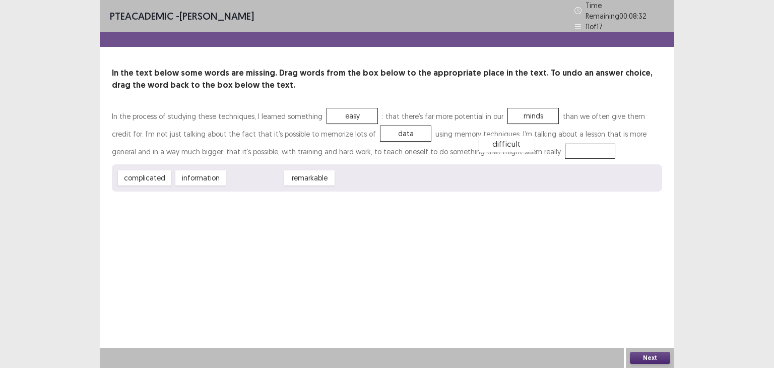
drag, startPoint x: 255, startPoint y: 172, endPoint x: 501, endPoint y: 138, distance: 248.3
click at [636, 355] on button "Next" at bounding box center [650, 358] width 40 height 12
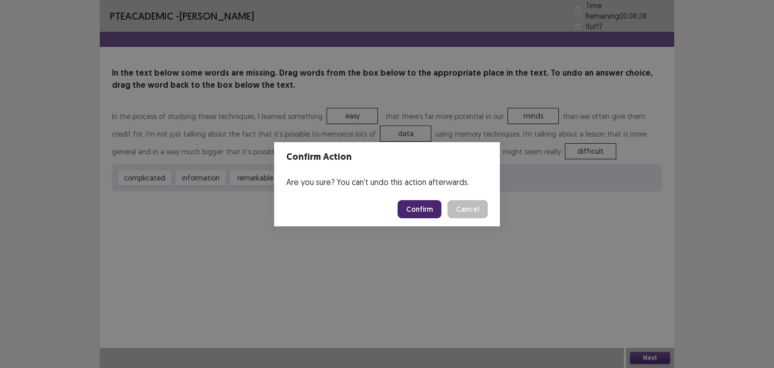
click at [425, 214] on button "Confirm" at bounding box center [420, 209] width 44 height 18
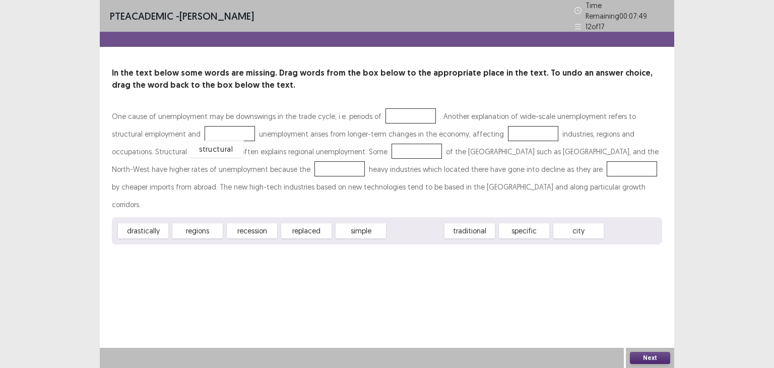
drag, startPoint x: 415, startPoint y: 211, endPoint x: 216, endPoint y: 129, distance: 215.7
drag, startPoint x: 477, startPoint y: 206, endPoint x: 498, endPoint y: 131, distance: 78.4
drag, startPoint x: 210, startPoint y: 209, endPoint x: 336, endPoint y: 149, distance: 140.0
drag, startPoint x: 191, startPoint y: 211, endPoint x: 192, endPoint y: 206, distance: 5.3
click at [192, 217] on div "recession" at bounding box center [198, 225] width 55 height 17
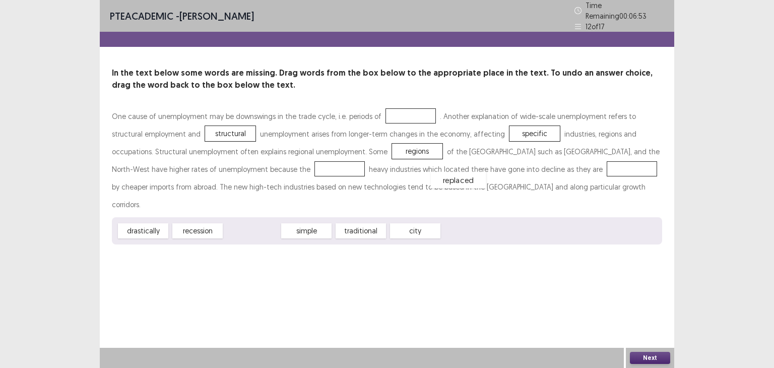
drag, startPoint x: 270, startPoint y: 210, endPoint x: 475, endPoint y: 163, distance: 209.9
drag, startPoint x: 297, startPoint y: 204, endPoint x: 187, endPoint y: 161, distance: 118.4
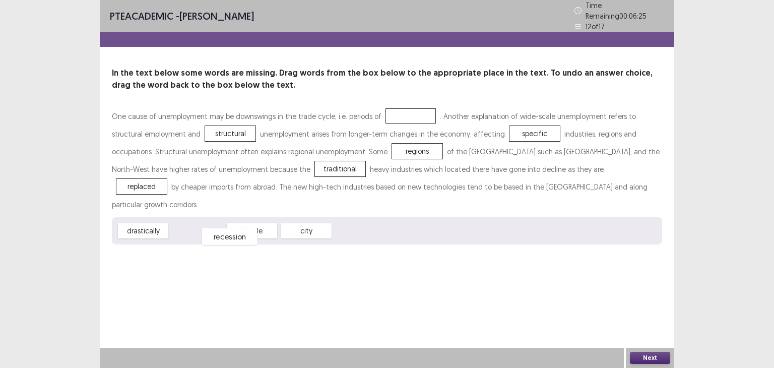
drag, startPoint x: 189, startPoint y: 214, endPoint x: 211, endPoint y: 226, distance: 25.5
click at [211, 228] on div "recession" at bounding box center [229, 236] width 55 height 17
drag, startPoint x: 208, startPoint y: 212, endPoint x: 393, endPoint y: 111, distance: 210.7
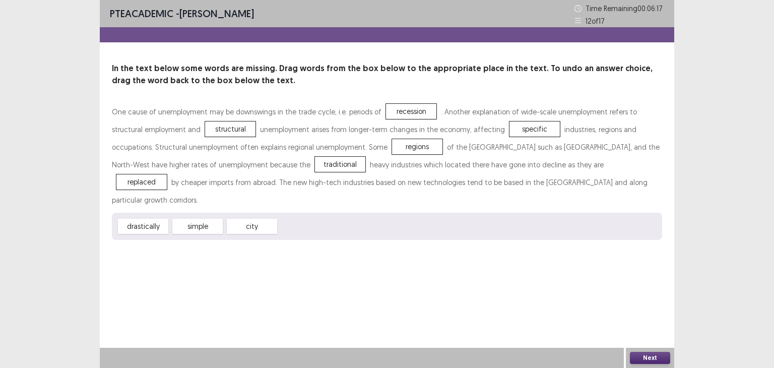
click at [654, 355] on button "Next" at bounding box center [650, 358] width 40 height 12
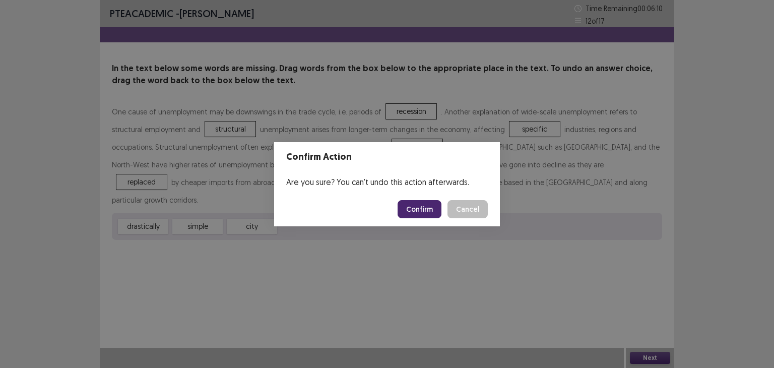
click at [426, 207] on button "Confirm" at bounding box center [420, 209] width 44 height 18
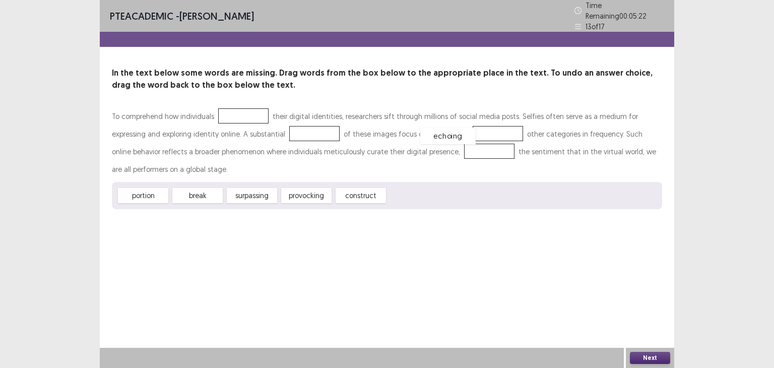
drag, startPoint x: 407, startPoint y: 193, endPoint x: 440, endPoint y: 134, distance: 67.9
drag, startPoint x: 263, startPoint y: 198, endPoint x: 429, endPoint y: 156, distance: 171.1
drag, startPoint x: 322, startPoint y: 190, endPoint x: 290, endPoint y: 128, distance: 70.1
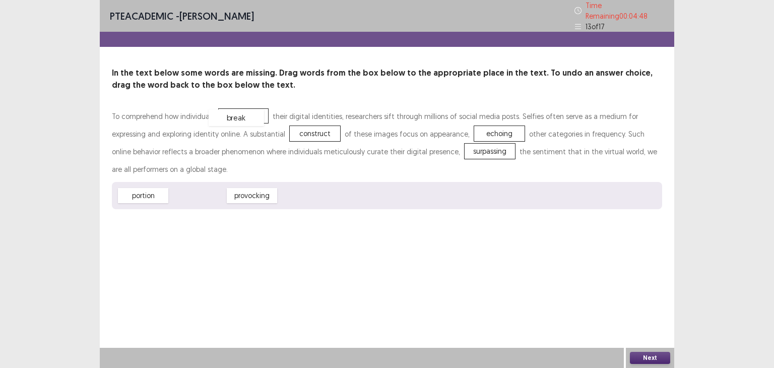
drag, startPoint x: 203, startPoint y: 190, endPoint x: 242, endPoint y: 112, distance: 86.8
click at [642, 354] on button "Next" at bounding box center [650, 358] width 40 height 12
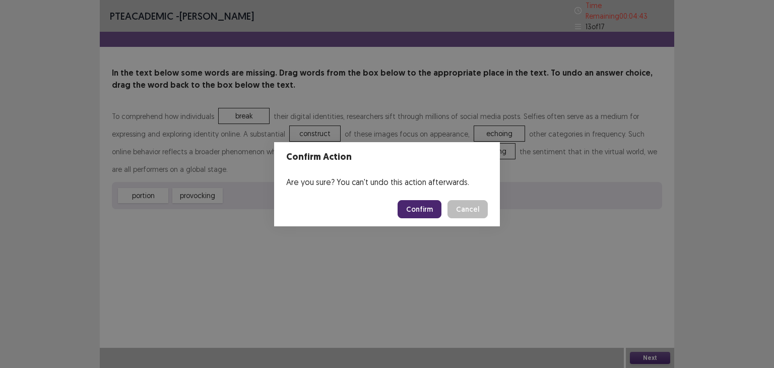
click at [424, 205] on button "Confirm" at bounding box center [420, 209] width 44 height 18
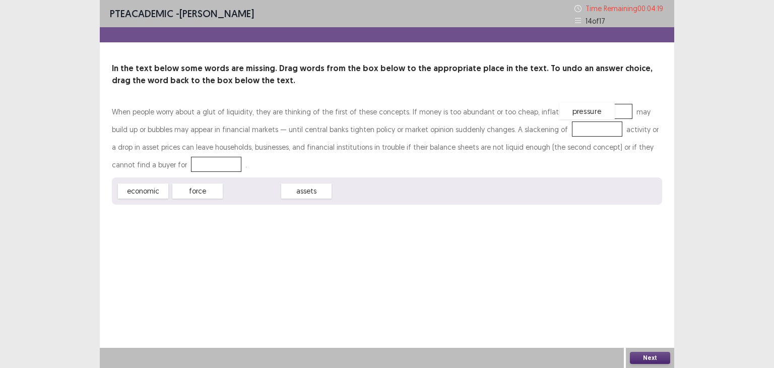
drag, startPoint x: 259, startPoint y: 190, endPoint x: 595, endPoint y: 111, distance: 345.2
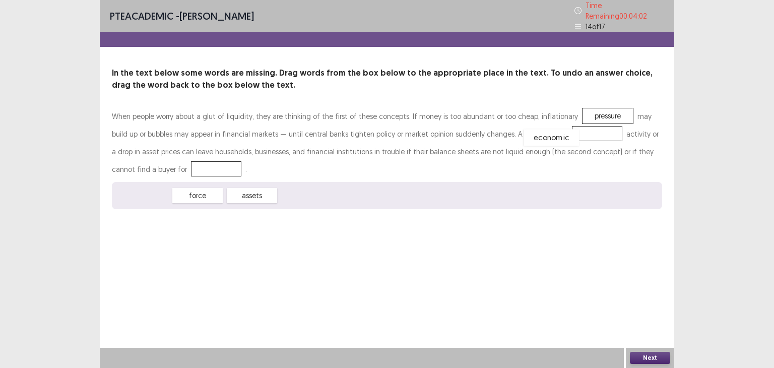
drag, startPoint x: 149, startPoint y: 189, endPoint x: 557, endPoint y: 131, distance: 412.4
drag, startPoint x: 206, startPoint y: 191, endPoint x: 147, endPoint y: 166, distance: 64.6
click at [653, 357] on button "Next" at bounding box center [650, 358] width 40 height 12
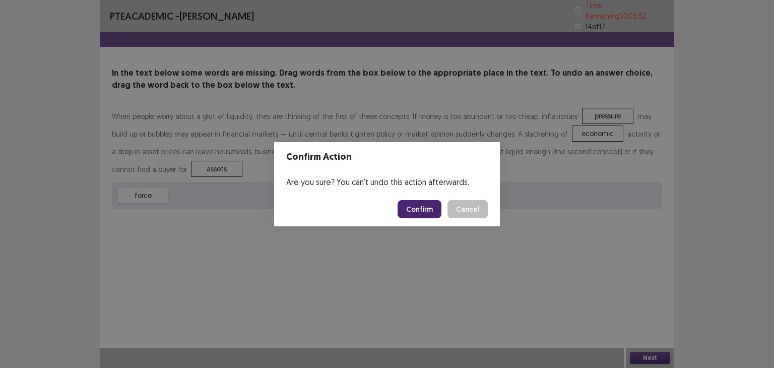
click at [424, 205] on button "Confirm" at bounding box center [420, 209] width 44 height 18
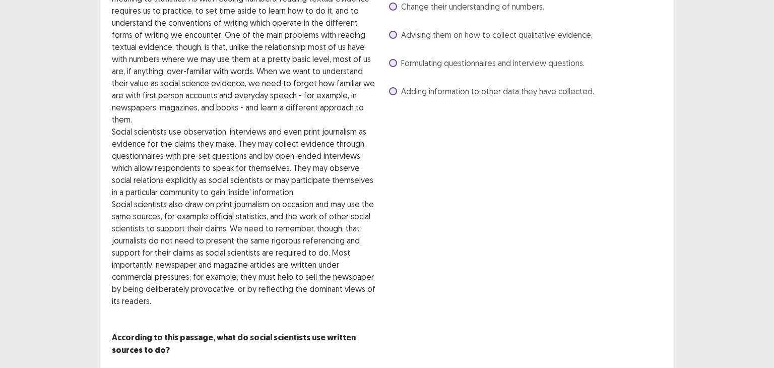
scroll to position [126, 0]
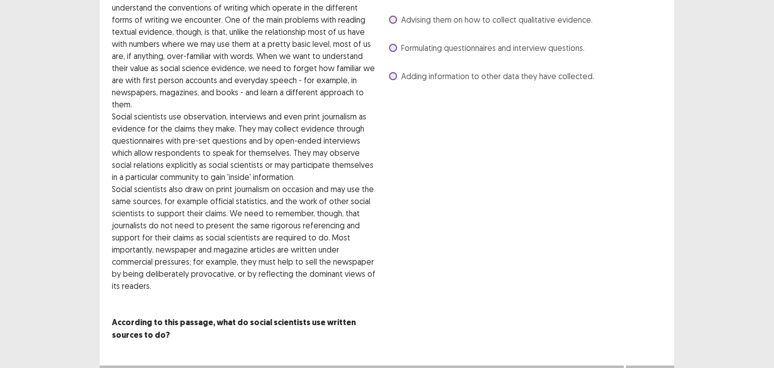
drag, startPoint x: 459, startPoint y: 234, endPoint x: 457, endPoint y: 244, distance: 10.2
click at [457, 244] on div "Read the text and answer the multiple-choice question by selecting the correct …" at bounding box center [524, 141] width 275 height 400
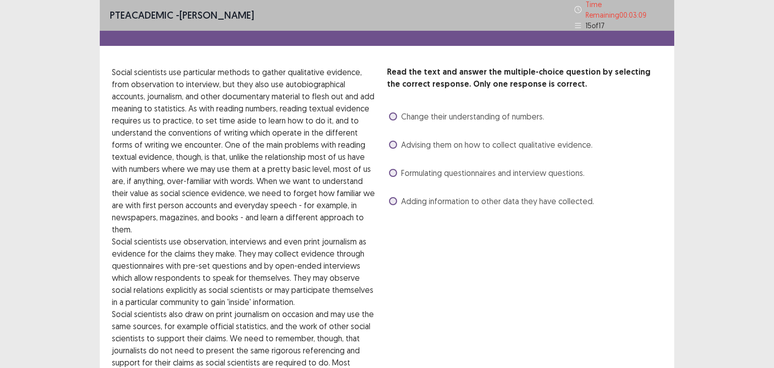
scroll to position [0, 0]
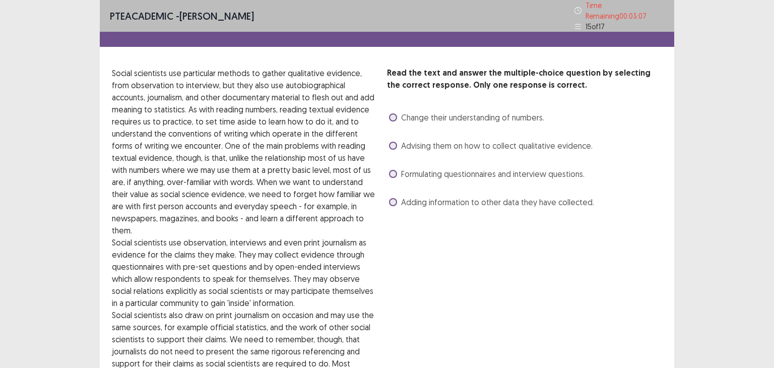
click at [493, 172] on span "Formulating questionnaires and interview questions." at bounding box center [492, 174] width 183 height 12
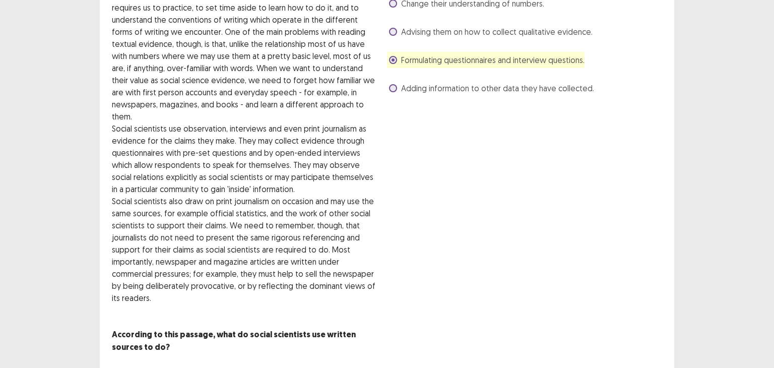
scroll to position [126, 0]
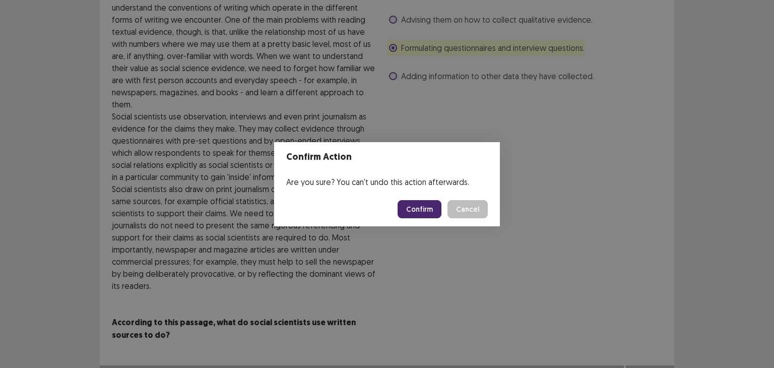
click at [418, 208] on button "Confirm" at bounding box center [420, 209] width 44 height 18
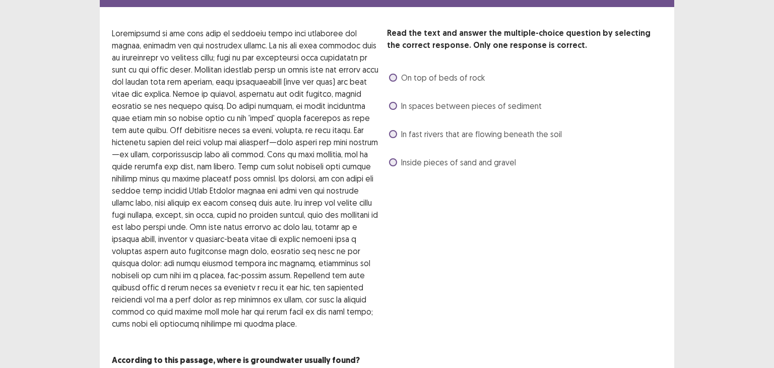
scroll to position [40, 0]
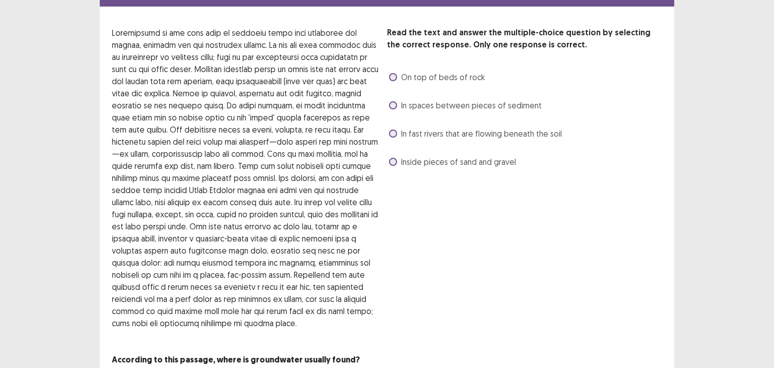
click at [503, 100] on span "In spaces between pieces of sediment" at bounding box center [471, 105] width 141 height 12
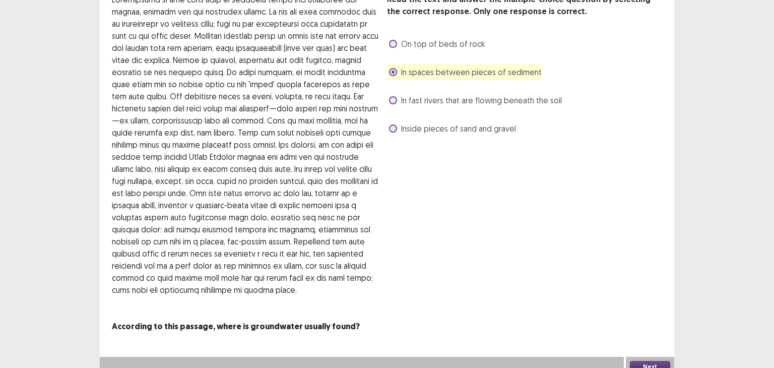
scroll to position [78, 0]
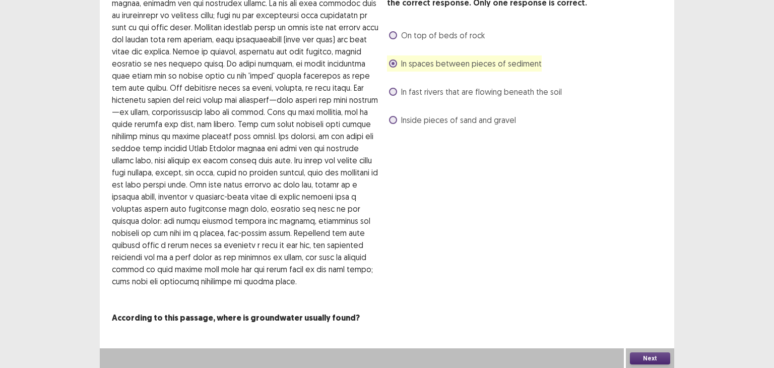
click at [638, 361] on button "Next" at bounding box center [650, 358] width 40 height 12
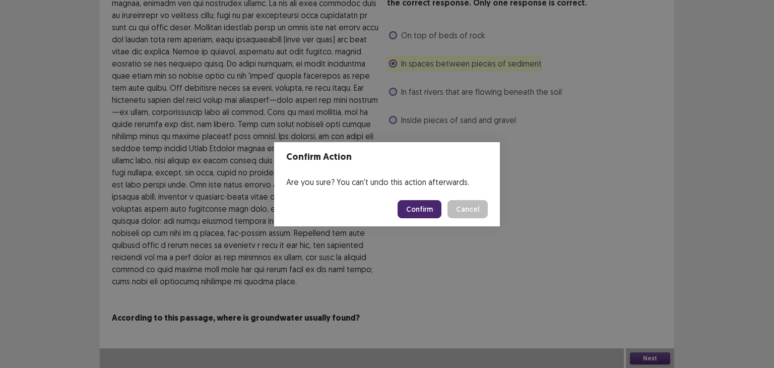
click at [426, 204] on button "Confirm" at bounding box center [420, 209] width 44 height 18
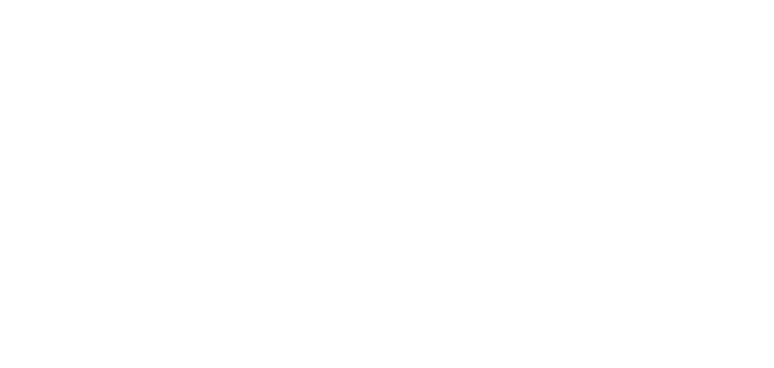
scroll to position [0, 0]
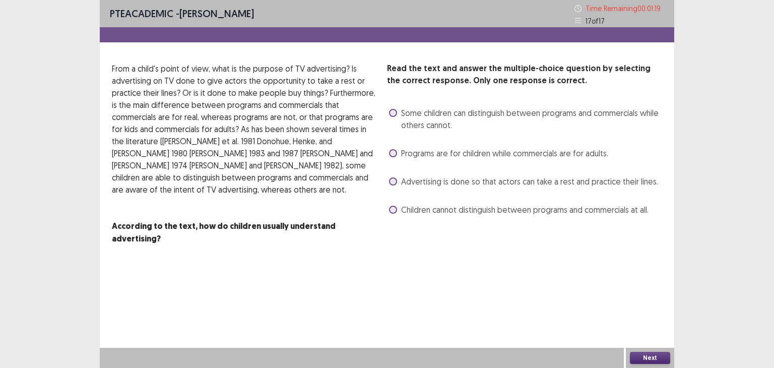
click at [426, 211] on span "Children cannot distinguish between programs and commercials at all." at bounding box center [524, 210] width 247 height 12
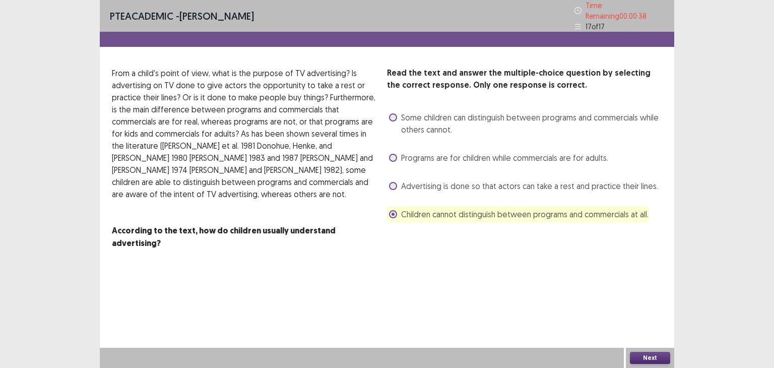
click at [466, 115] on span "Some children can distinguish between programs and commercials while others can…" at bounding box center [531, 123] width 261 height 24
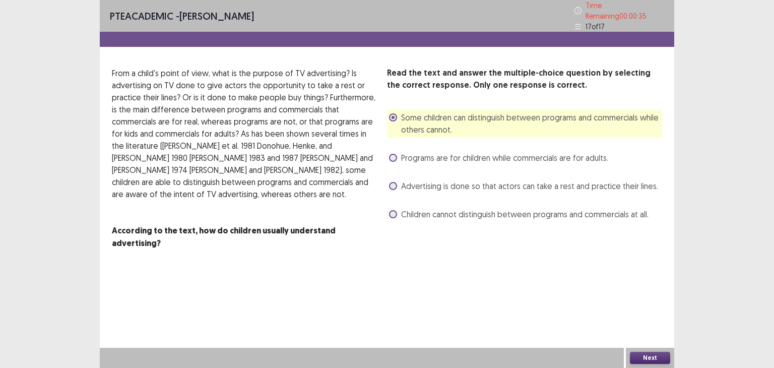
click at [645, 357] on button "Next" at bounding box center [650, 358] width 40 height 12
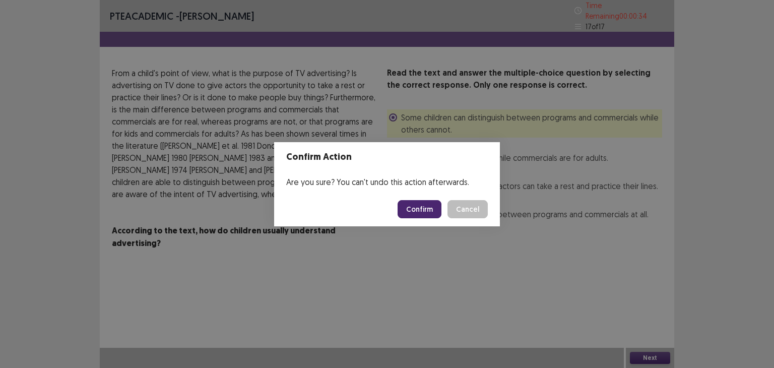
click at [430, 214] on button "Confirm" at bounding box center [420, 209] width 44 height 18
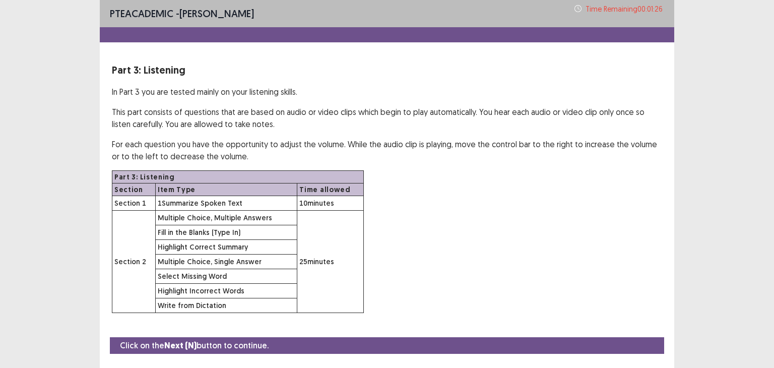
scroll to position [25, 0]
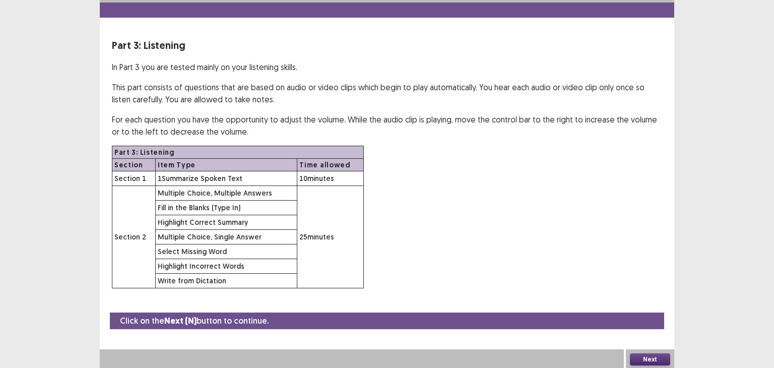
click at [641, 353] on button "Next" at bounding box center [650, 359] width 40 height 12
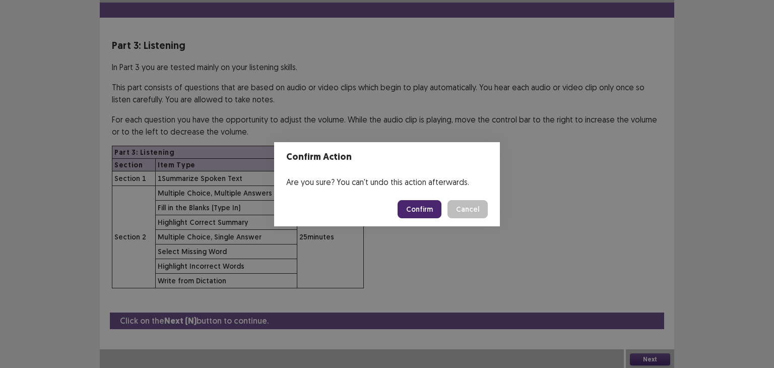
click at [436, 214] on button "Confirm" at bounding box center [420, 209] width 44 height 18
